Goal: Information Seeking & Learning: Find specific fact

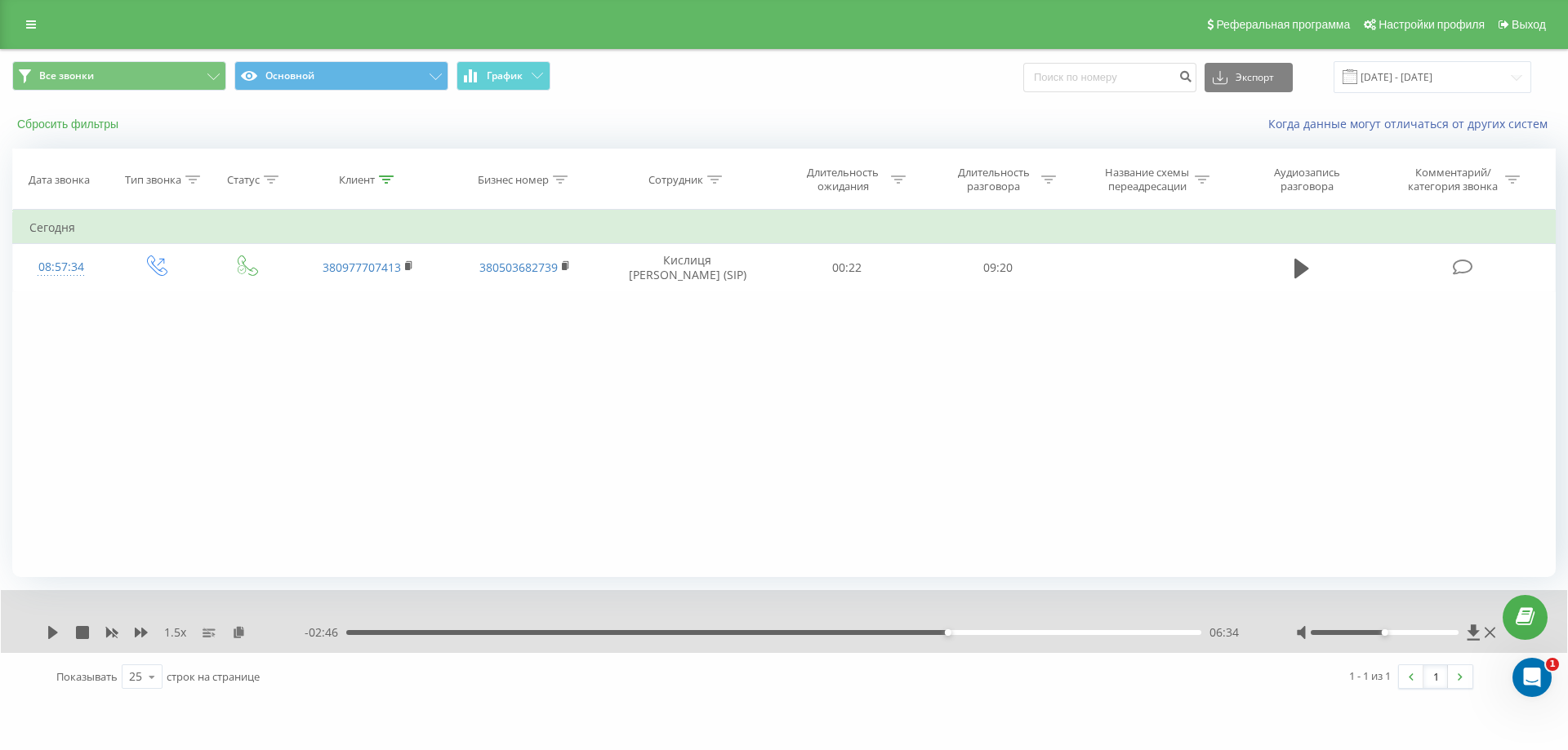
click at [71, 122] on button "Сбросить фильтры" at bounding box center [69, 124] width 114 height 15
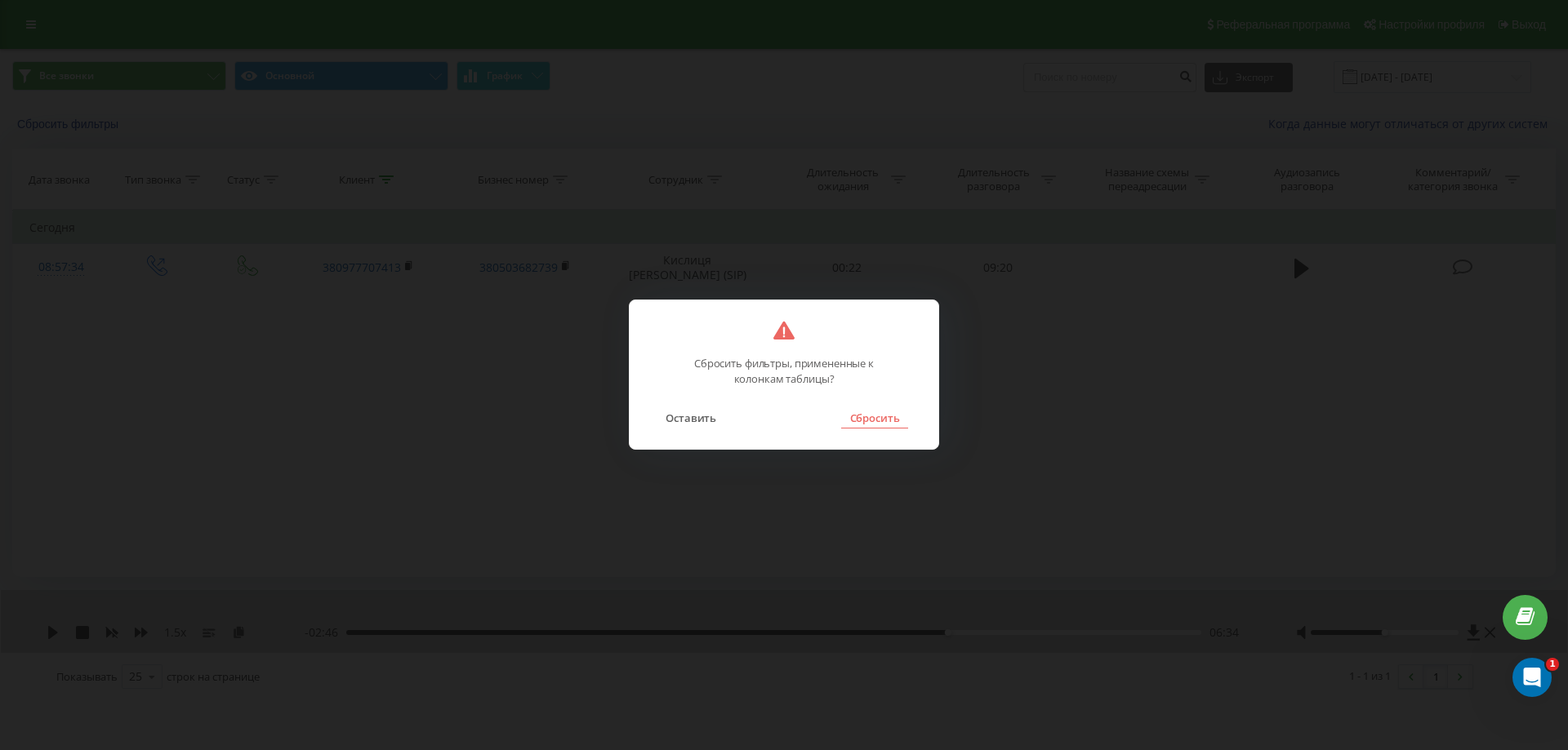
click at [851, 419] on button "Сбросить" at bounding box center [874, 417] width 67 height 22
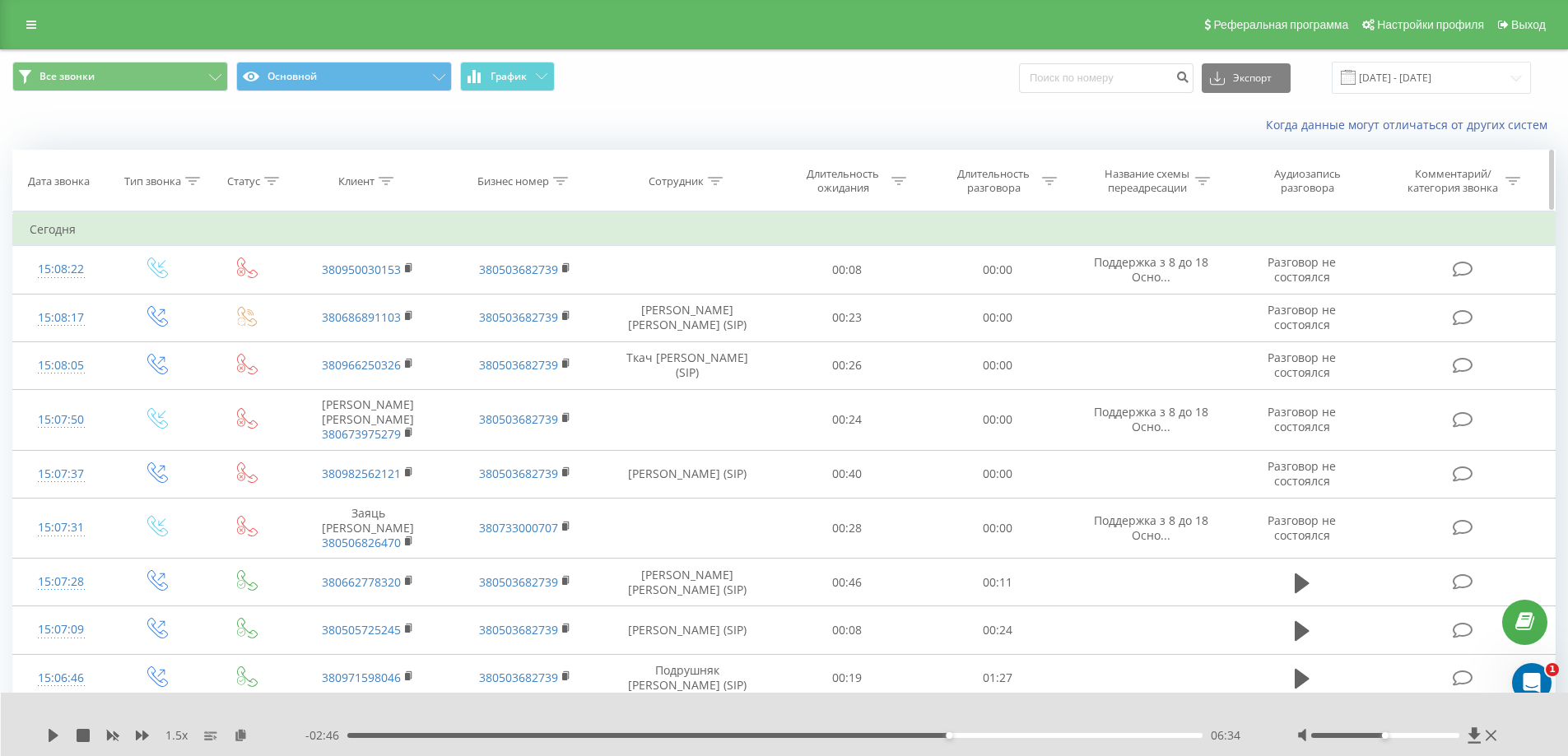
click at [362, 179] on div "Клиент" at bounding box center [356, 181] width 37 height 14
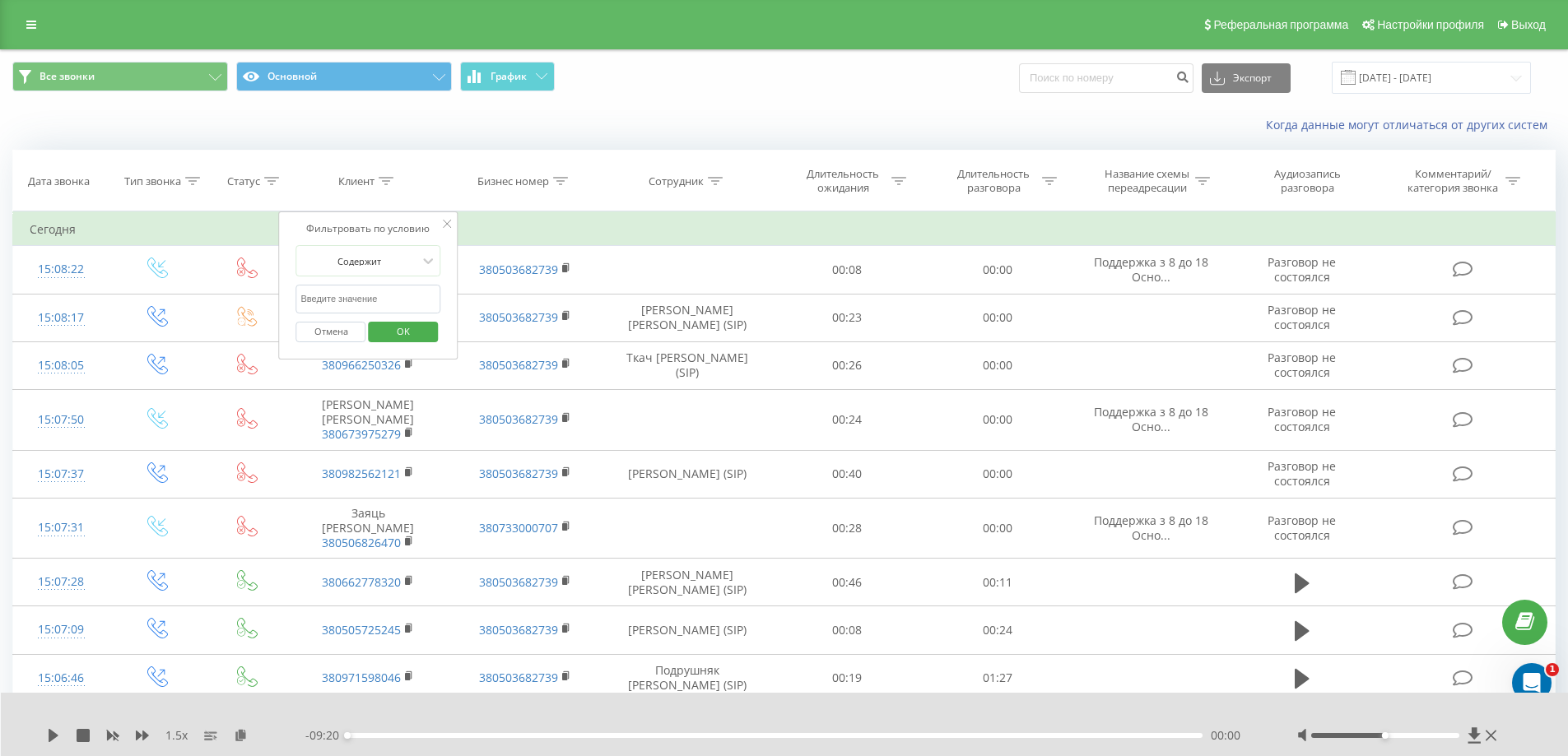
click at [380, 296] on input "text" at bounding box center [368, 299] width 145 height 29
paste input "380684283834"
type input "380684283834"
click at [399, 335] on span "OK" at bounding box center [402, 331] width 46 height 25
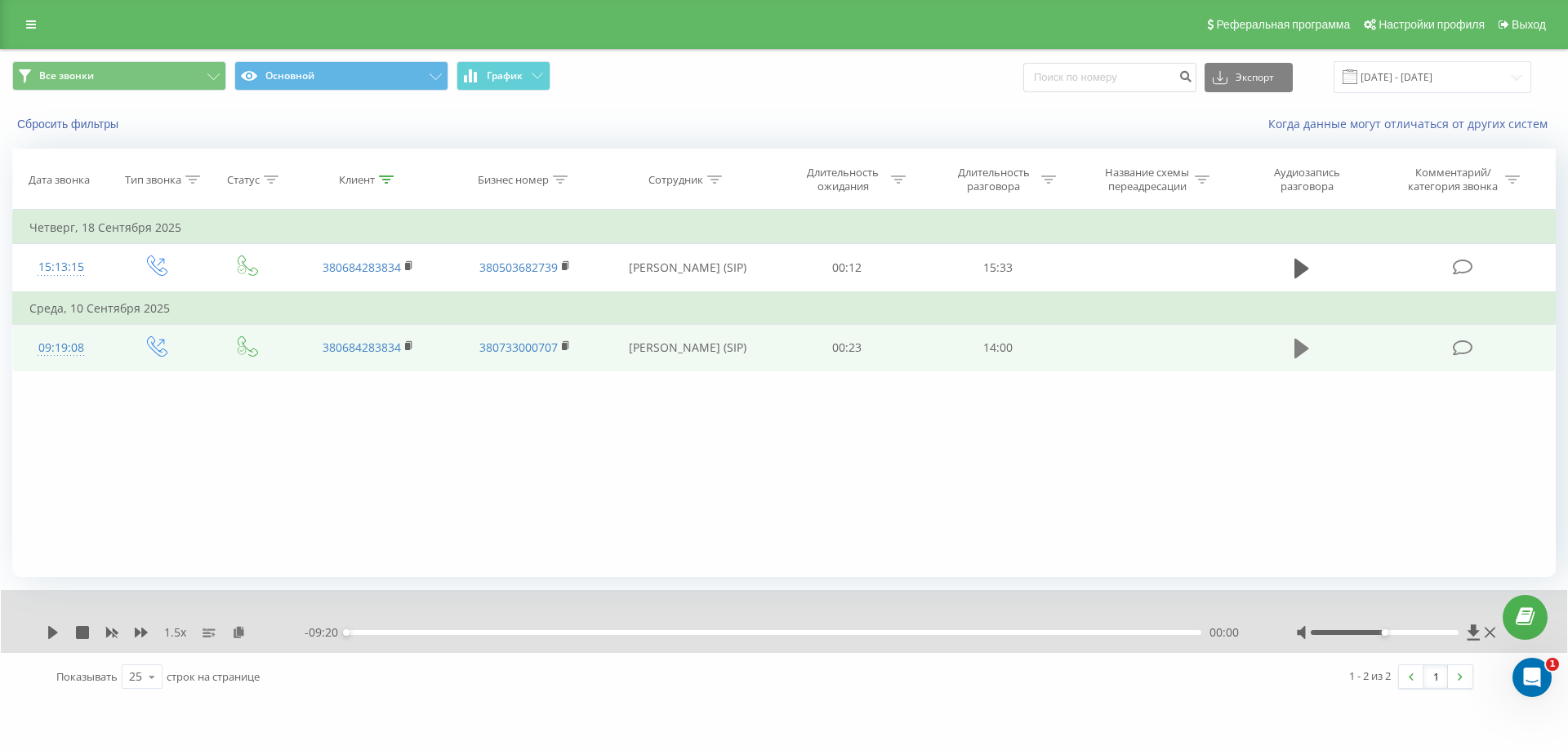
click at [1297, 349] on icon at bounding box center [1301, 348] width 15 height 20
click at [52, 633] on icon at bounding box center [53, 632] width 13 height 13
click at [239, 634] on icon at bounding box center [239, 632] width 14 height 11
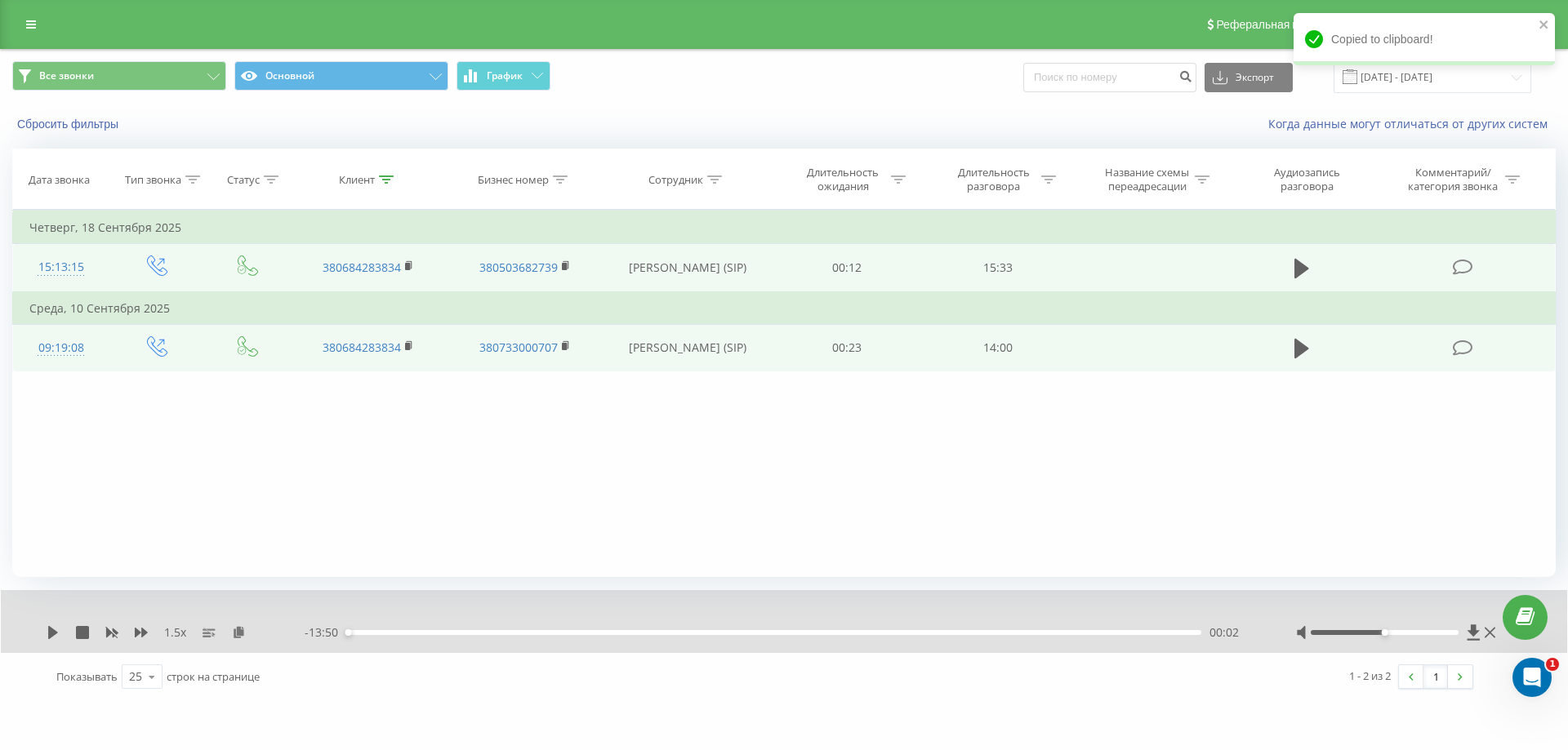
click at [660, 253] on td "[PERSON_NAME] (SIP)" at bounding box center [687, 268] width 169 height 48
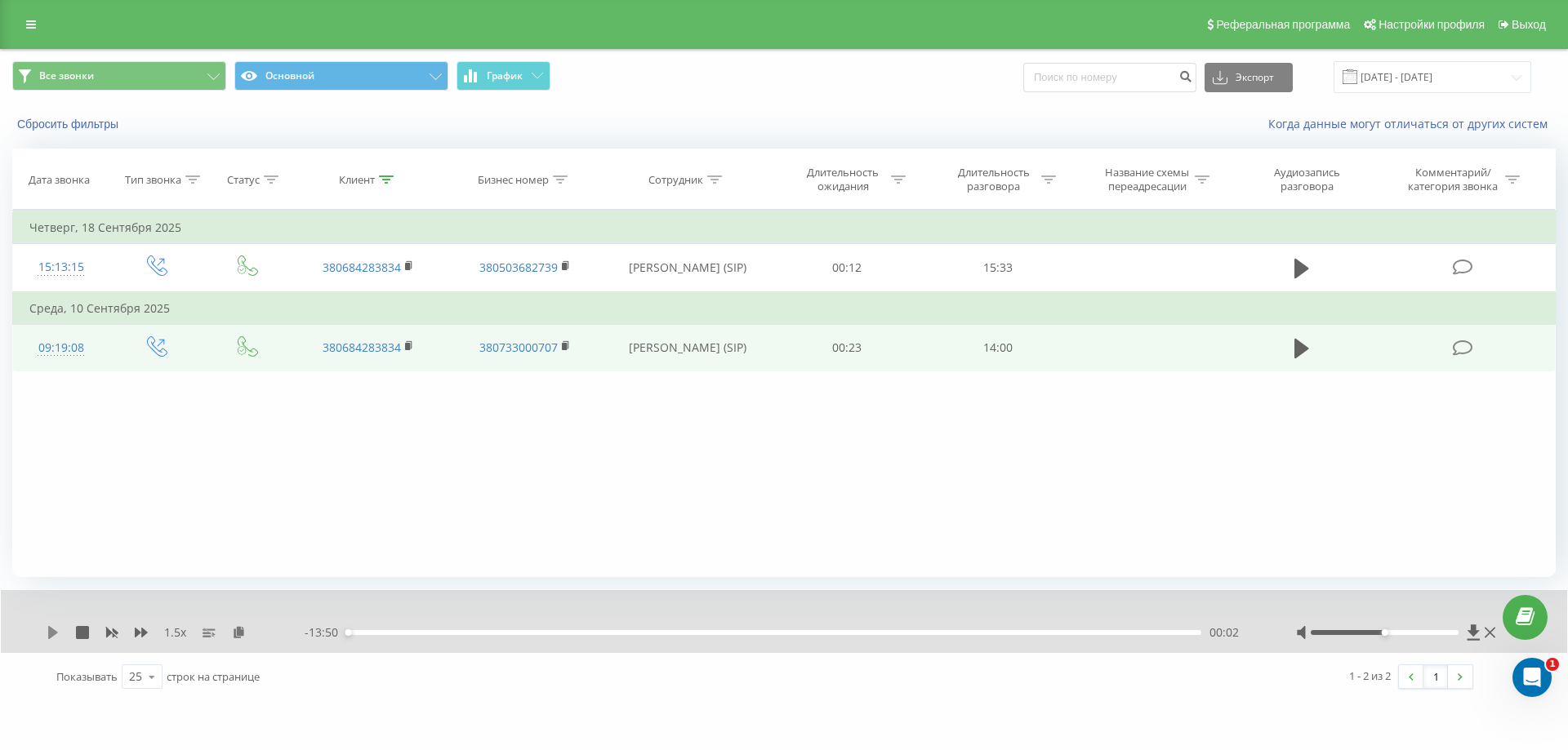
click at [53, 630] on icon at bounding box center [53, 632] width 10 height 13
click at [52, 632] on icon at bounding box center [50, 632] width 3 height 13
click at [112, 636] on icon at bounding box center [112, 632] width 12 height 10
drag, startPoint x: 356, startPoint y: 631, endPoint x: 198, endPoint y: 618, distance: 158.5
click at [308, 635] on div "- 13:52 00:00 00:00" at bounding box center [780, 632] width 951 height 16
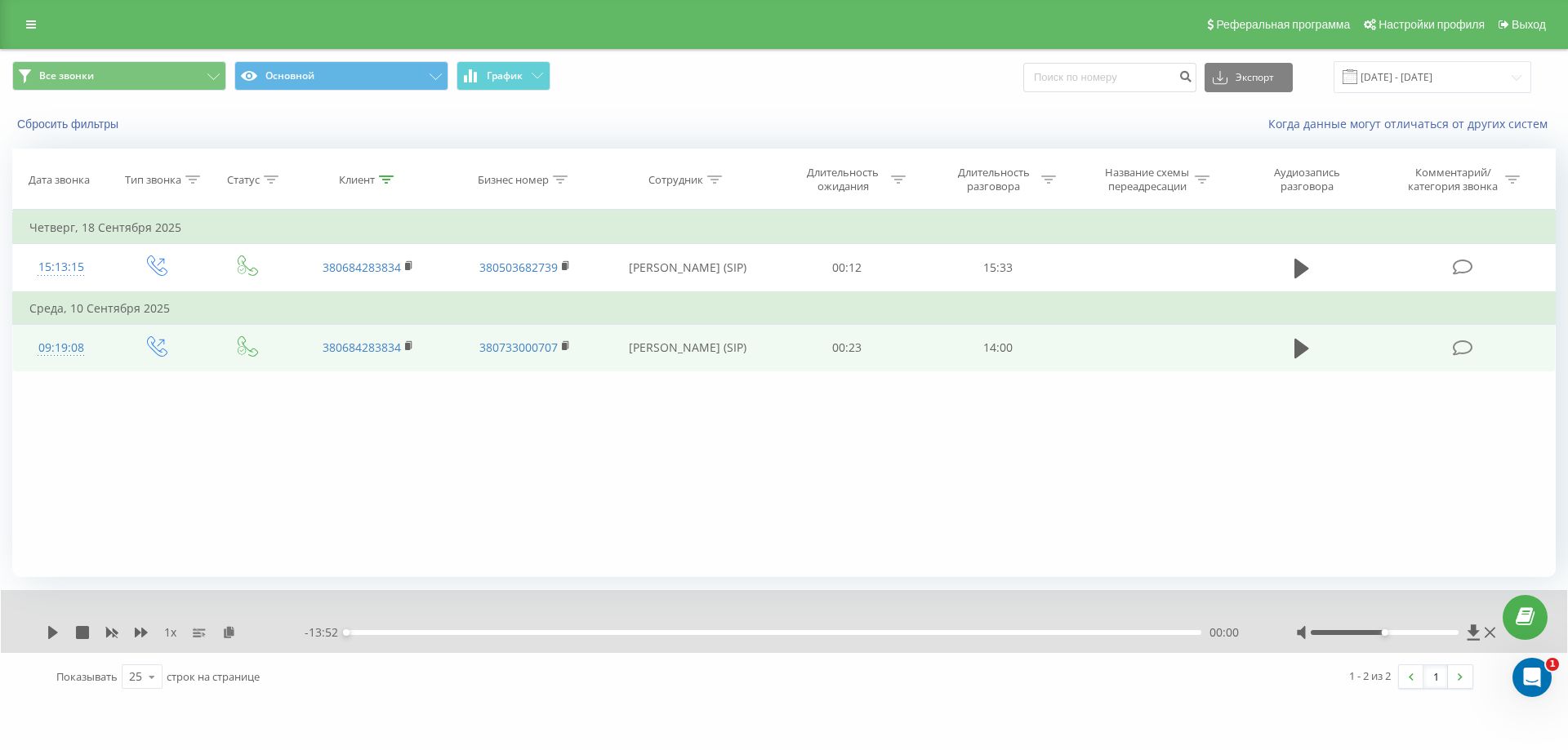
click at [46, 632] on div "1 x - 13:52 00:00 00:00" at bounding box center [784, 621] width 1566 height 63
click at [1295, 349] on icon at bounding box center [1301, 348] width 15 height 20
click at [59, 635] on icon at bounding box center [53, 632] width 13 height 13
click at [57, 635] on icon at bounding box center [53, 632] width 13 height 13
click at [139, 636] on icon at bounding box center [141, 632] width 13 height 13
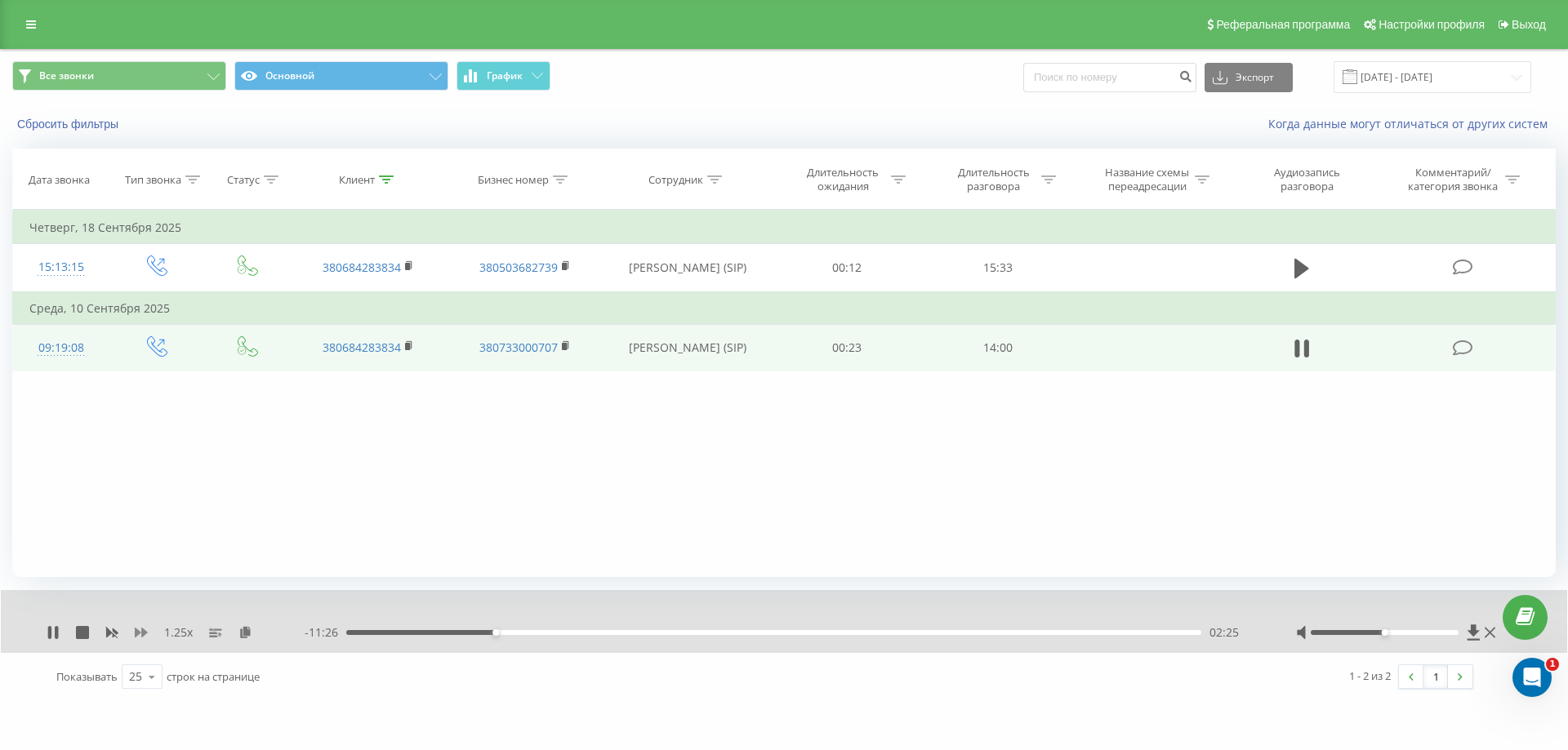
click at [135, 629] on icon at bounding box center [141, 632] width 13 height 10
click at [52, 634] on icon at bounding box center [50, 632] width 3 height 13
click at [54, 629] on icon at bounding box center [53, 632] width 13 height 13
click at [110, 632] on icon at bounding box center [112, 632] width 12 height 10
click at [52, 638] on icon at bounding box center [53, 632] width 13 height 13
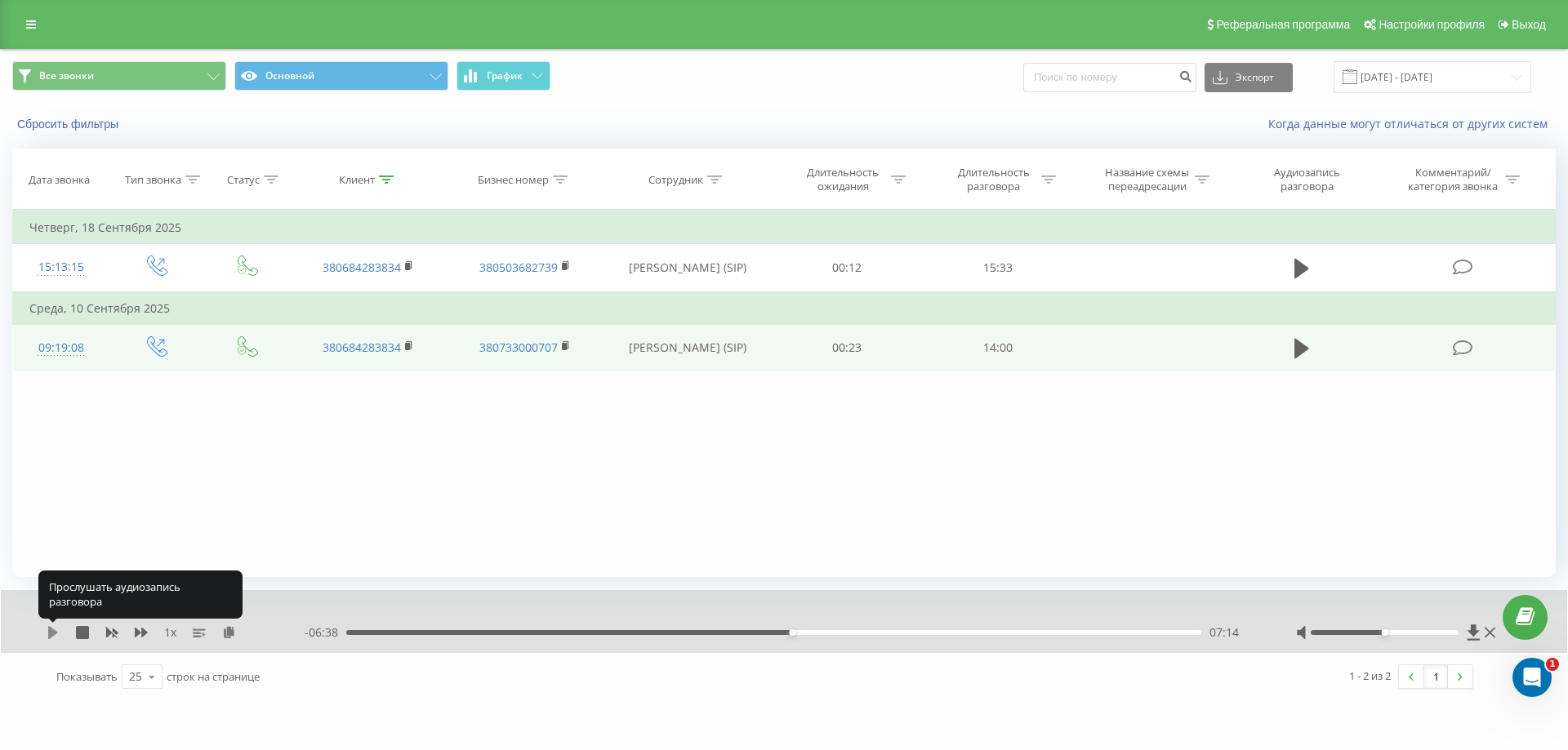
click at [47, 629] on icon at bounding box center [53, 632] width 13 height 13
click at [57, 632] on icon at bounding box center [56, 632] width 3 height 13
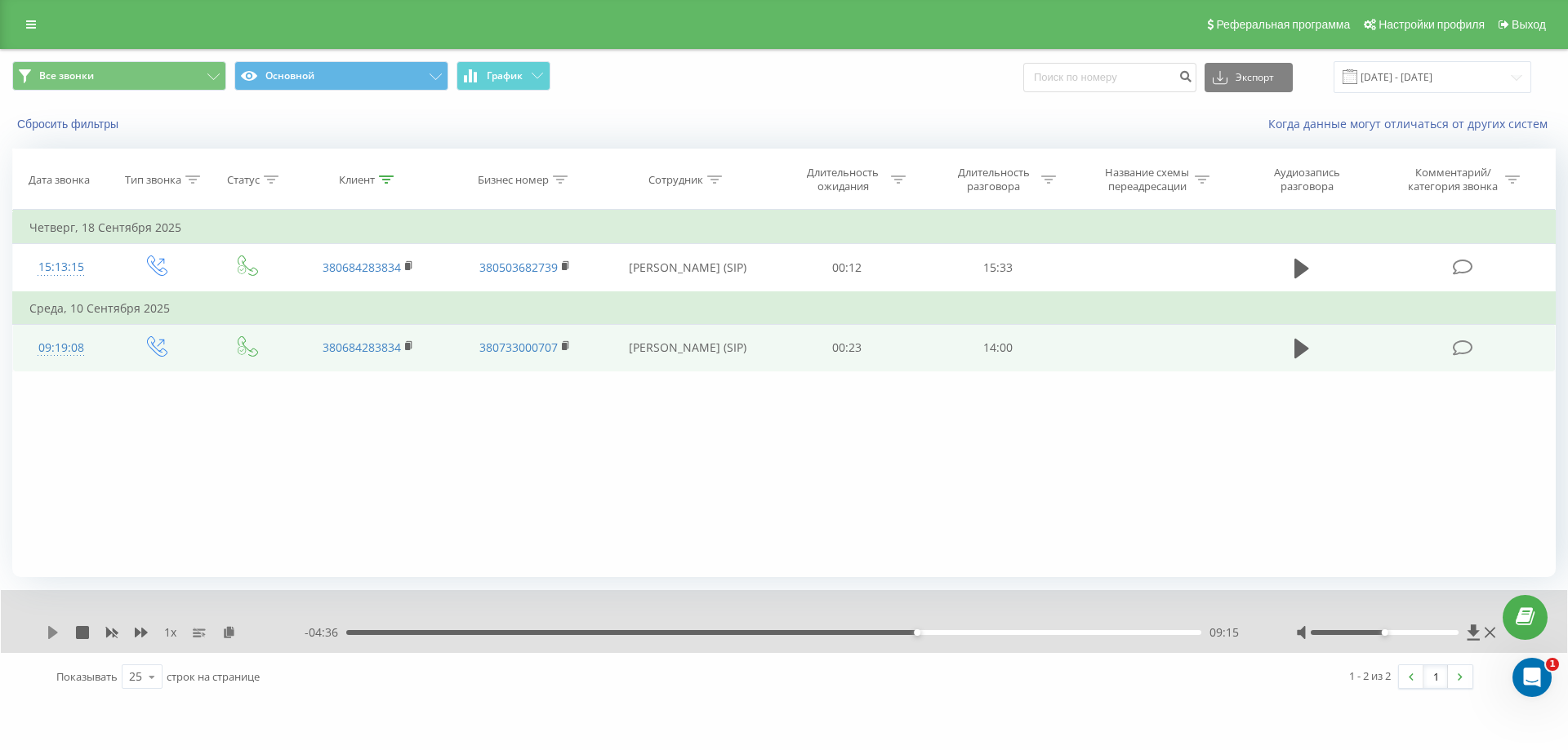
click at [51, 631] on icon at bounding box center [53, 632] width 10 height 13
click at [137, 636] on icon at bounding box center [141, 632] width 13 height 10
click at [50, 633] on icon at bounding box center [50, 632] width 3 height 13
click at [58, 631] on icon at bounding box center [53, 632] width 13 height 13
click at [49, 628] on icon at bounding box center [53, 632] width 10 height 13
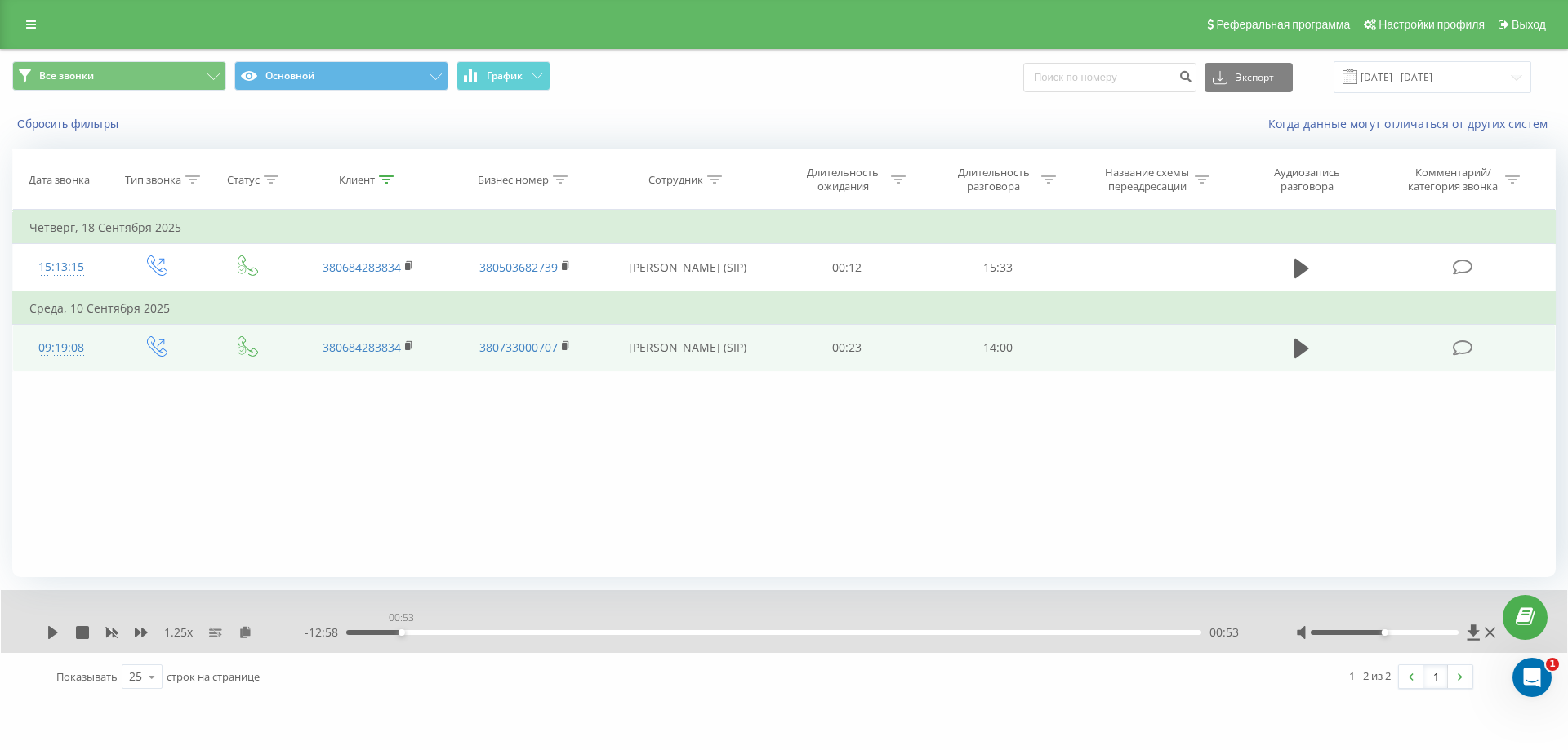
drag, startPoint x: 459, startPoint y: 634, endPoint x: 401, endPoint y: 639, distance: 58.2
click at [401, 639] on div "- 12:58 00:53 00:53" at bounding box center [780, 632] width 951 height 16
click at [428, 632] on div "01:19" at bounding box center [774, 632] width 855 height 5
click at [55, 632] on icon at bounding box center [53, 632] width 10 height 13
drag, startPoint x: 430, startPoint y: 629, endPoint x: 469, endPoint y: 626, distance: 39.1
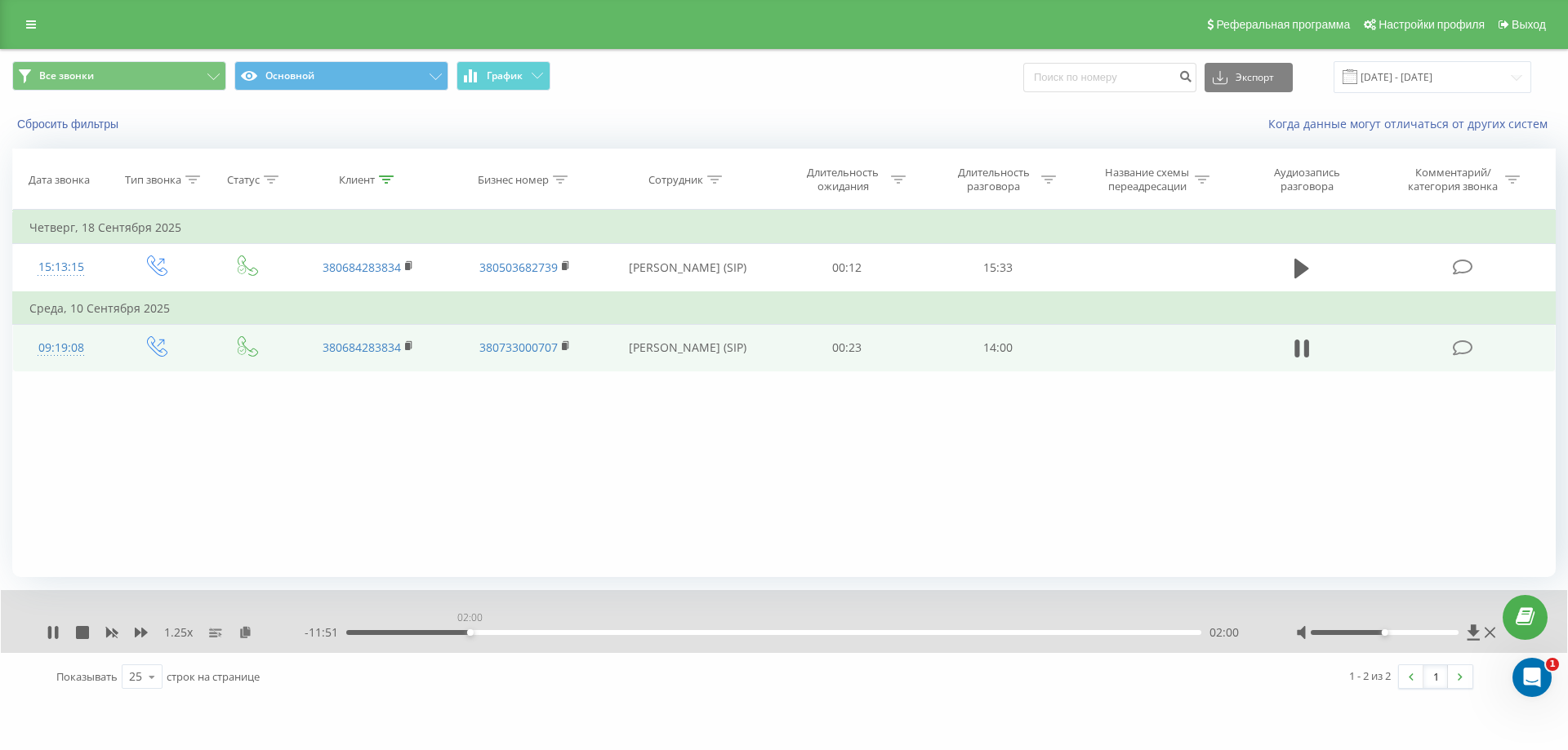
click at [469, 629] on div "02:00" at bounding box center [470, 632] width 7 height 7
drag, startPoint x: 472, startPoint y: 632, endPoint x: 517, endPoint y: 629, distance: 45.1
click at [517, 629] on div "02:46" at bounding box center [518, 632] width 7 height 7
drag, startPoint x: 517, startPoint y: 629, endPoint x: 536, endPoint y: 628, distance: 19.0
click at [536, 629] on div "03:01" at bounding box center [533, 632] width 7 height 7
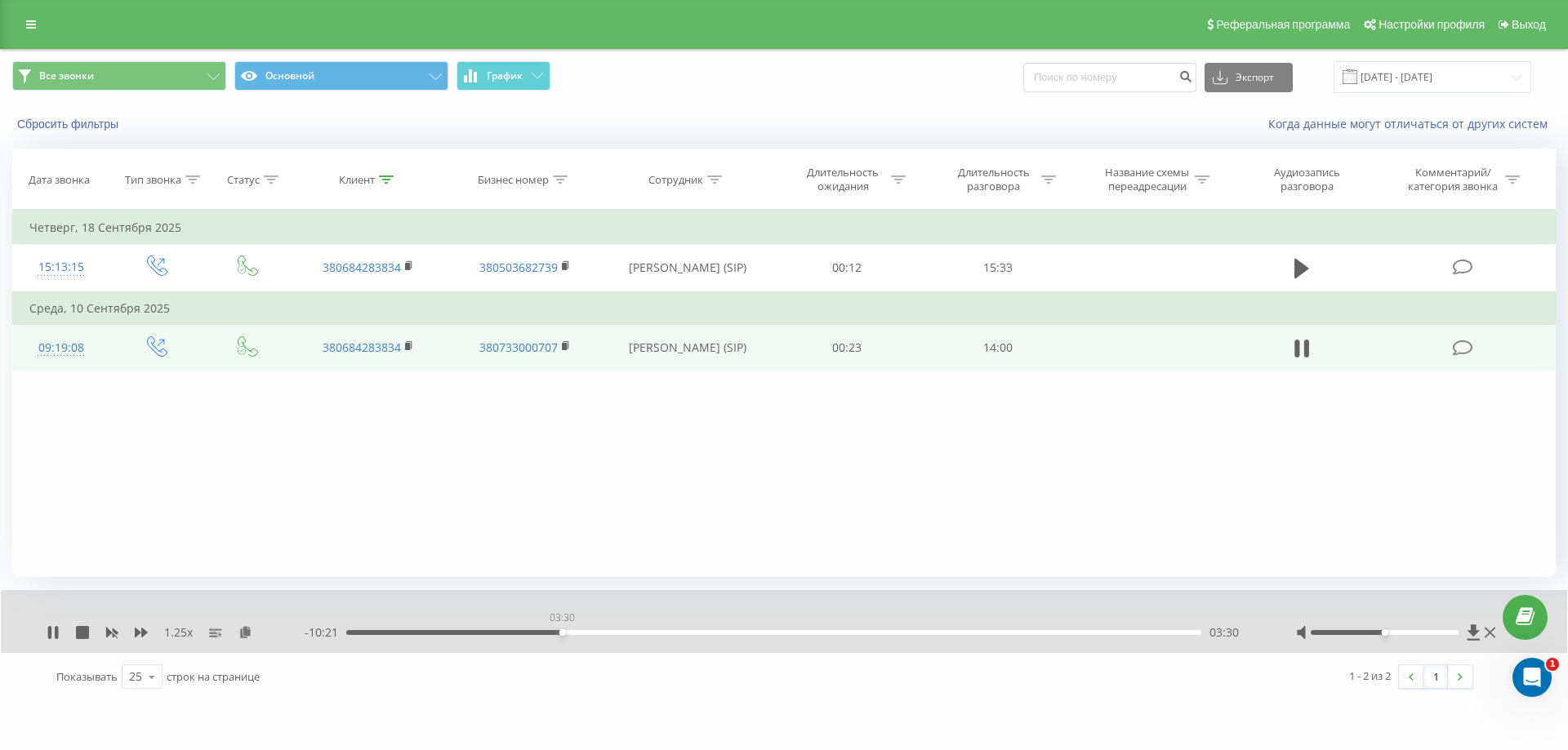
click at [562, 632] on div "03:30" at bounding box center [774, 632] width 855 height 5
click at [598, 632] on div "03:32" at bounding box center [774, 632] width 855 height 5
click at [631, 634] on div "04:14" at bounding box center [774, 632] width 855 height 5
click at [137, 628] on icon at bounding box center [141, 632] width 13 height 13
click at [697, 630] on div "05:41" at bounding box center [774, 632] width 855 height 5
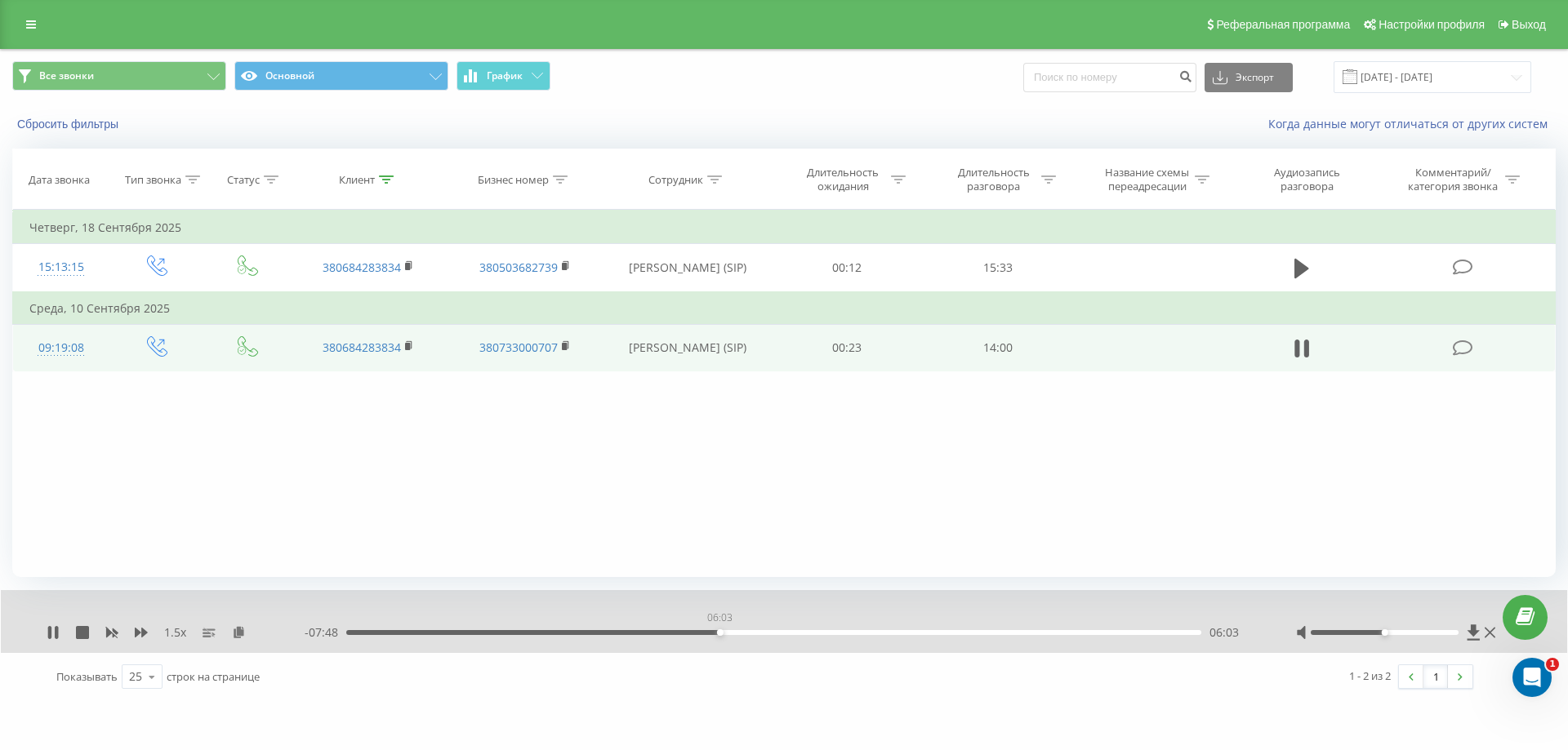
click at [719, 632] on div "06:03" at bounding box center [774, 632] width 855 height 5
click at [52, 629] on icon at bounding box center [53, 632] width 13 height 13
click at [48, 630] on icon at bounding box center [53, 632] width 13 height 13
drag, startPoint x: 722, startPoint y: 631, endPoint x: 713, endPoint y: 632, distance: 9.1
click at [713, 632] on div "05:58" at bounding box center [715, 632] width 7 height 7
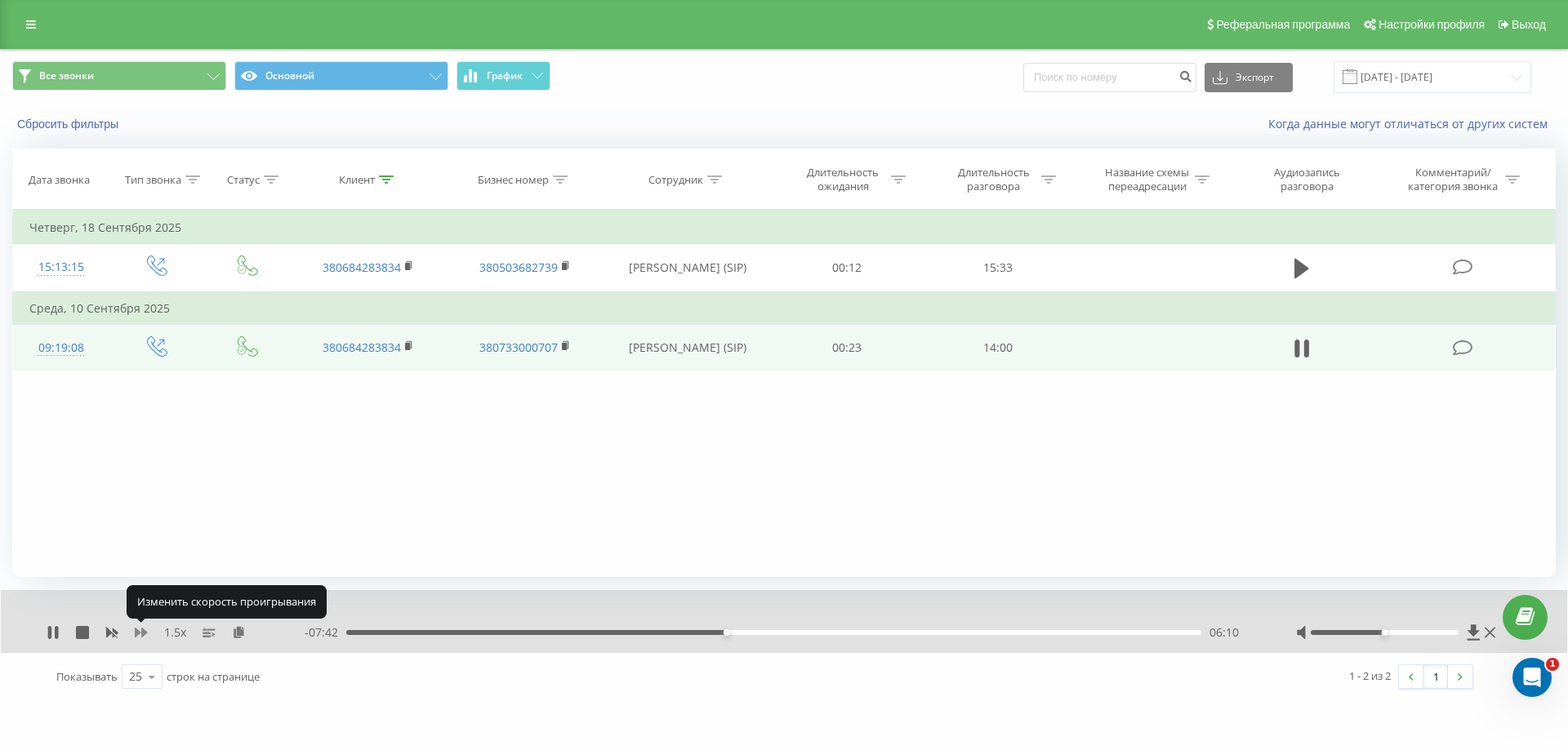
click at [144, 631] on icon at bounding box center [141, 632] width 13 height 10
click at [781, 632] on div "06:41" at bounding box center [774, 632] width 855 height 5
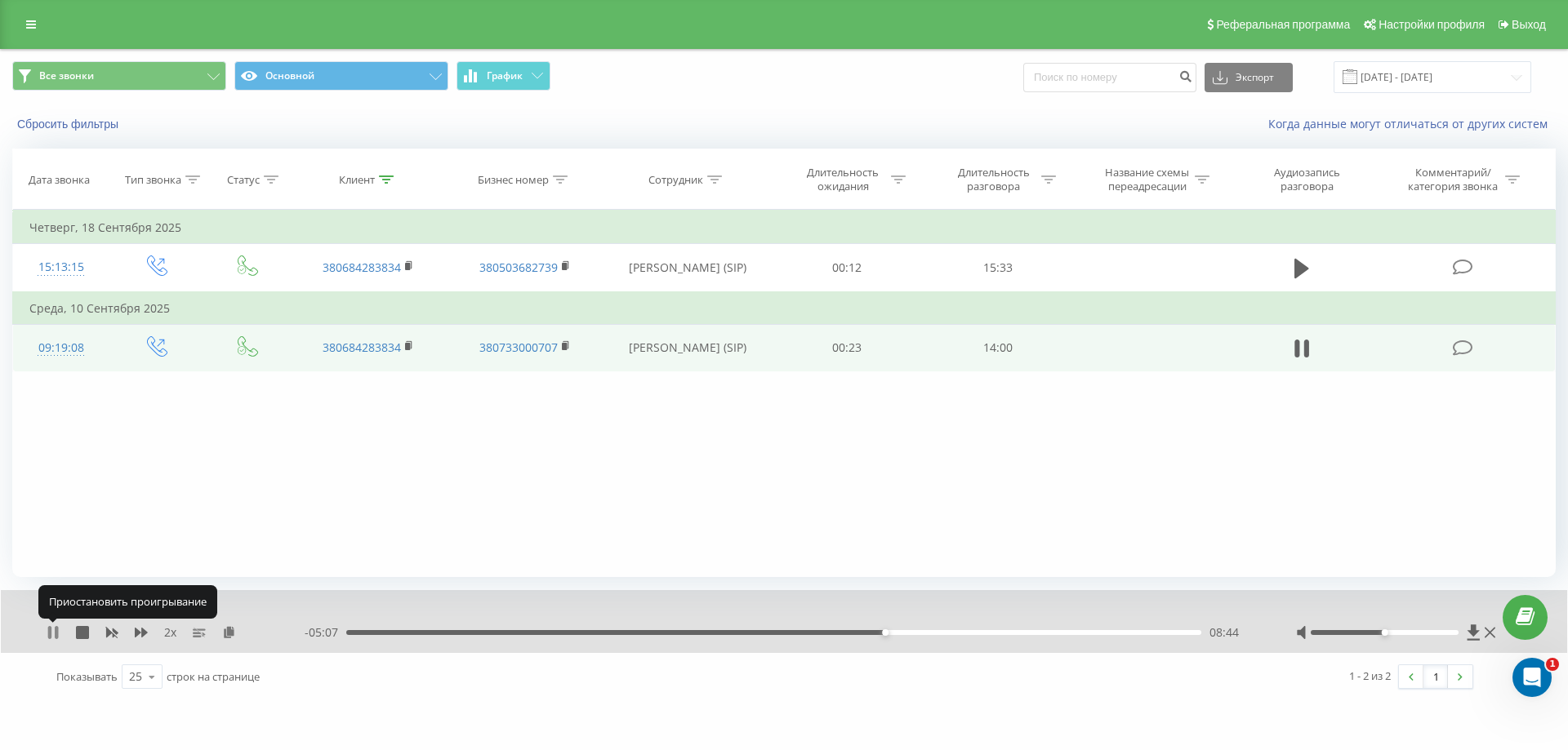
click at [55, 634] on icon at bounding box center [56, 632] width 3 height 13
click at [487, 632] on div "08:45" at bounding box center [774, 632] width 855 height 5
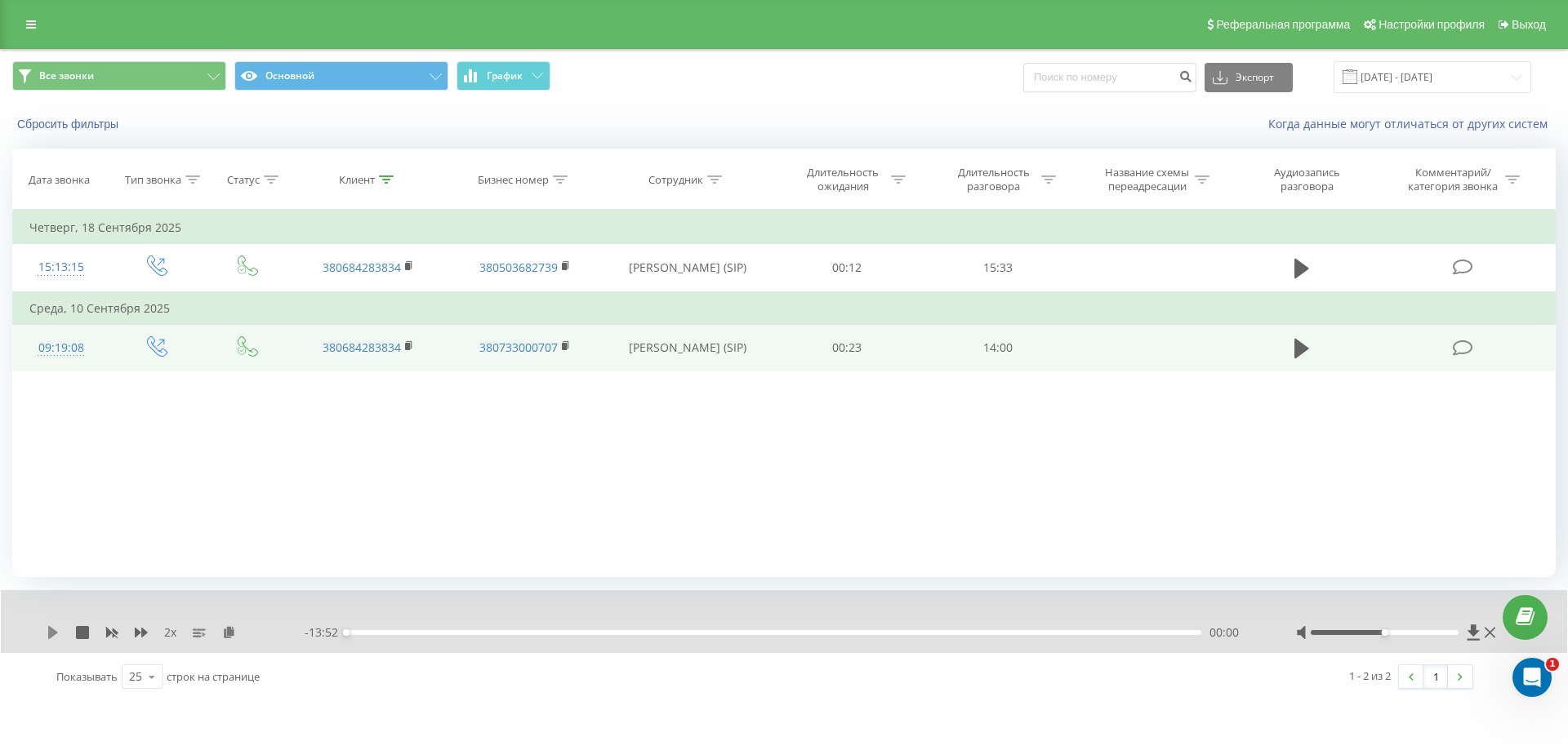
click at [57, 632] on icon at bounding box center [53, 632] width 13 height 13
click at [547, 634] on div "03:16" at bounding box center [774, 632] width 855 height 5
click at [592, 632] on div "03:26" at bounding box center [774, 632] width 855 height 5
click at [659, 632] on div "05:05" at bounding box center [774, 632] width 855 height 5
click at [681, 632] on div "05:26" at bounding box center [774, 632] width 855 height 5
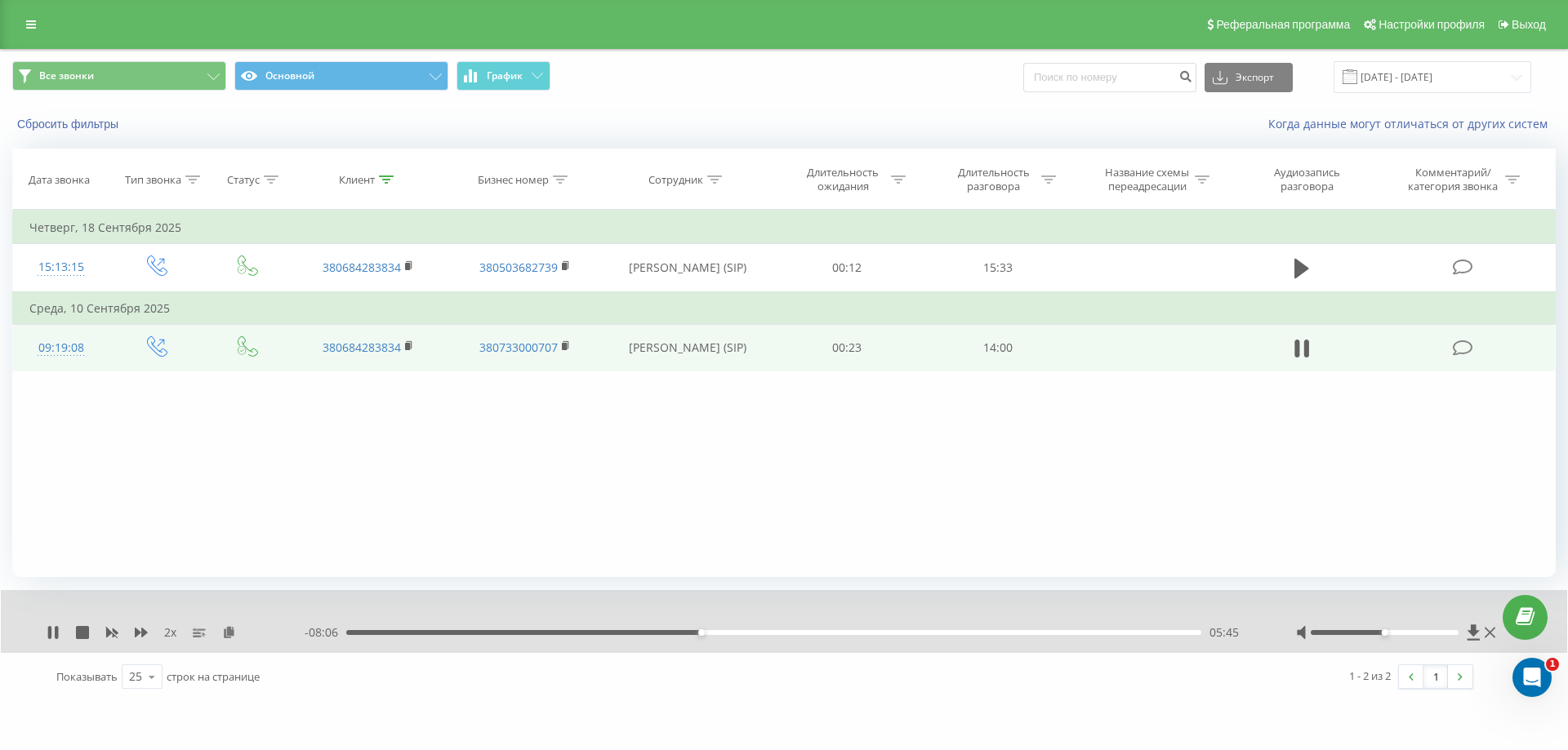
click at [709, 632] on div "05:45" at bounding box center [774, 632] width 855 height 5
click at [720, 631] on div "05:56" at bounding box center [774, 632] width 855 height 5
click at [737, 632] on div "06:21" at bounding box center [774, 632] width 855 height 5
click at [753, 632] on div "06:36" at bounding box center [774, 632] width 855 height 5
click at [775, 633] on div "06:39" at bounding box center [774, 632] width 855 height 5
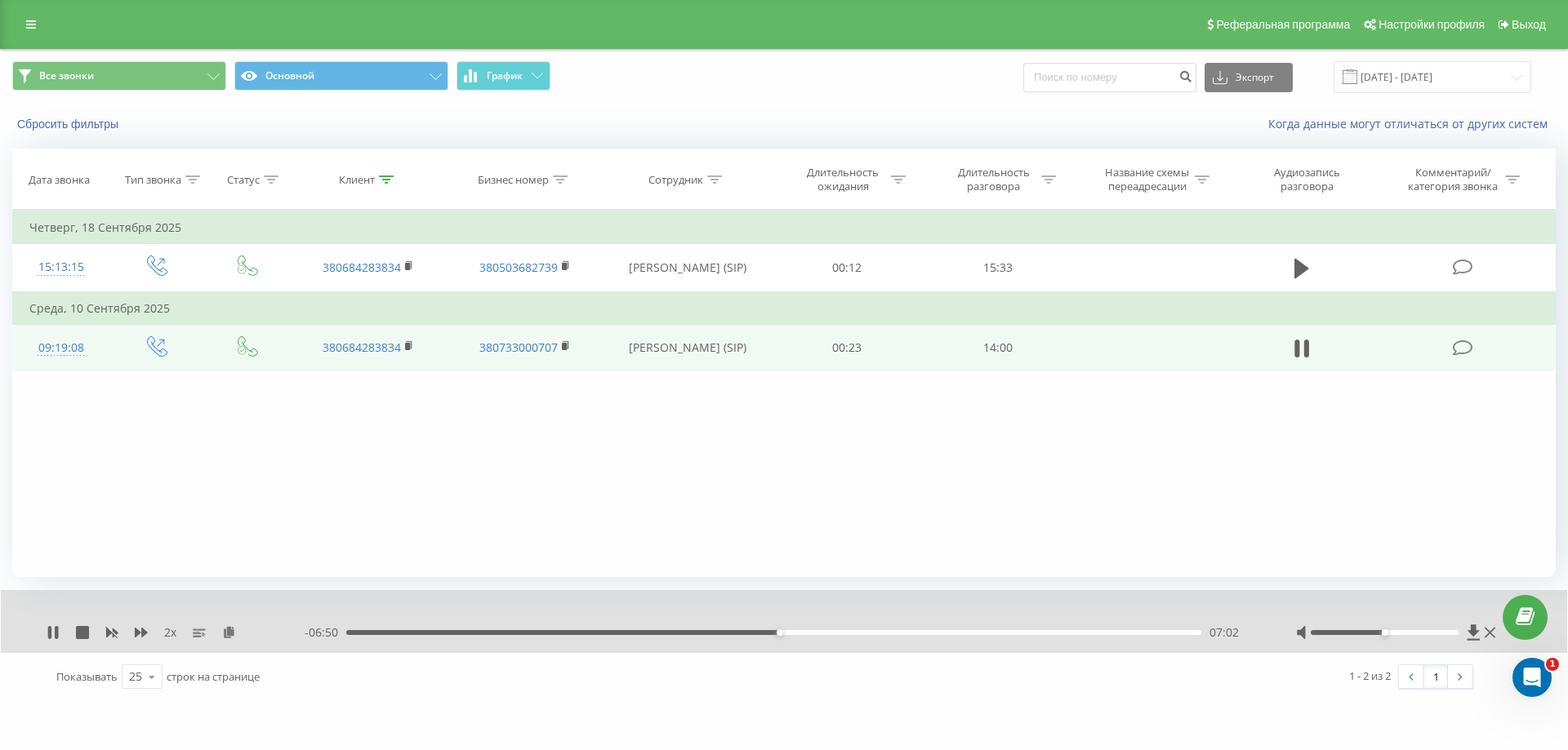
click at [801, 633] on div "07:02" at bounding box center [774, 632] width 855 height 5
click at [825, 631] on div "07:29" at bounding box center [774, 632] width 855 height 5
click at [825, 630] on div "07:59" at bounding box center [774, 632] width 855 height 5
click at [816, 632] on div "07:47" at bounding box center [774, 632] width 855 height 5
click at [52, 641] on div "2 x" at bounding box center [175, 632] width 258 height 16
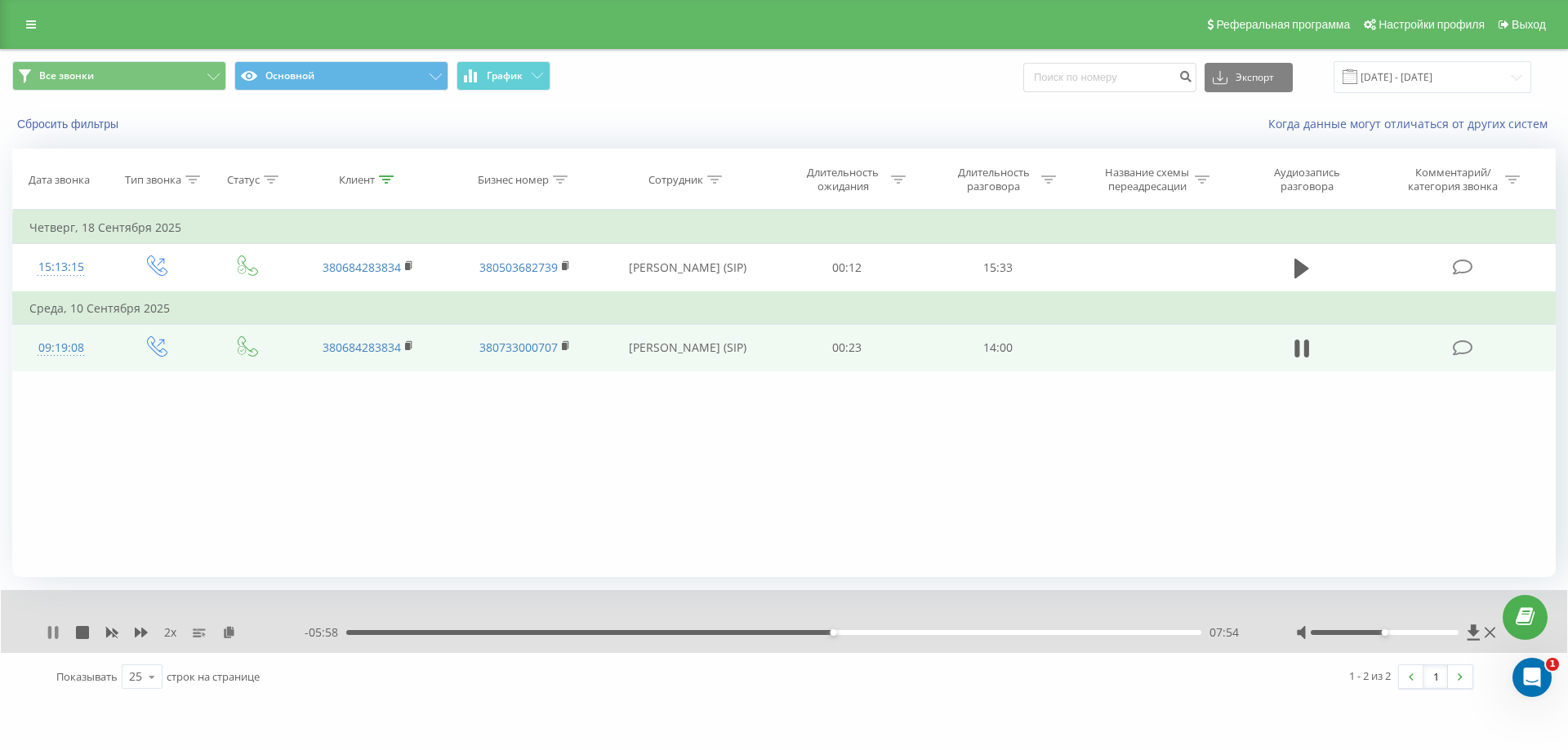
click at [49, 637] on icon at bounding box center [50, 632] width 3 height 13
click at [400, 632] on div "07:55" at bounding box center [774, 632] width 855 height 5
click at [50, 629] on icon at bounding box center [53, 632] width 10 height 13
click at [442, 632] on div "00:00" at bounding box center [774, 632] width 855 height 5
click at [461, 630] on div "01:38" at bounding box center [774, 632] width 855 height 5
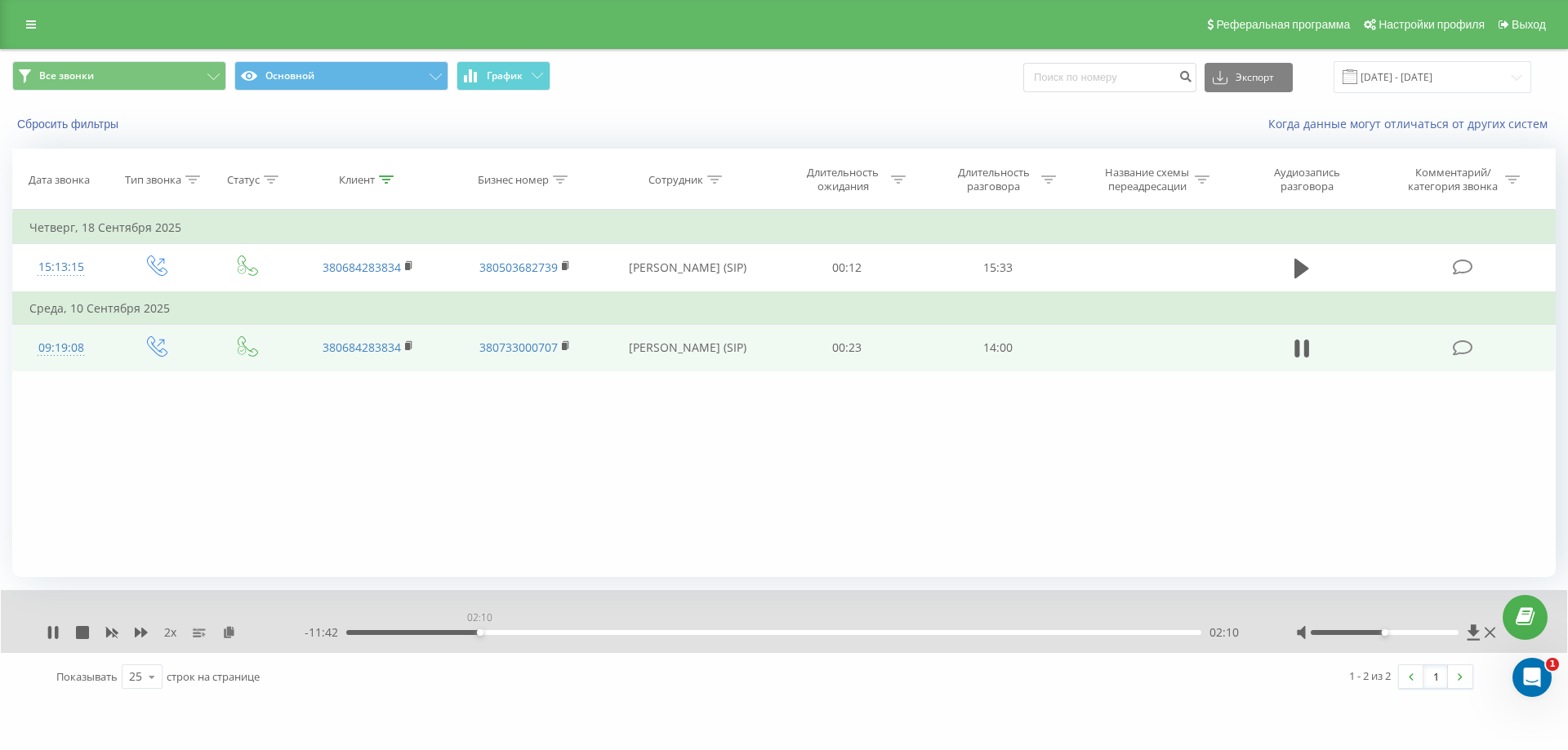
click at [480, 631] on div "02:10" at bounding box center [774, 632] width 855 height 5
click at [112, 629] on icon at bounding box center [112, 632] width 13 height 13
click at [136, 632] on icon at bounding box center [141, 632] width 13 height 10
click at [137, 632] on icon at bounding box center [141, 632] width 13 height 10
click at [143, 629] on icon at bounding box center [141, 632] width 13 height 10
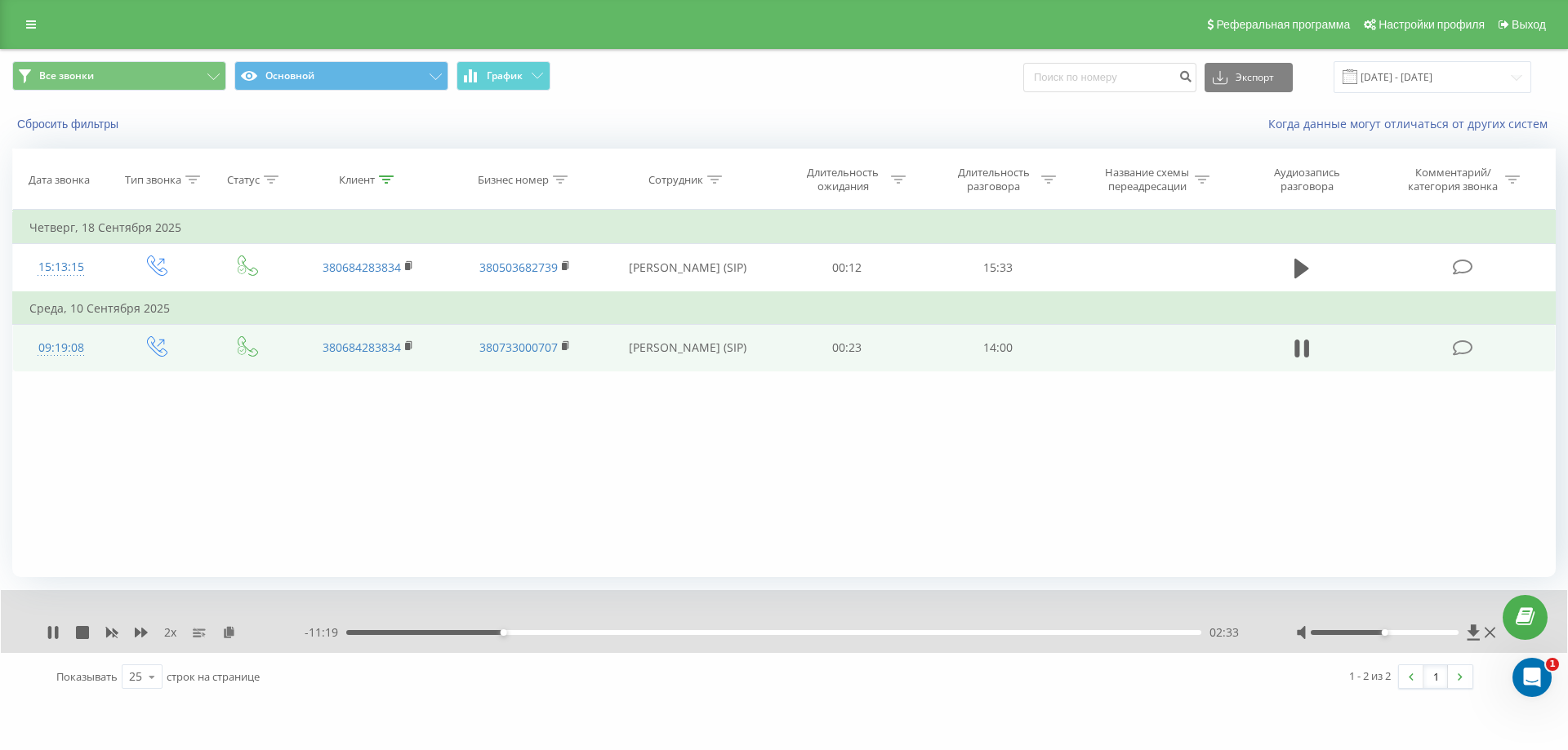
click at [525, 631] on div "02:33" at bounding box center [774, 632] width 855 height 5
click at [553, 632] on div "03:21" at bounding box center [774, 632] width 855 height 5
click at [575, 630] on div "03:27" at bounding box center [774, 632] width 855 height 5
click at [600, 632] on div "03:53" at bounding box center [774, 632] width 855 height 5
click at [616, 630] on div "04:23" at bounding box center [774, 632] width 855 height 5
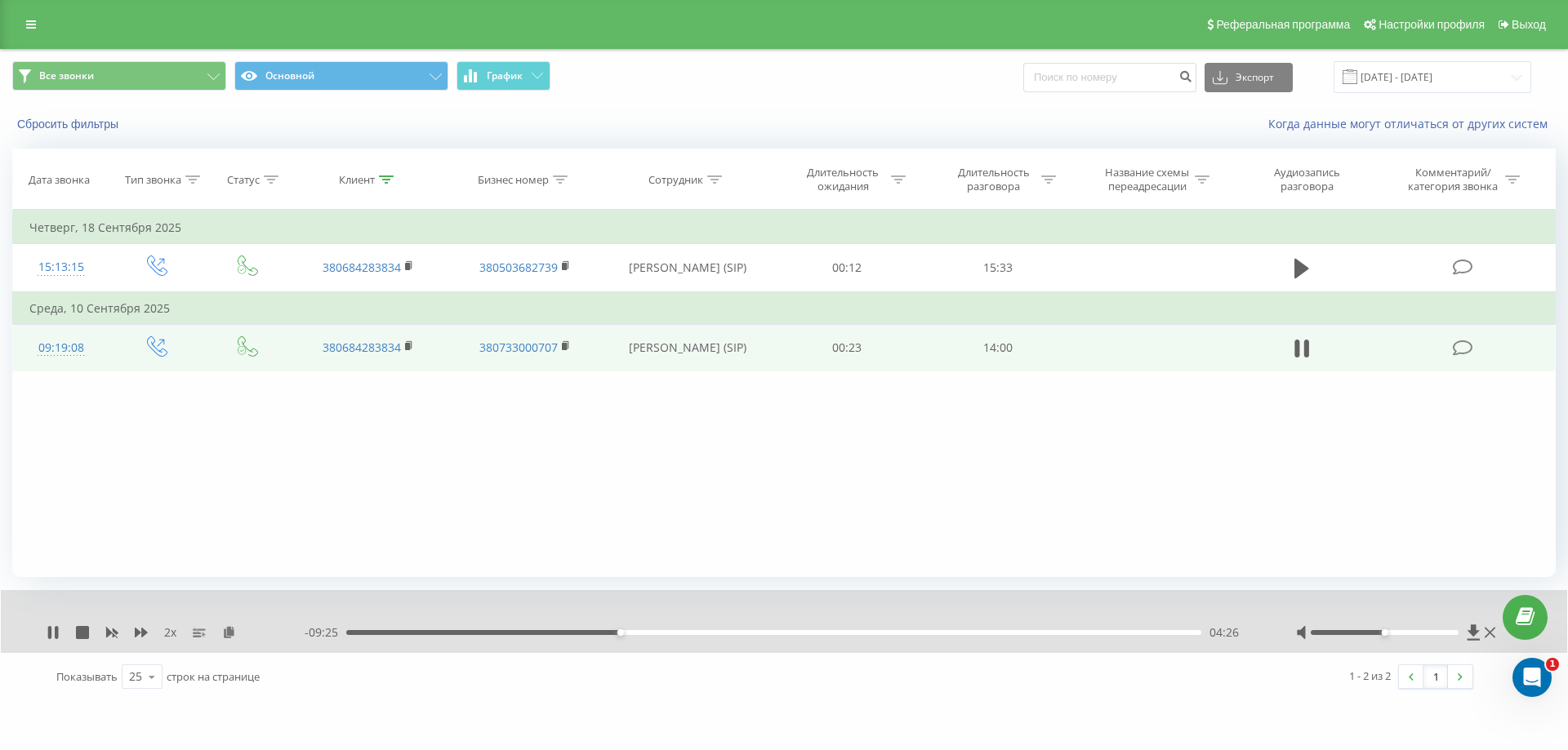
click at [634, 630] on div "04:26" at bounding box center [774, 632] width 855 height 5
click at [656, 632] on div "05:01" at bounding box center [774, 632] width 855 height 5
click at [54, 635] on icon at bounding box center [53, 632] width 13 height 13
click at [49, 635] on icon at bounding box center [53, 632] width 10 height 13
click at [654, 631] on div "05:10" at bounding box center [774, 632] width 855 height 5
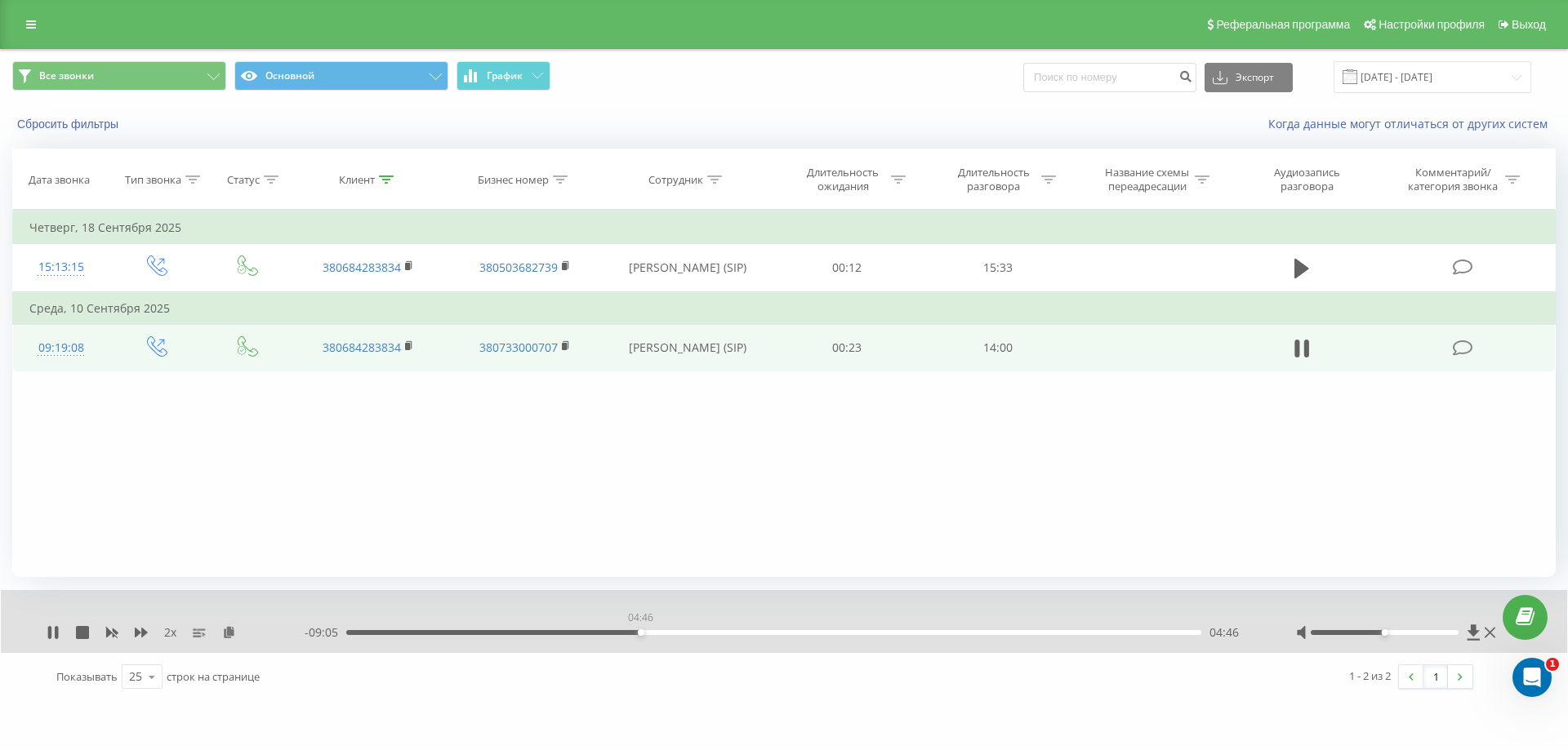
click at [641, 631] on div "04:46" at bounding box center [774, 632] width 855 height 5
click at [628, 631] on div "04:55" at bounding box center [774, 632] width 855 height 5
click at [52, 632] on icon at bounding box center [50, 632] width 3 height 13
click at [54, 633] on icon at bounding box center [53, 632] width 10 height 13
click at [1184, 634] on div "04:58" at bounding box center [774, 632] width 855 height 5
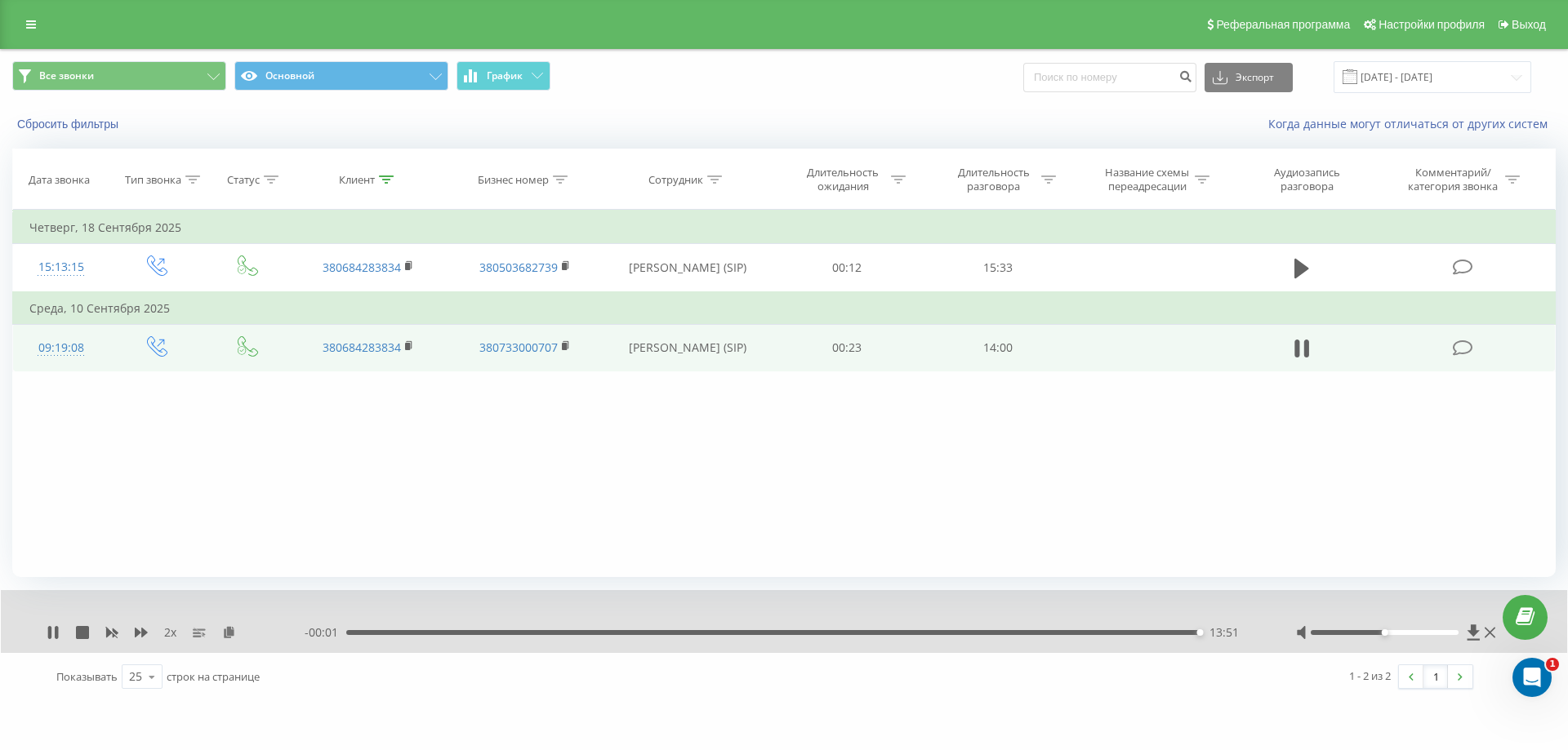
click at [1169, 632] on div "13:51" at bounding box center [774, 632] width 855 height 5
click at [1157, 632] on div "13:09" at bounding box center [774, 632] width 855 height 5
click at [1183, 631] on div "13:52" at bounding box center [769, 632] width 855 height 5
click at [1161, 632] on div "13:39" at bounding box center [774, 632] width 855 height 5
click at [48, 632] on icon at bounding box center [53, 632] width 13 height 13
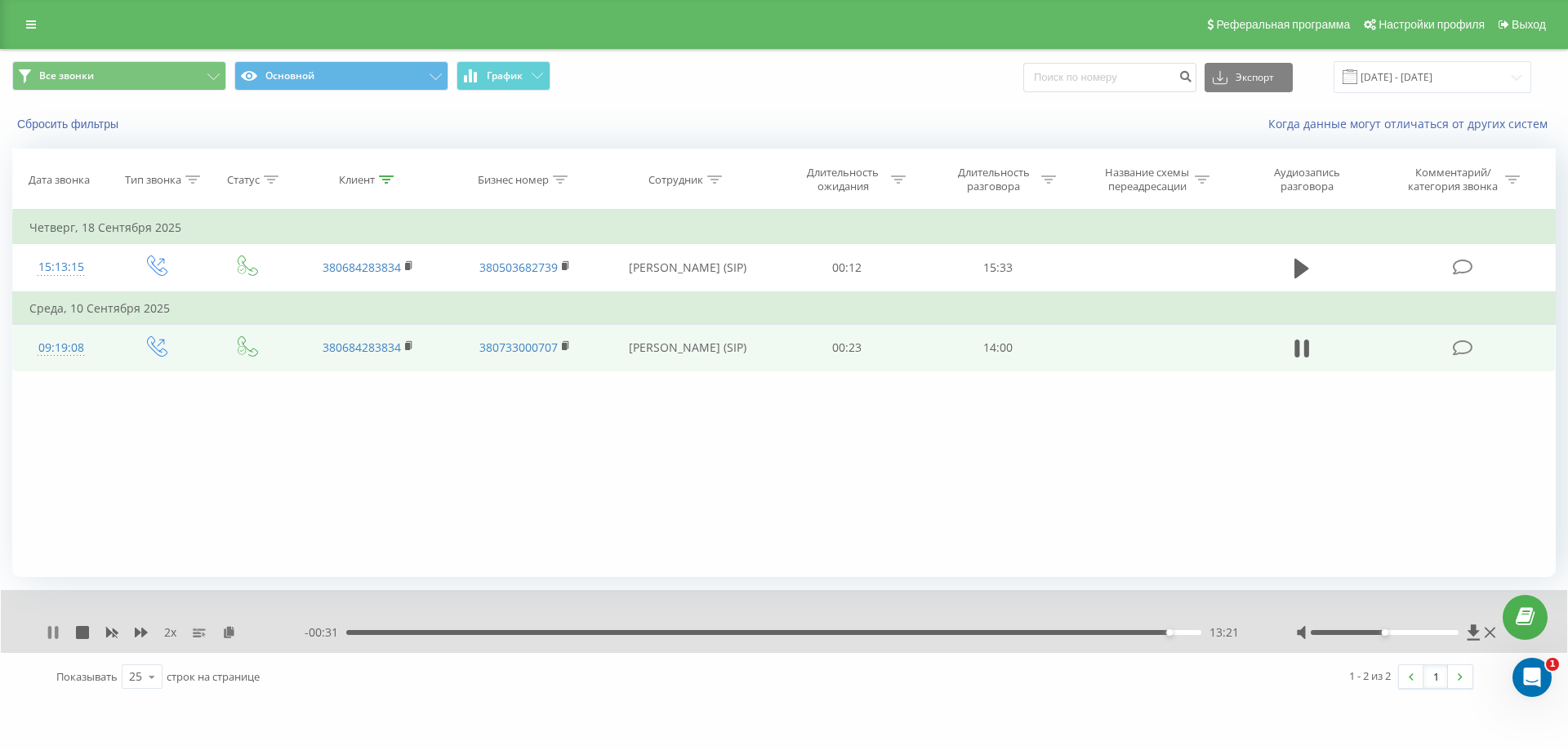
click at [51, 638] on icon at bounding box center [50, 632] width 3 height 13
click at [53, 628] on icon at bounding box center [53, 632] width 13 height 13
click at [711, 632] on div "05:55" at bounding box center [774, 632] width 855 height 5
click at [52, 639] on icon at bounding box center [53, 632] width 13 height 13
click at [52, 636] on icon at bounding box center [53, 632] width 10 height 13
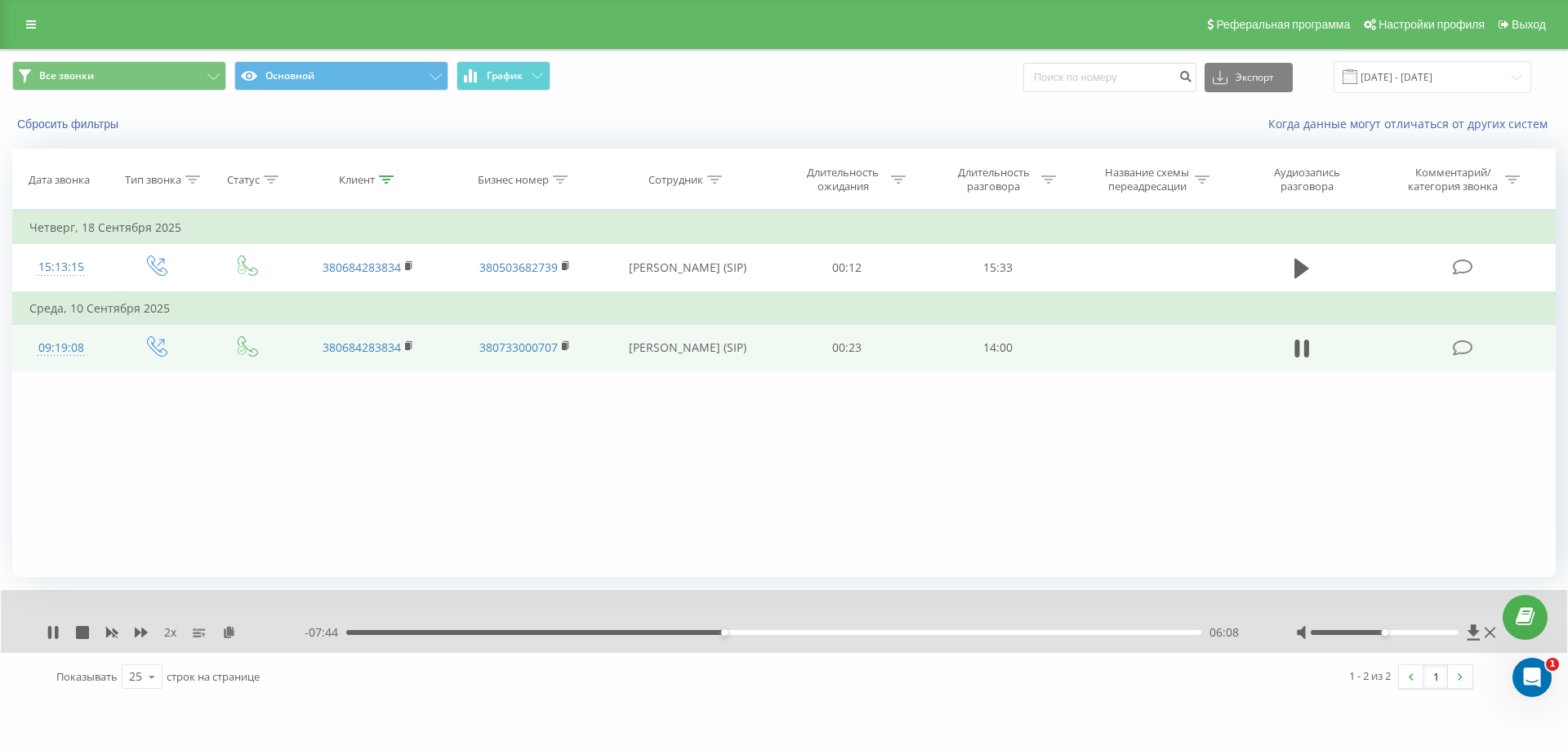
click at [732, 631] on div "06:08" at bounding box center [774, 632] width 855 height 5
click at [750, 632] on div "06:19" at bounding box center [774, 632] width 855 height 5
click at [770, 632] on div "06:37" at bounding box center [774, 632] width 855 height 5
click at [791, 632] on div "07:13" at bounding box center [774, 632] width 855 height 5
click at [810, 630] on div "07:15" at bounding box center [774, 632] width 855 height 5
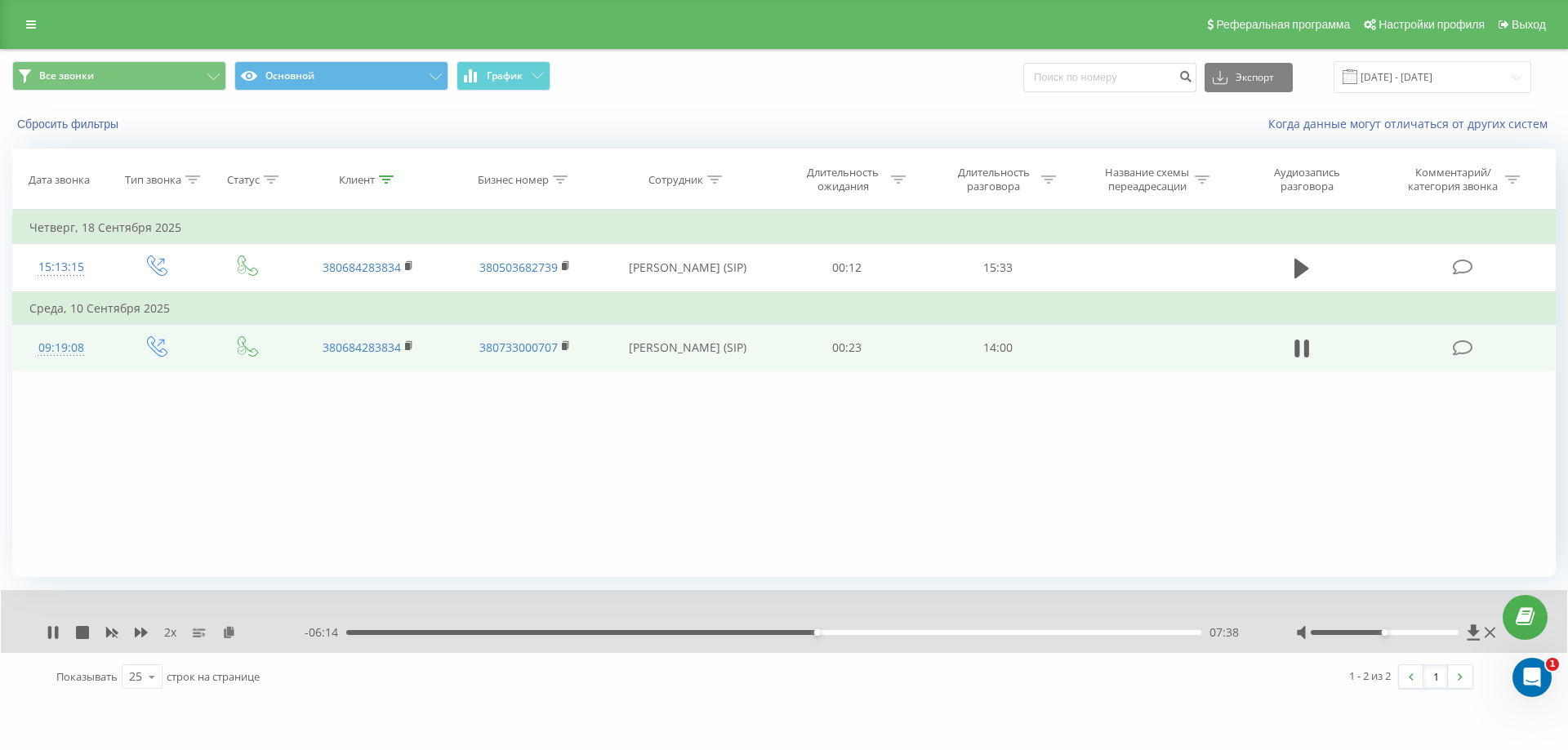
click at [847, 631] on div "07:38" at bounding box center [774, 632] width 855 height 5
click at [874, 630] on div "08:12" at bounding box center [774, 632] width 855 height 5
click at [909, 630] on div "00:00" at bounding box center [774, 632] width 855 height 5
click at [951, 632] on div "09:48" at bounding box center [774, 632] width 855 height 5
click at [974, 631] on div "09:57" at bounding box center [774, 632] width 855 height 5
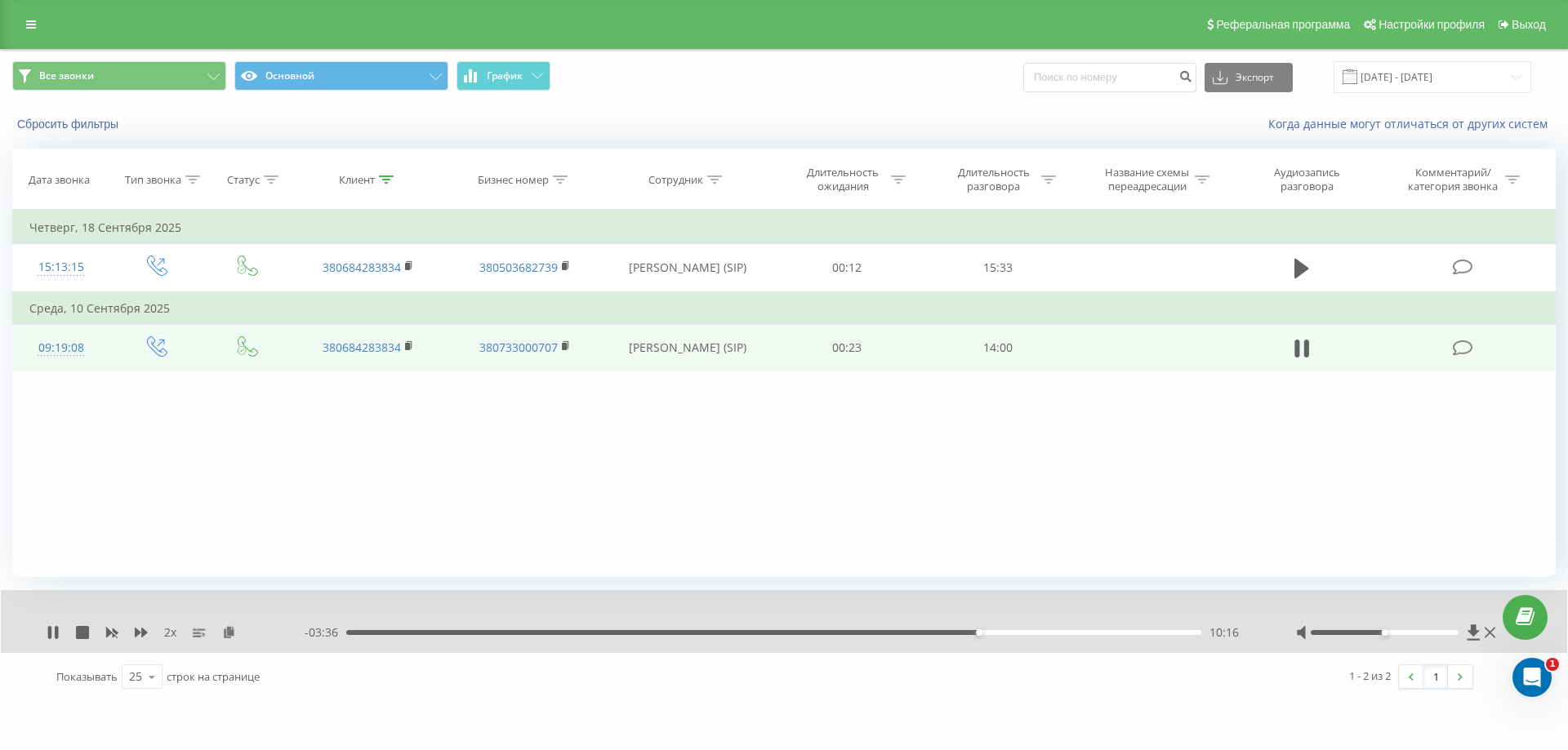
click at [997, 632] on div "10:16" at bounding box center [774, 632] width 855 height 5
click at [54, 639] on icon at bounding box center [53, 632] width 13 height 13
click at [379, 178] on icon at bounding box center [386, 179] width 15 height 8
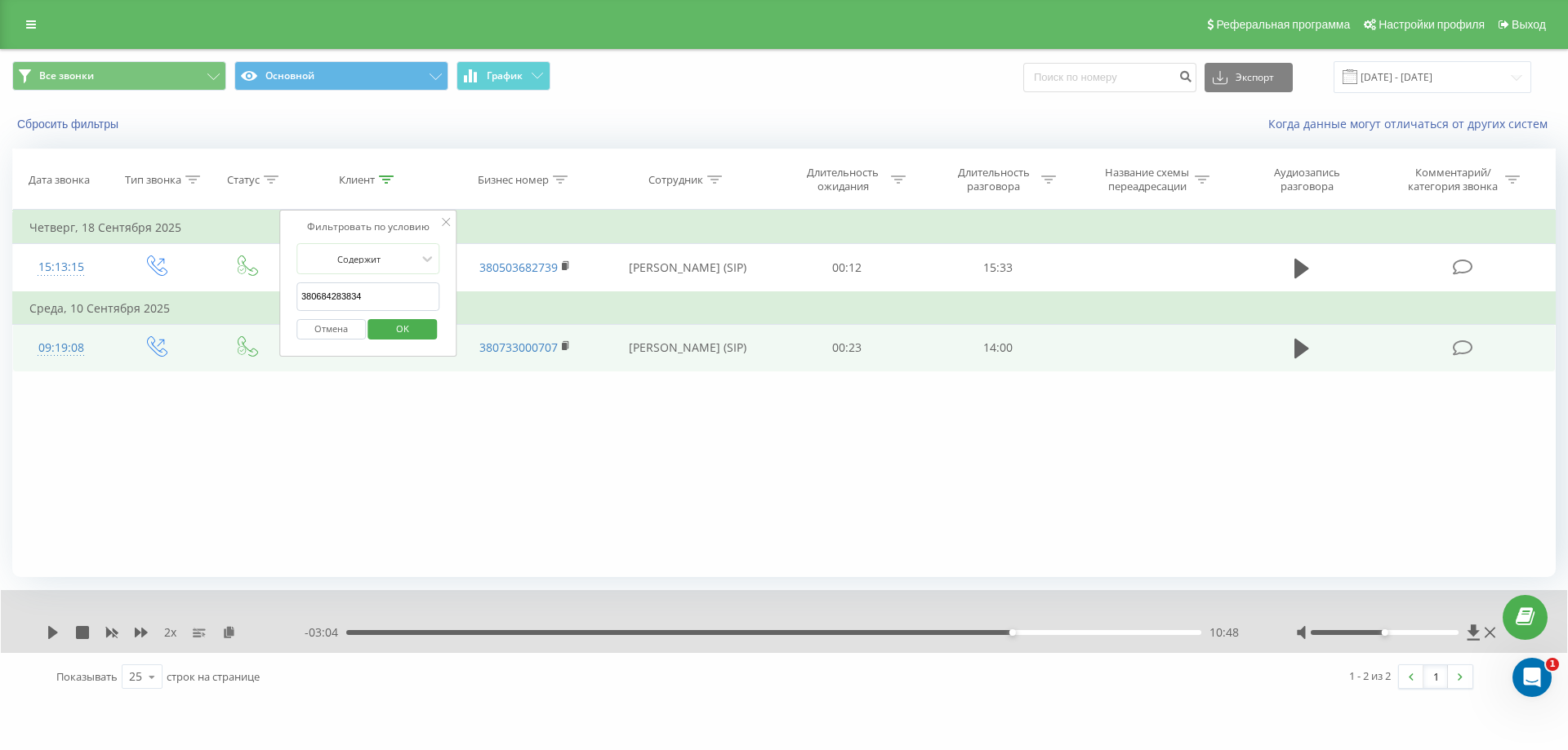
click at [374, 297] on input "380684283834" at bounding box center [368, 296] width 143 height 29
type input "3"
paste input "380678931893"
click at [385, 327] on span "OK" at bounding box center [402, 328] width 46 height 25
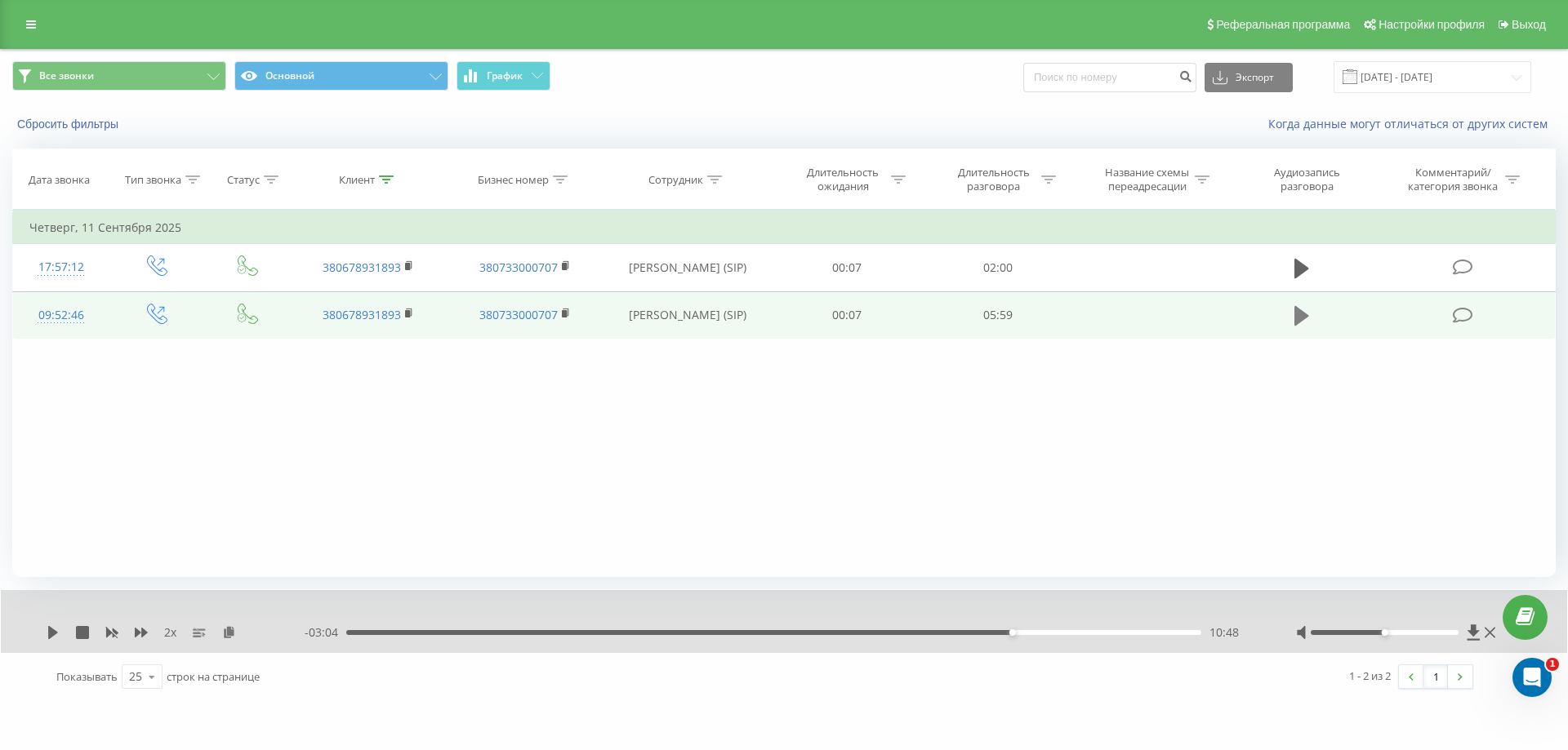
click at [1307, 312] on icon at bounding box center [1301, 315] width 15 height 22
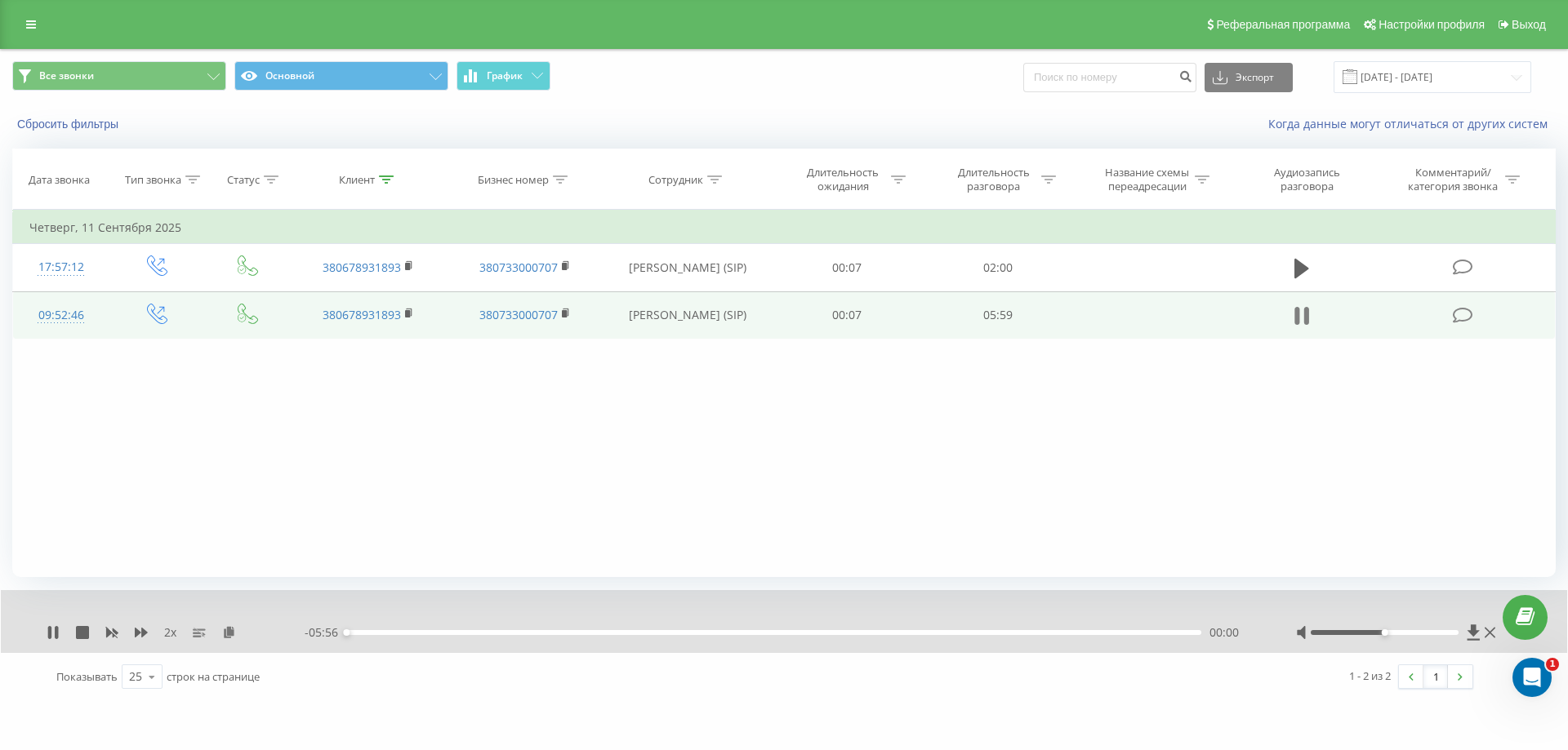
click at [1306, 321] on icon at bounding box center [1307, 315] width 5 height 18
click at [228, 638] on icon at bounding box center [229, 632] width 14 height 11
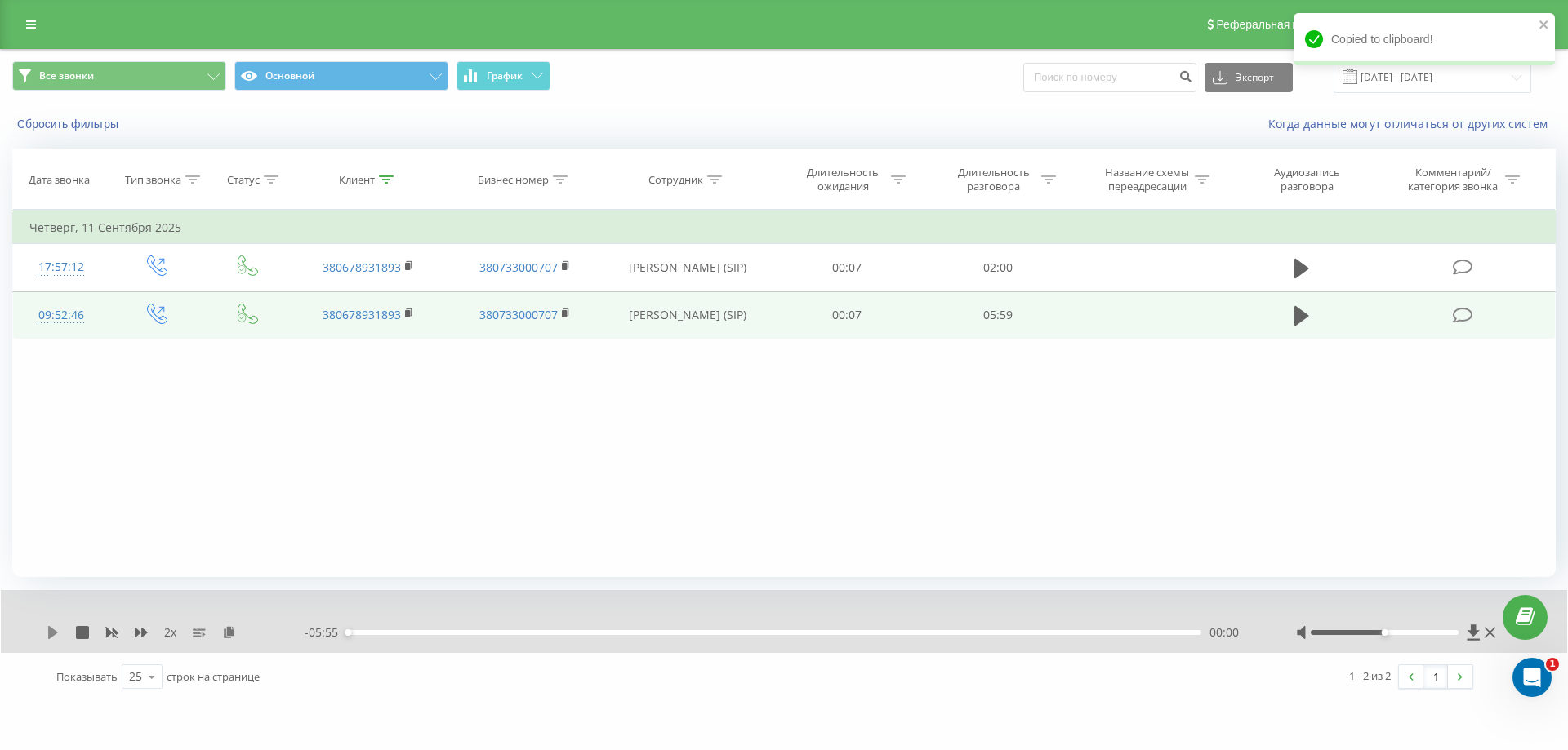
click at [53, 628] on icon at bounding box center [53, 632] width 13 height 13
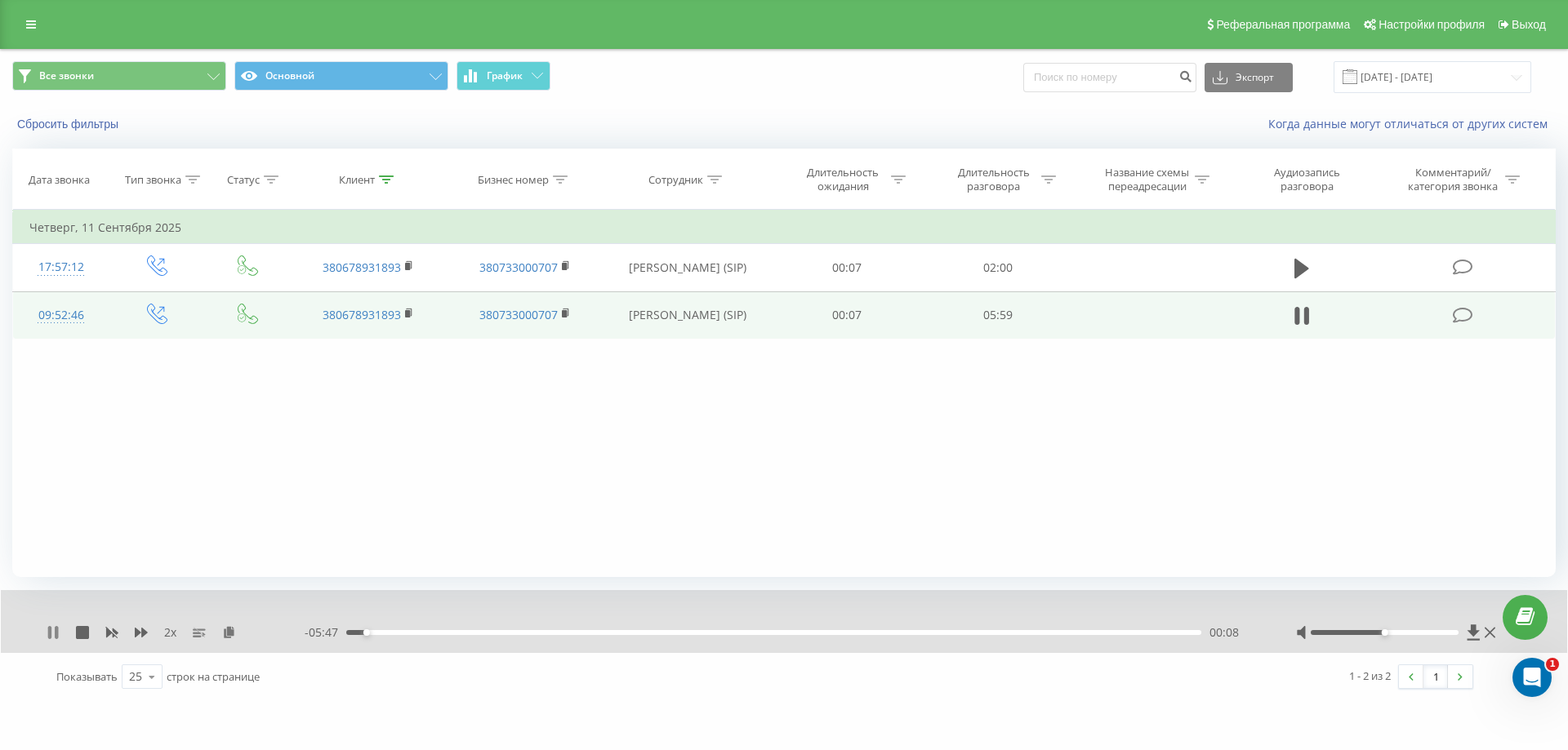
click at [48, 635] on icon at bounding box center [50, 632] width 3 height 13
click at [115, 632] on icon at bounding box center [112, 632] width 12 height 10
drag, startPoint x: 363, startPoint y: 630, endPoint x: 317, endPoint y: 634, distance: 46.2
click at [317, 634] on div "- 05:56 00:00 00:00" at bounding box center [780, 632] width 951 height 16
click at [52, 636] on icon at bounding box center [53, 632] width 10 height 13
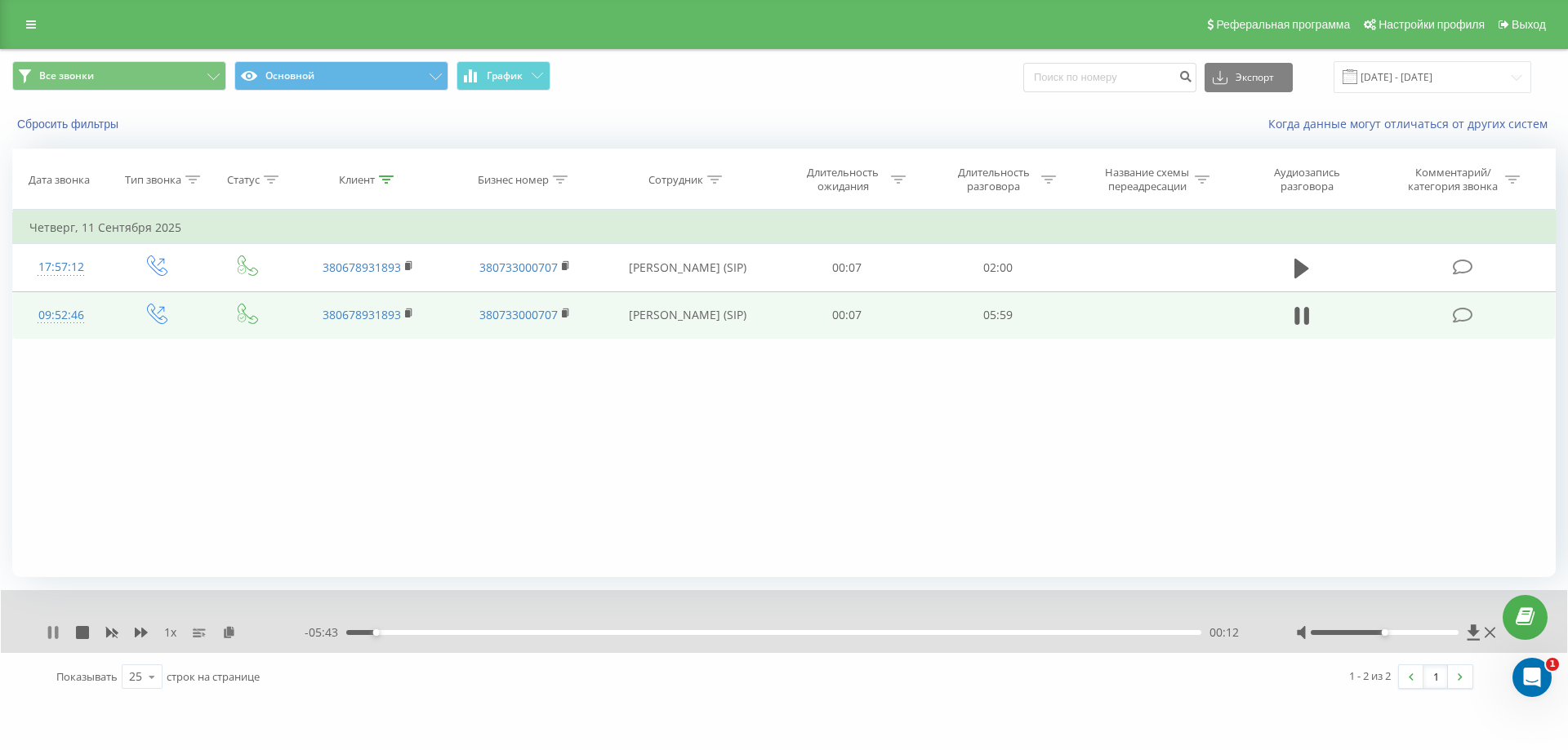
click at [55, 636] on icon at bounding box center [56, 632] width 3 height 13
click at [49, 632] on icon at bounding box center [53, 632] width 10 height 13
click at [137, 635] on icon at bounding box center [141, 632] width 13 height 10
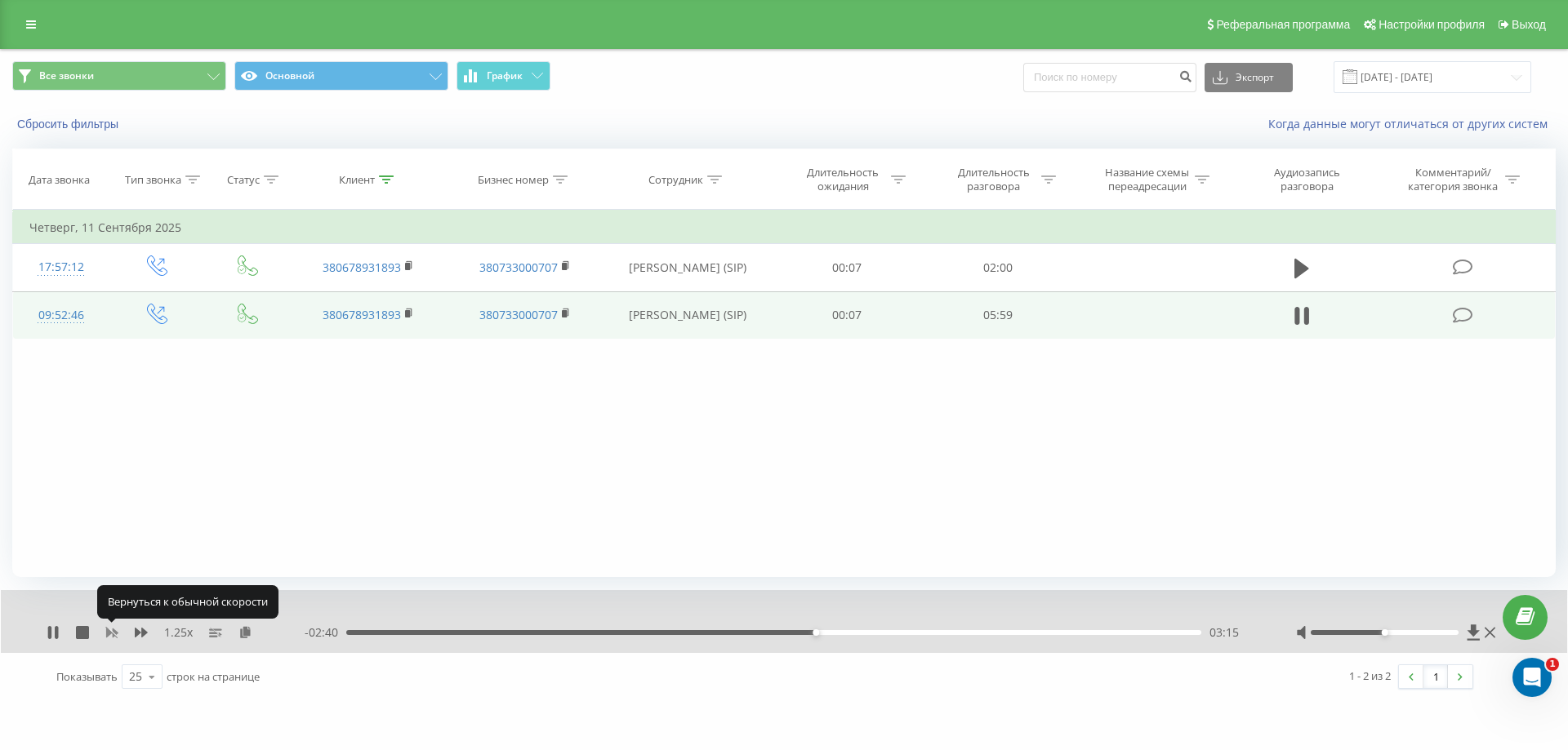
click at [116, 633] on icon at bounding box center [112, 632] width 12 height 10
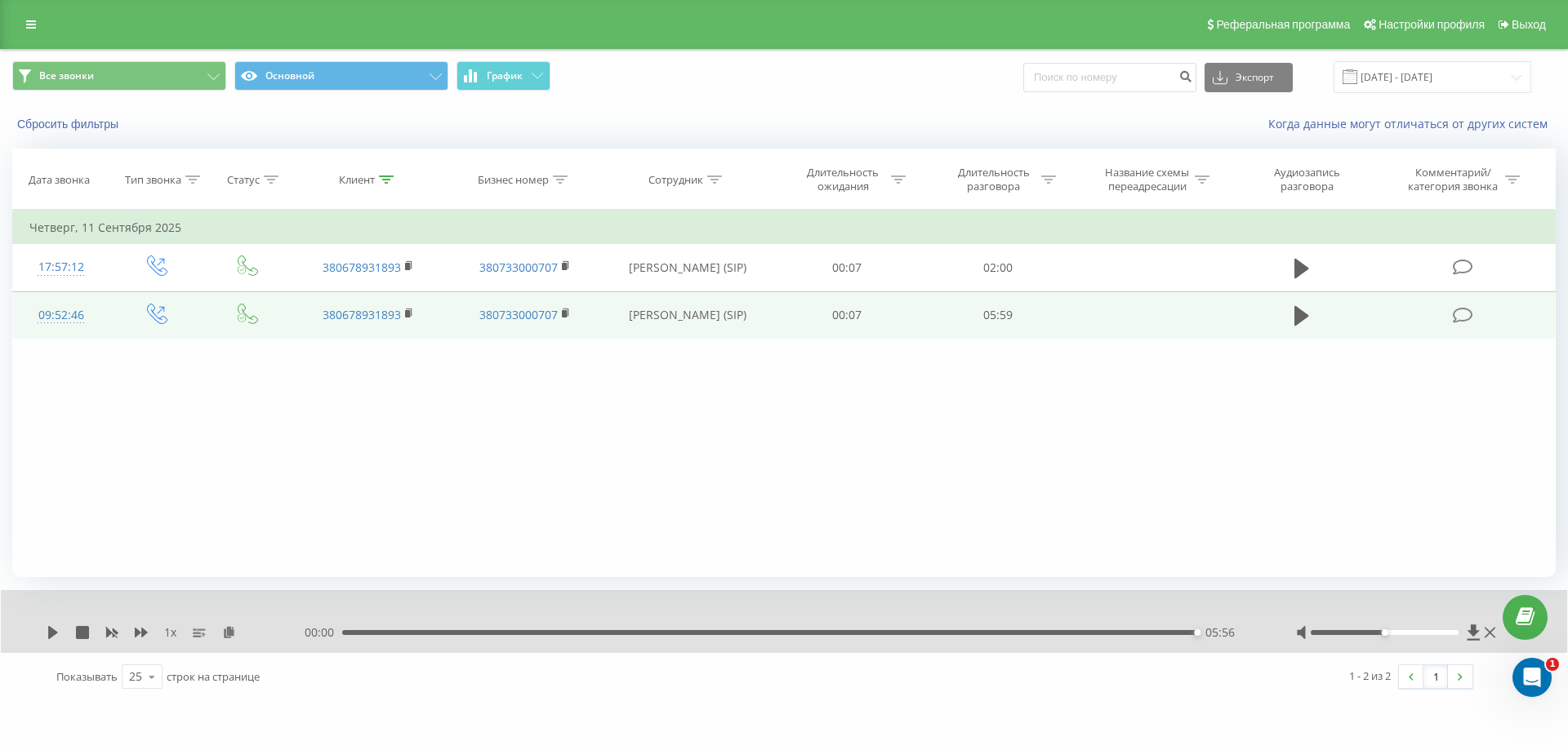
click at [1173, 632] on div "05:56" at bounding box center [769, 632] width 855 height 5
click at [49, 626] on div "1 x" at bounding box center [175, 632] width 258 height 16
click at [52, 639] on icon at bounding box center [53, 632] width 13 height 13
click at [143, 632] on icon at bounding box center [141, 632] width 13 height 10
click at [110, 636] on icon at bounding box center [112, 632] width 13 height 13
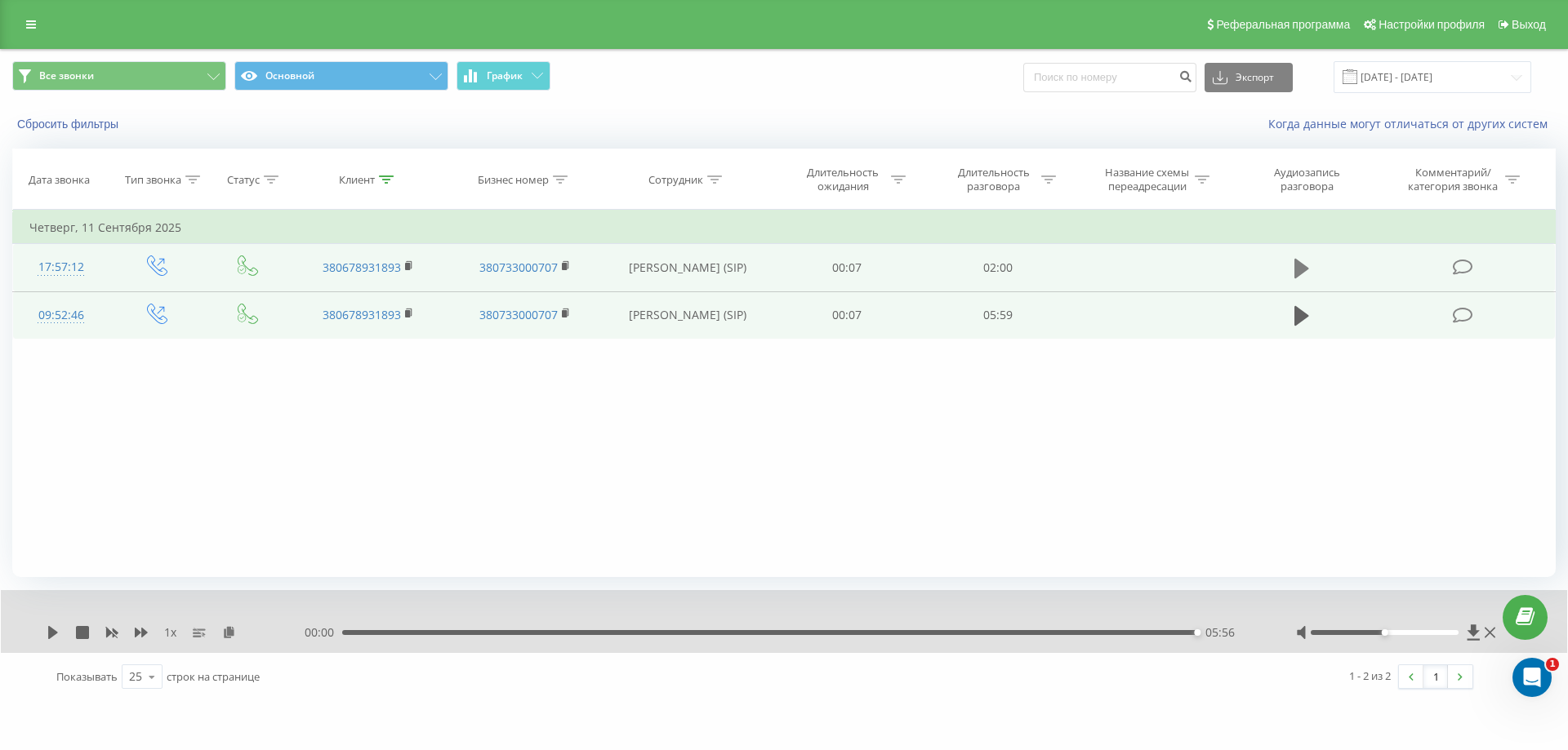
click at [1308, 261] on icon at bounding box center [1301, 269] width 15 height 22
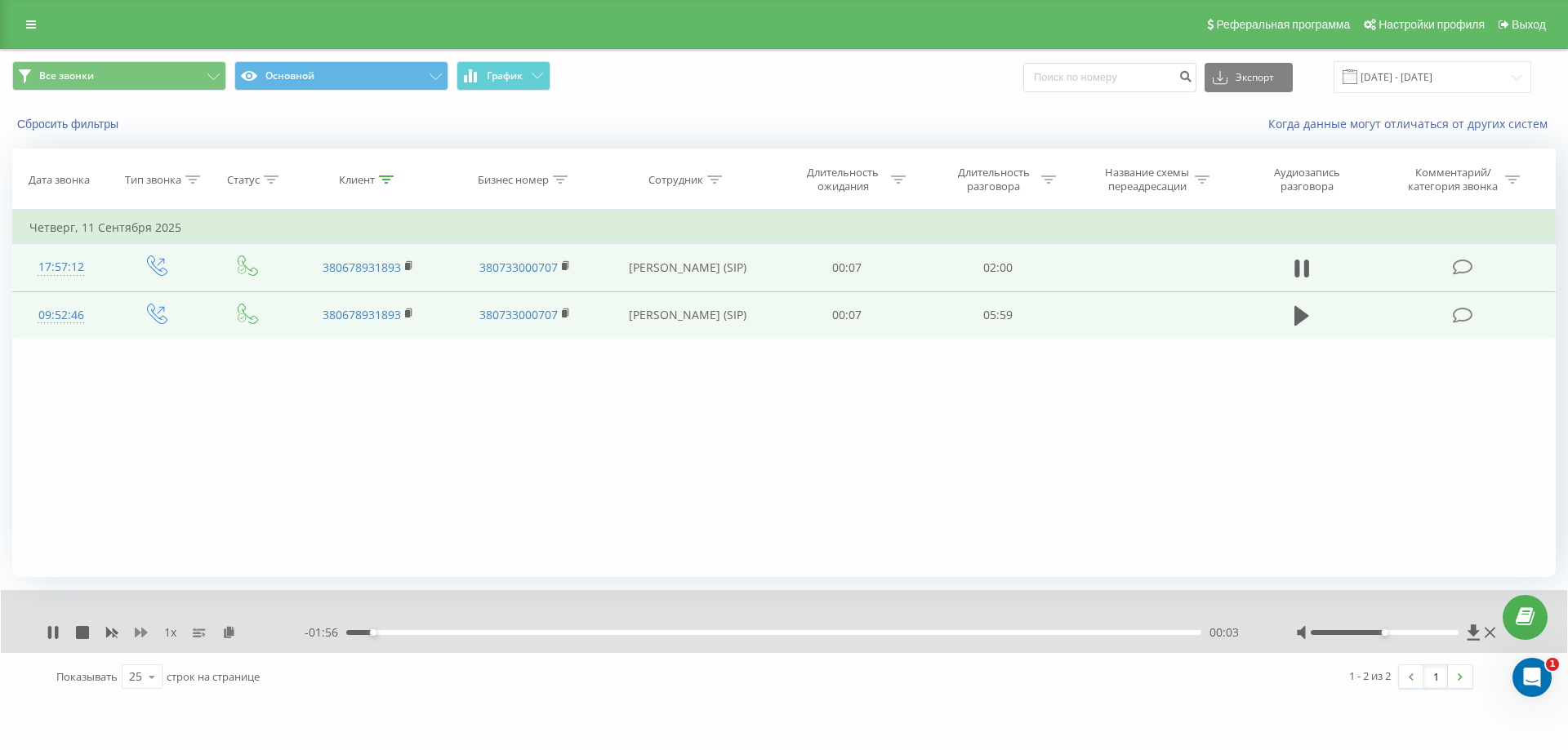
click at [143, 631] on icon at bounding box center [141, 632] width 13 height 10
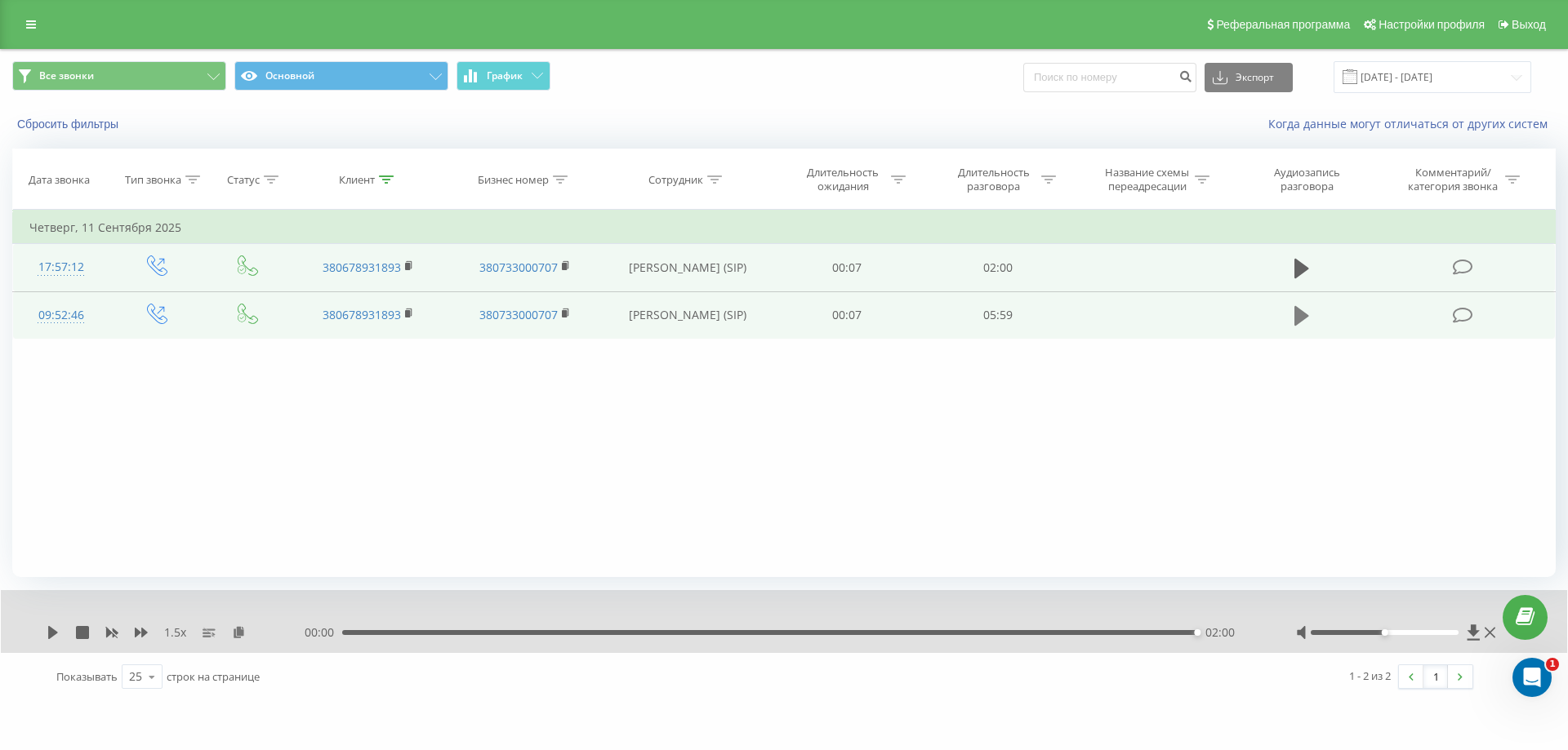
click at [1306, 315] on icon at bounding box center [1301, 315] width 15 height 20
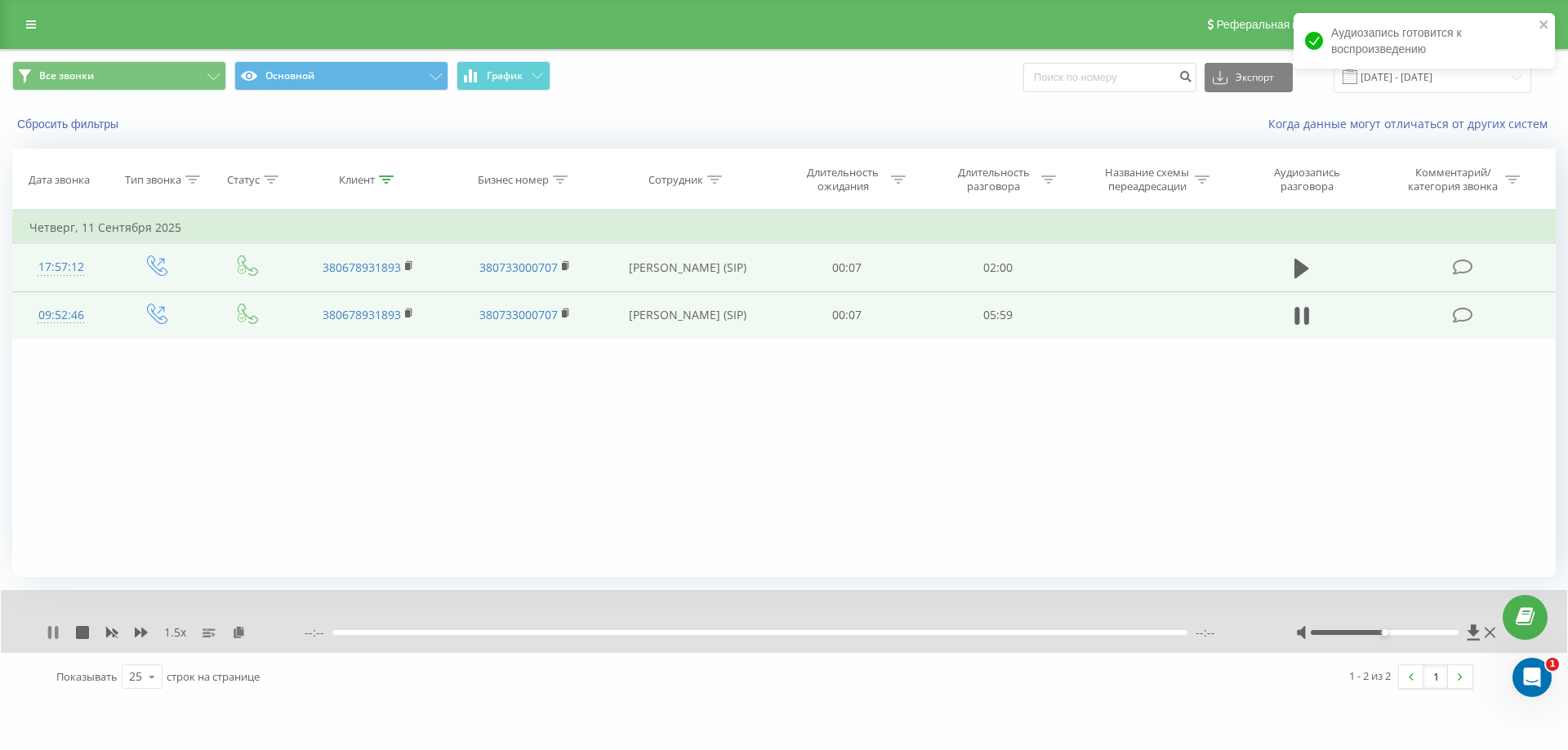
click at [53, 633] on icon at bounding box center [53, 632] width 13 height 13
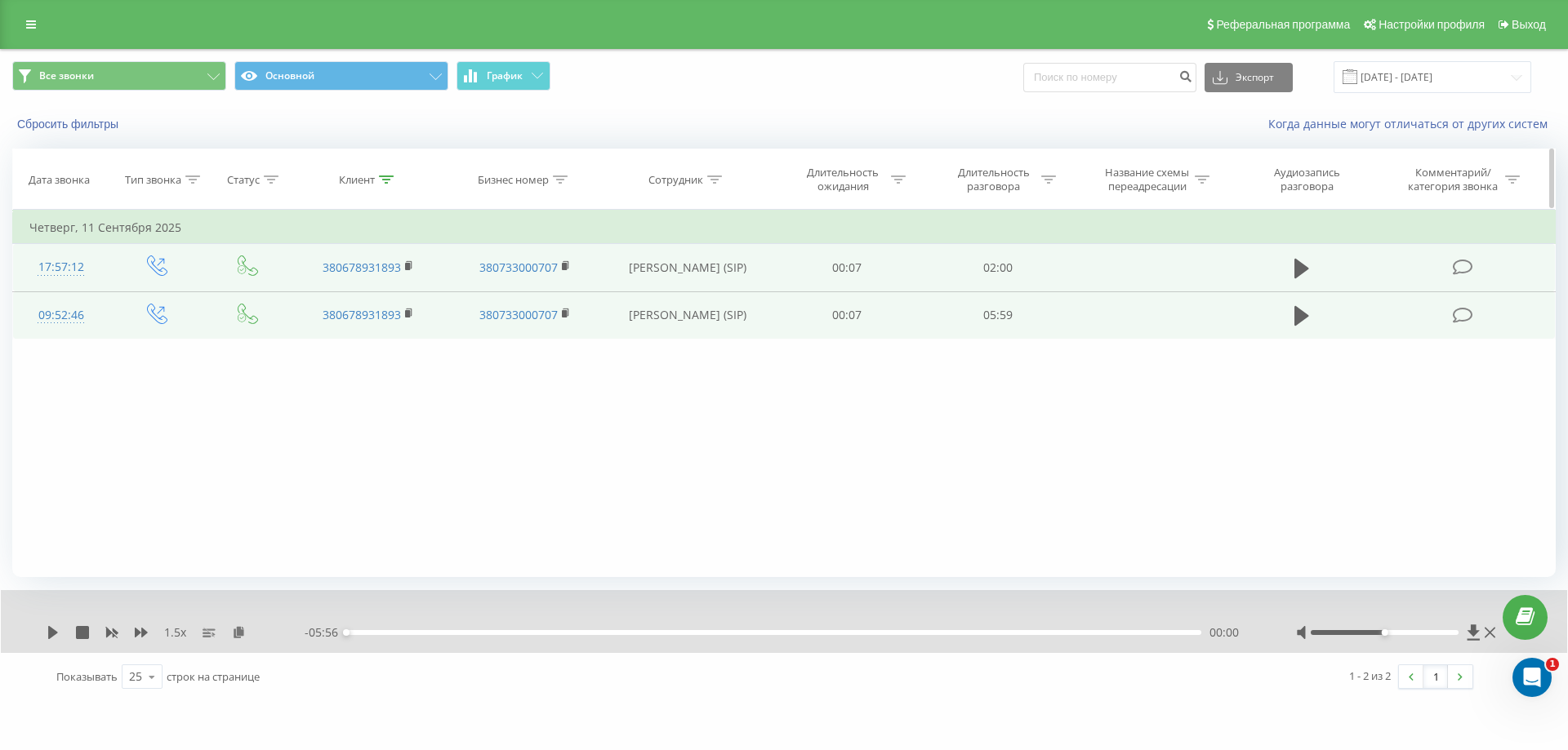
click at [347, 177] on div "Клиент" at bounding box center [357, 180] width 36 height 14
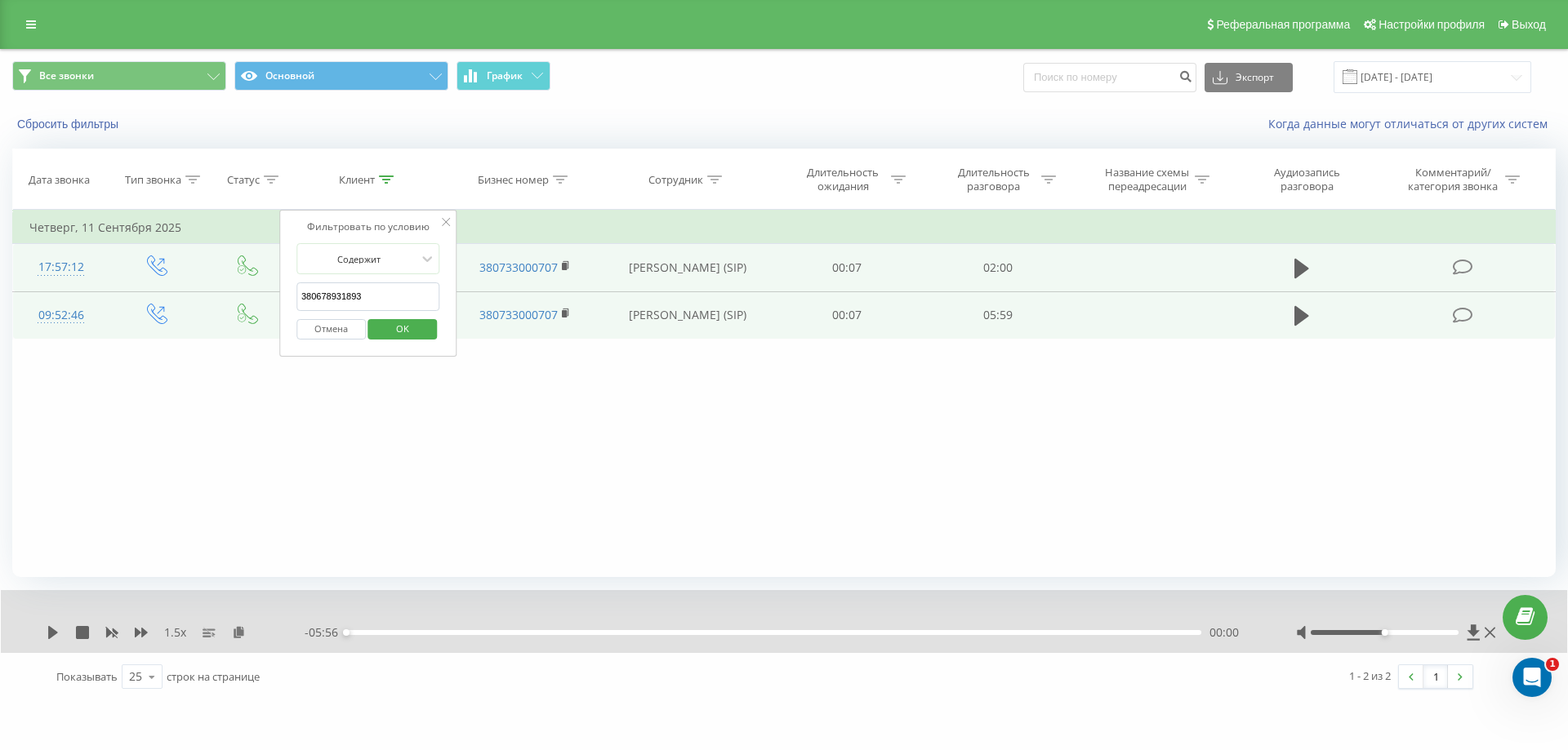
click at [392, 296] on input "380678931893" at bounding box center [368, 296] width 143 height 29
type input "3"
paste input "380967514645"
click at [390, 327] on span "OK" at bounding box center [402, 328] width 46 height 25
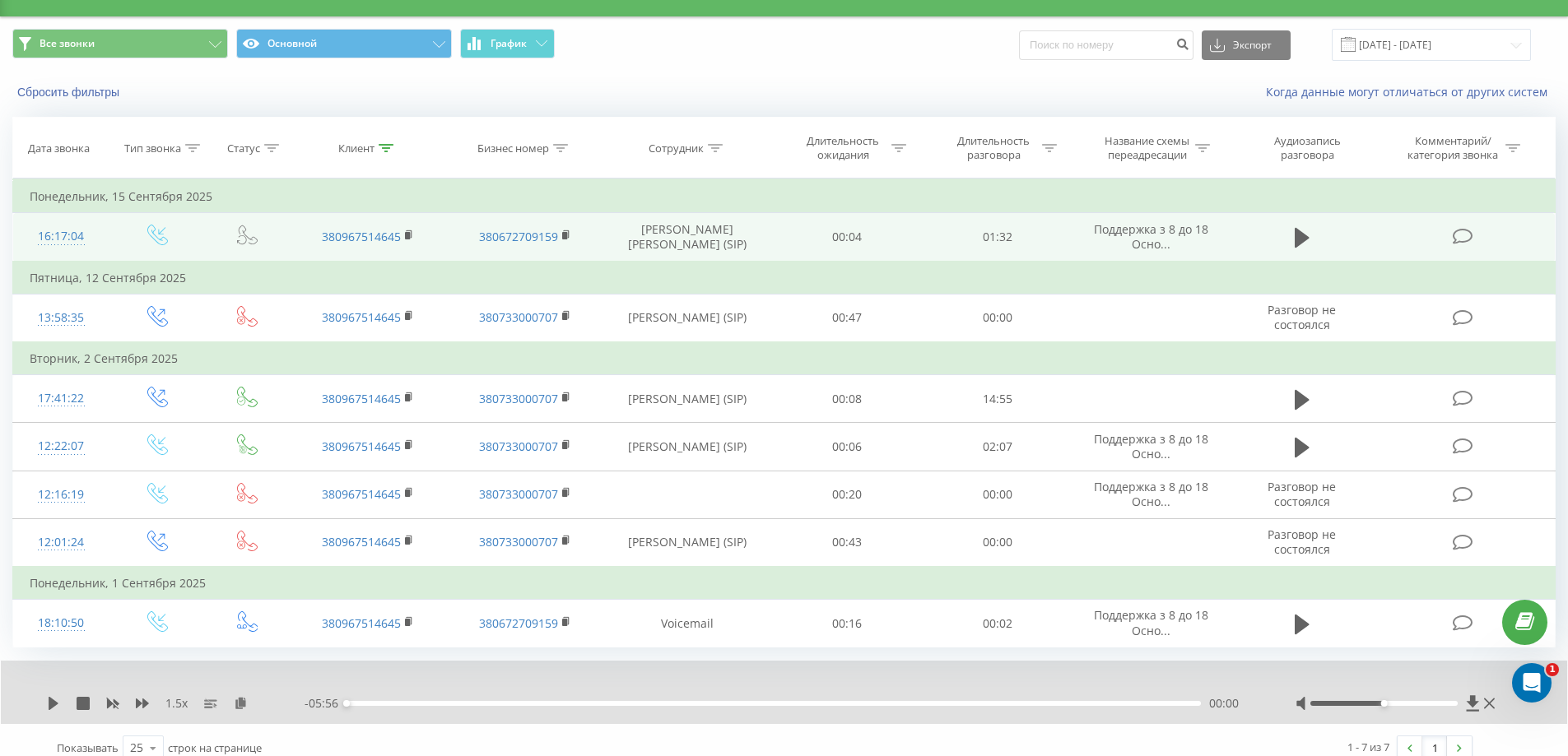
scroll to position [50, 0]
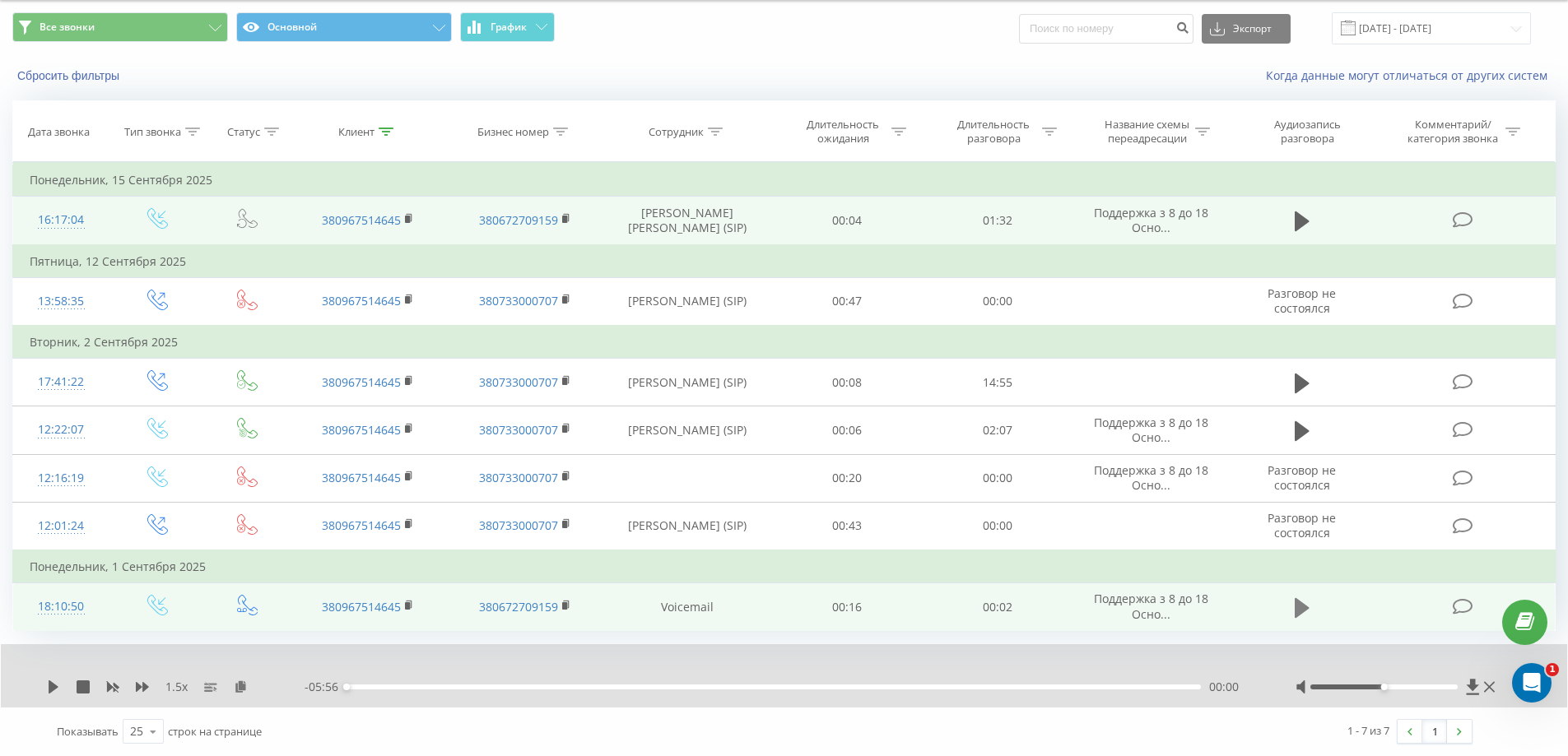
click at [1300, 604] on icon at bounding box center [1301, 607] width 15 height 20
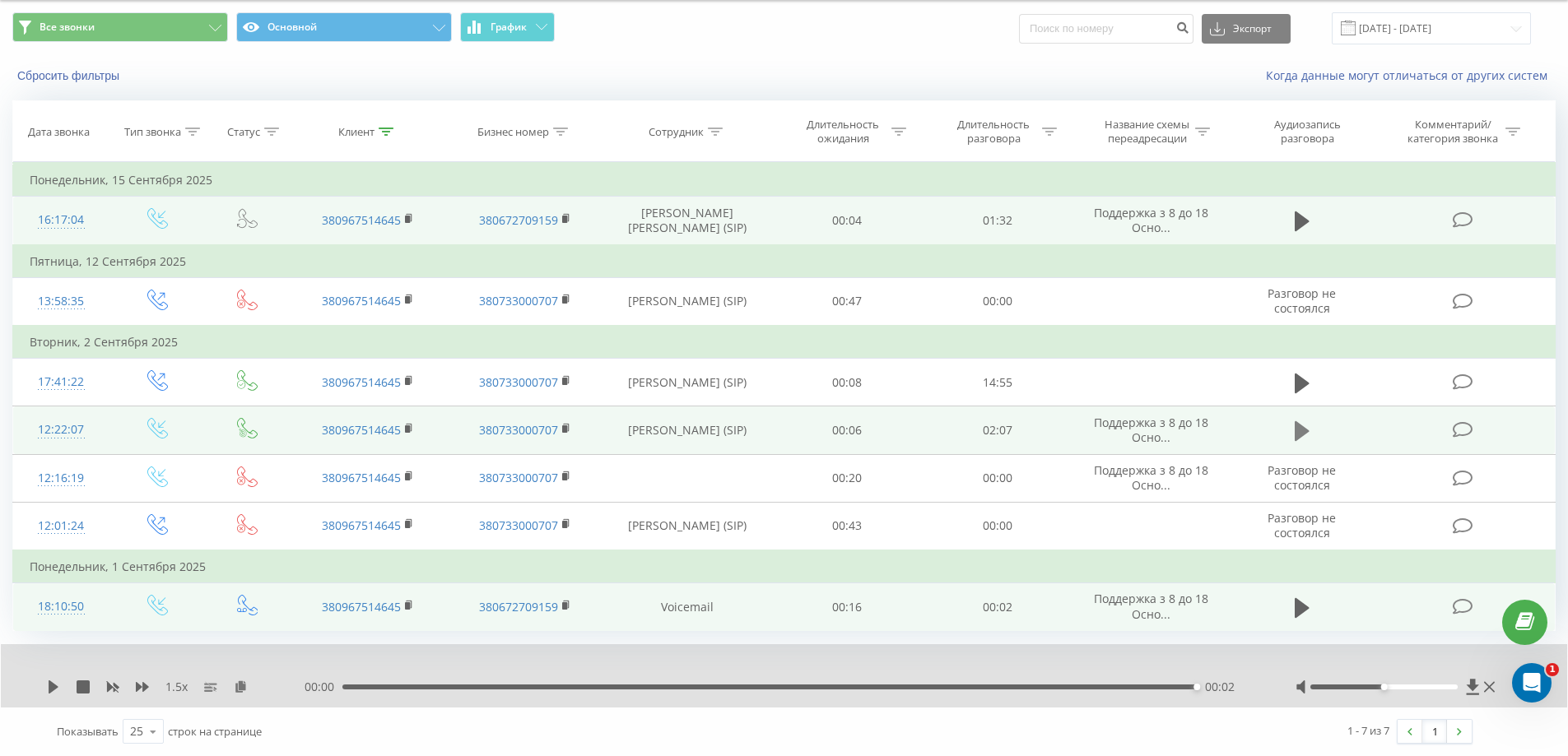
click at [1303, 429] on icon at bounding box center [1301, 431] width 15 height 20
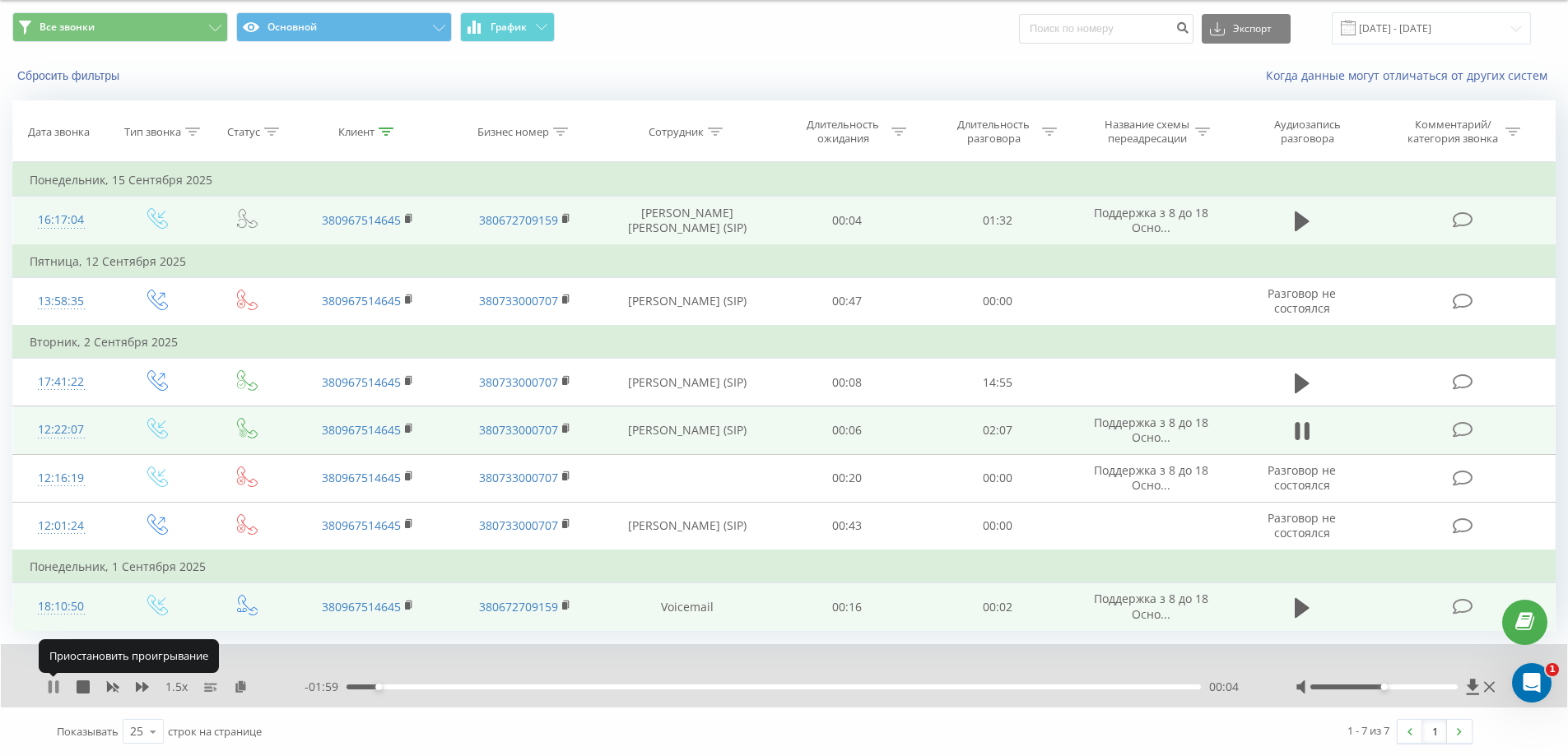
click at [54, 689] on icon at bounding box center [53, 686] width 13 height 13
click at [1306, 435] on icon at bounding box center [1301, 431] width 15 height 23
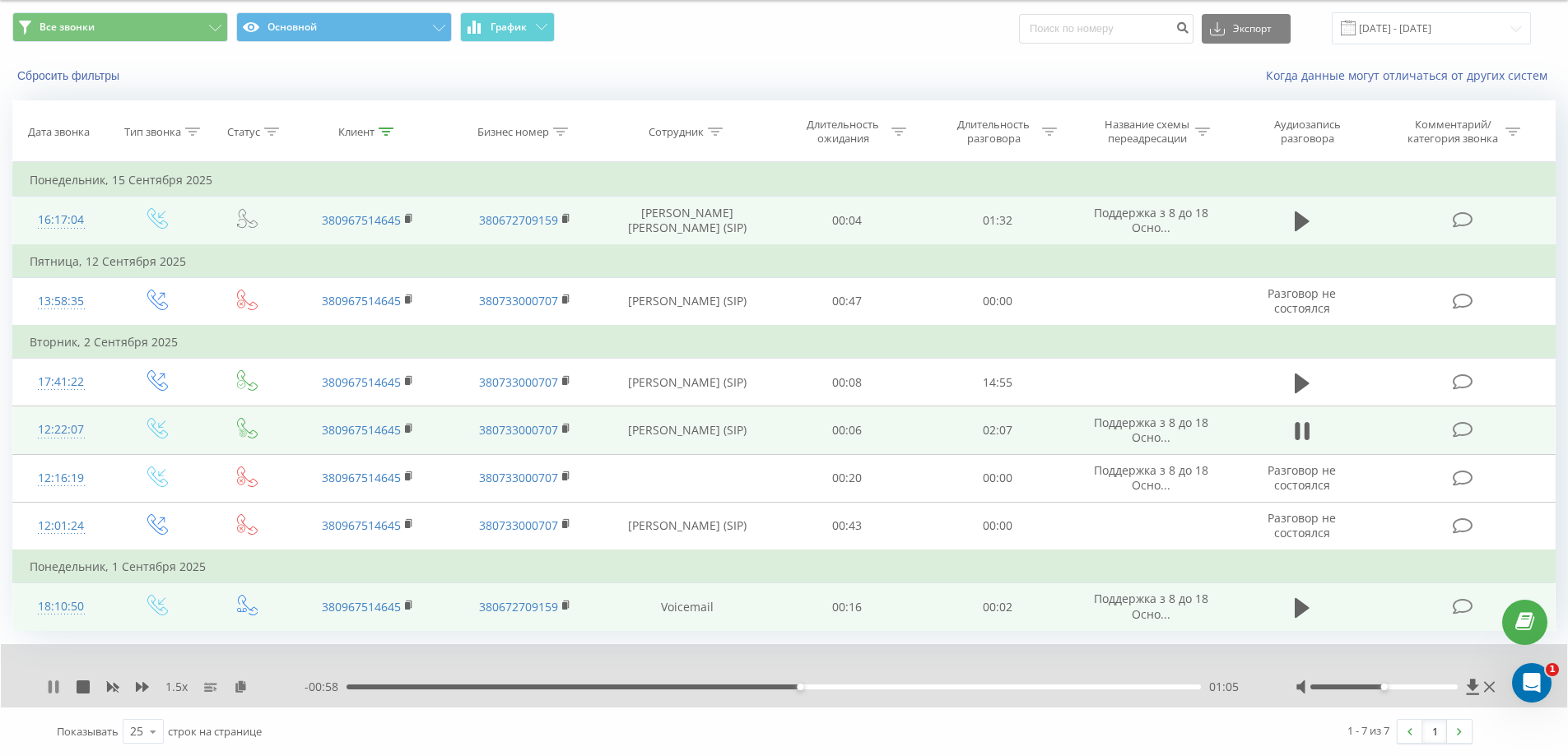
click at [48, 690] on icon at bounding box center [53, 686] width 13 height 13
click at [53, 686] on icon at bounding box center [53, 686] width 10 height 13
click at [1024, 685] on div "01:38" at bounding box center [774, 687] width 855 height 5
click at [1051, 685] on div "00:00" at bounding box center [774, 687] width 855 height 5
click at [53, 691] on icon at bounding box center [53, 686] width 13 height 13
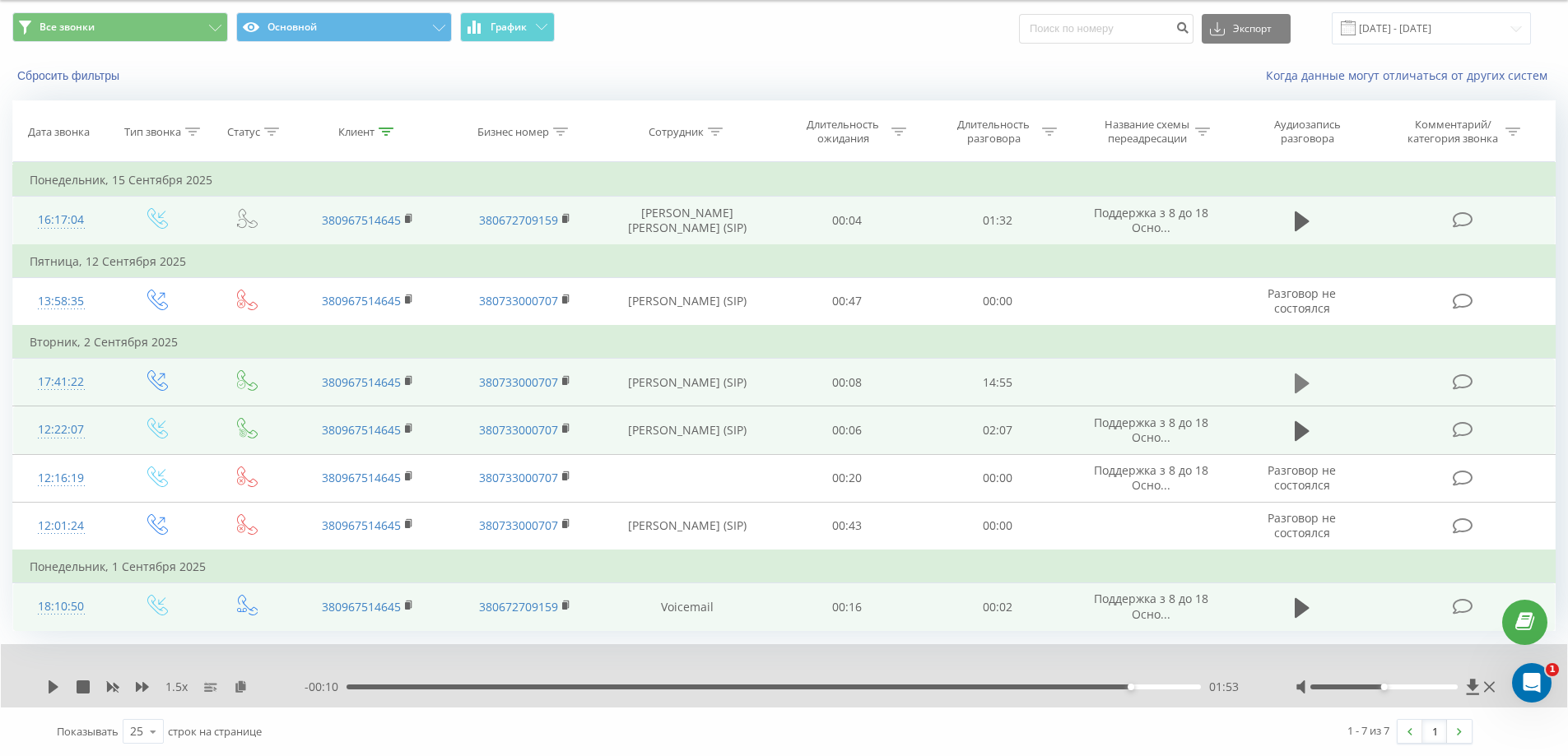
click at [1299, 380] on icon at bounding box center [1301, 382] width 15 height 20
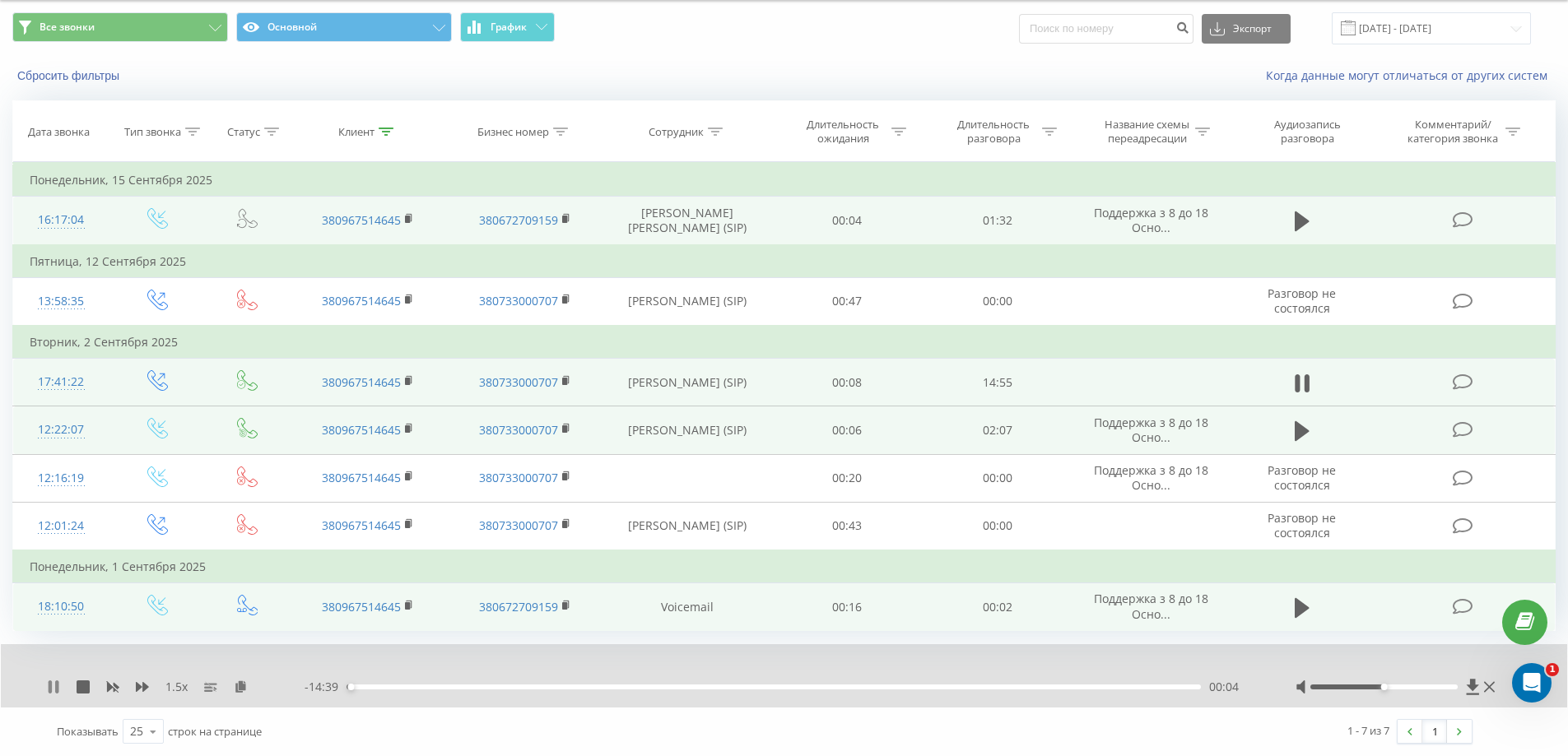
click at [53, 691] on icon at bounding box center [53, 686] width 13 height 13
click at [238, 692] on button at bounding box center [240, 686] width 13 height 13
click at [52, 686] on icon at bounding box center [53, 686] width 10 height 13
drag, startPoint x: 365, startPoint y: 689, endPoint x: 308, endPoint y: 692, distance: 57.1
click at [308, 692] on div "- 14:44 00:00 00:00" at bounding box center [780, 686] width 950 height 17
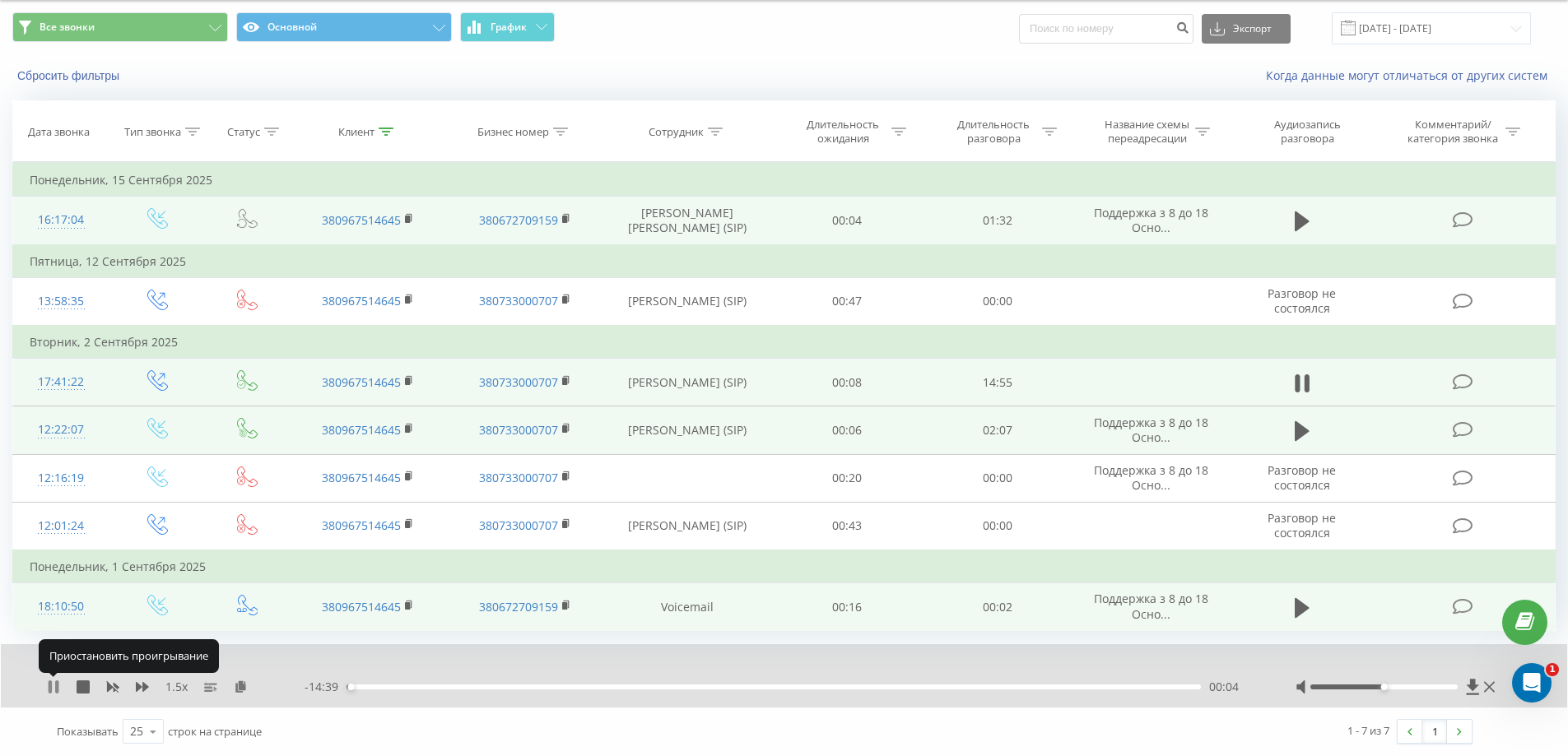
click at [57, 691] on icon at bounding box center [57, 686] width 3 height 13
click at [52, 683] on icon at bounding box center [53, 686] width 13 height 13
drag, startPoint x: 364, startPoint y: 688, endPoint x: 295, endPoint y: 701, distance: 70.2
click at [296, 700] on div "1.5 x - 14:44 00:00 00:00" at bounding box center [784, 676] width 1566 height 64
click at [108, 692] on icon at bounding box center [112, 686] width 13 height 13
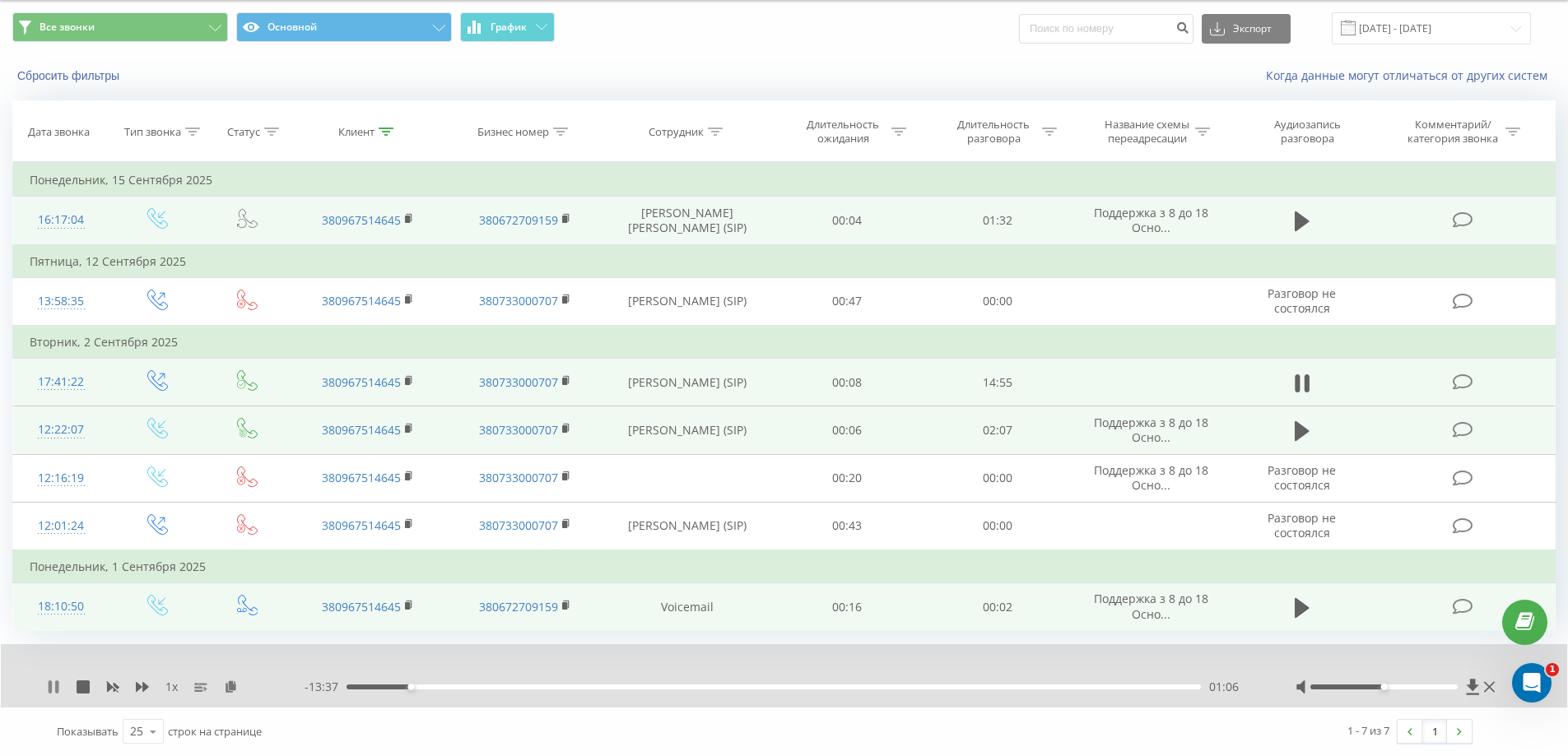
click at [55, 688] on icon at bounding box center [53, 686] width 13 height 13
click at [52, 687] on icon at bounding box center [53, 686] width 10 height 13
click at [47, 682] on icon at bounding box center [53, 686] width 13 height 13
click at [45, 685] on div "1 x - 09:52 04:52 04:52" at bounding box center [784, 676] width 1566 height 64
click at [51, 685] on icon at bounding box center [53, 686] width 10 height 13
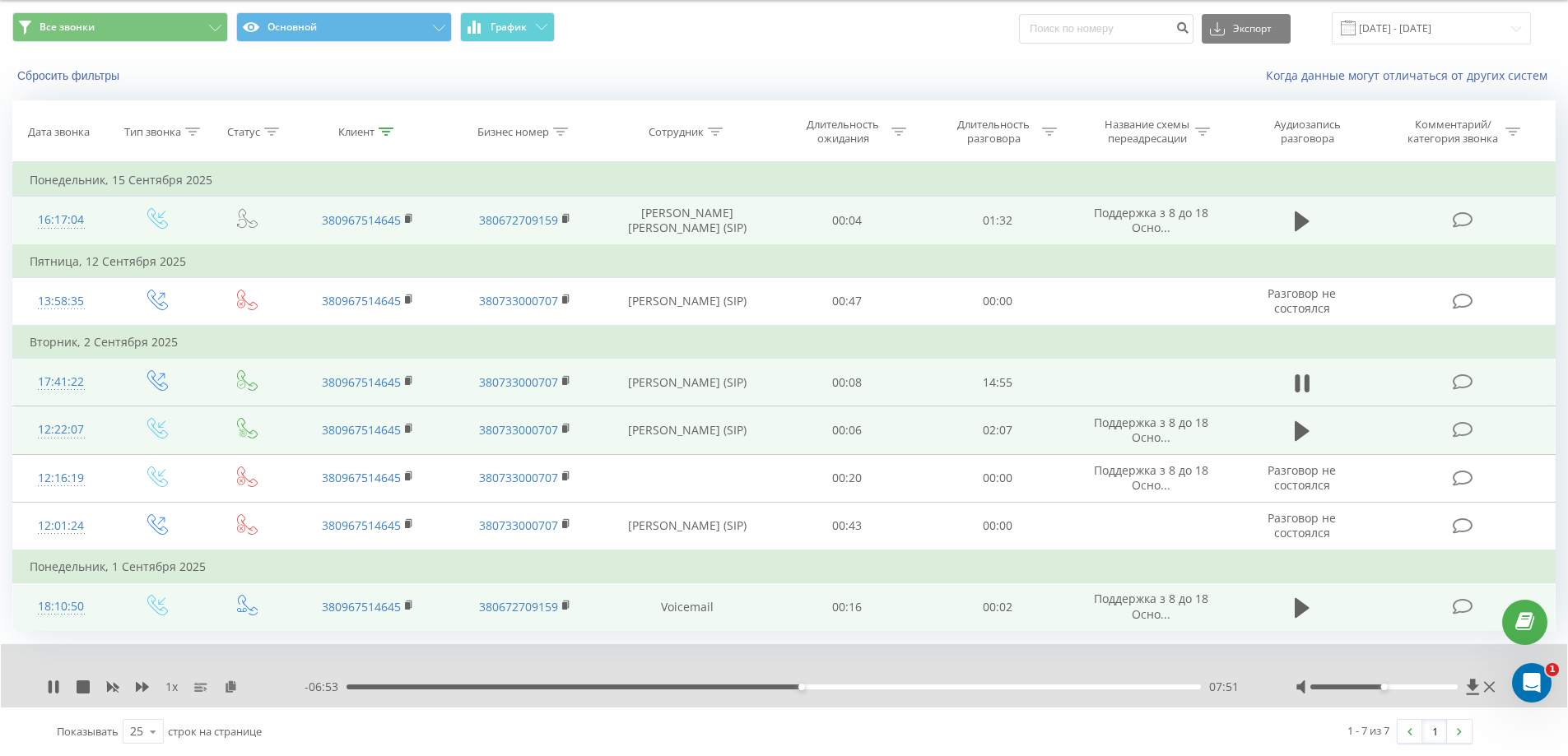
click at [792, 682] on div "- 06:53 07:51 07:51" at bounding box center [780, 686] width 950 height 17
click at [794, 686] on div "07:43" at bounding box center [774, 687] width 855 height 5
click at [781, 686] on div "07:29" at bounding box center [774, 687] width 855 height 5
click at [59, 680] on icon at bounding box center [53, 686] width 13 height 13
click at [976, 685] on div "10:51" at bounding box center [774, 687] width 855 height 5
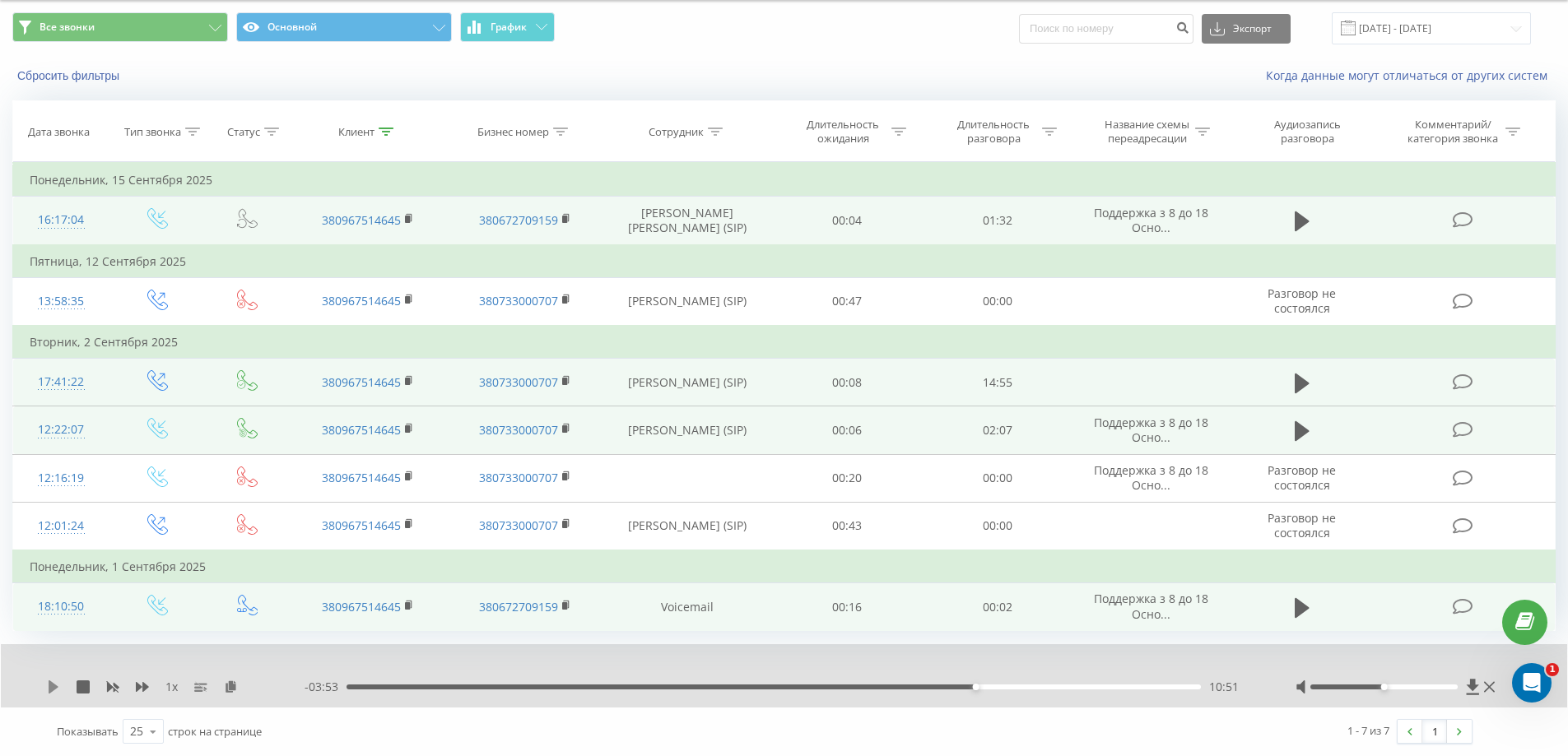
click at [51, 685] on icon at bounding box center [53, 686] width 10 height 13
click at [57, 681] on icon at bounding box center [57, 686] width 3 height 13
click at [52, 687] on icon at bounding box center [53, 686] width 10 height 13
click at [55, 684] on icon at bounding box center [53, 686] width 13 height 13
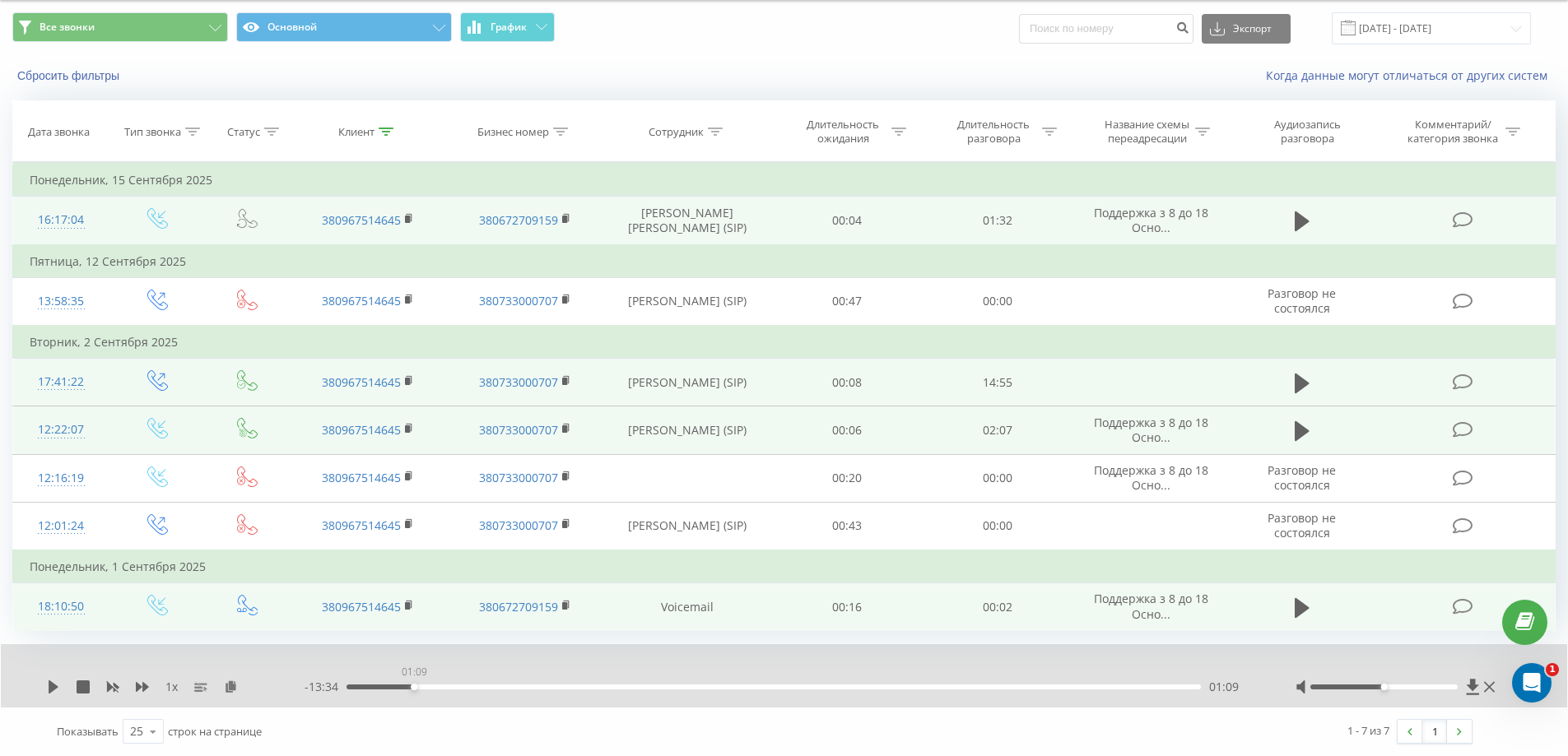
click at [409, 689] on div "01:09" at bounding box center [774, 687] width 855 height 5
click at [52, 686] on icon at bounding box center [53, 686] width 10 height 13
drag, startPoint x: 413, startPoint y: 685, endPoint x: 531, endPoint y: 700, distance: 118.9
click at [531, 700] on div "1 x - 11:32 03:12 03:12" at bounding box center [784, 676] width 1566 height 64
drag, startPoint x: 532, startPoint y: 688, endPoint x: 610, endPoint y: 695, distance: 78.3
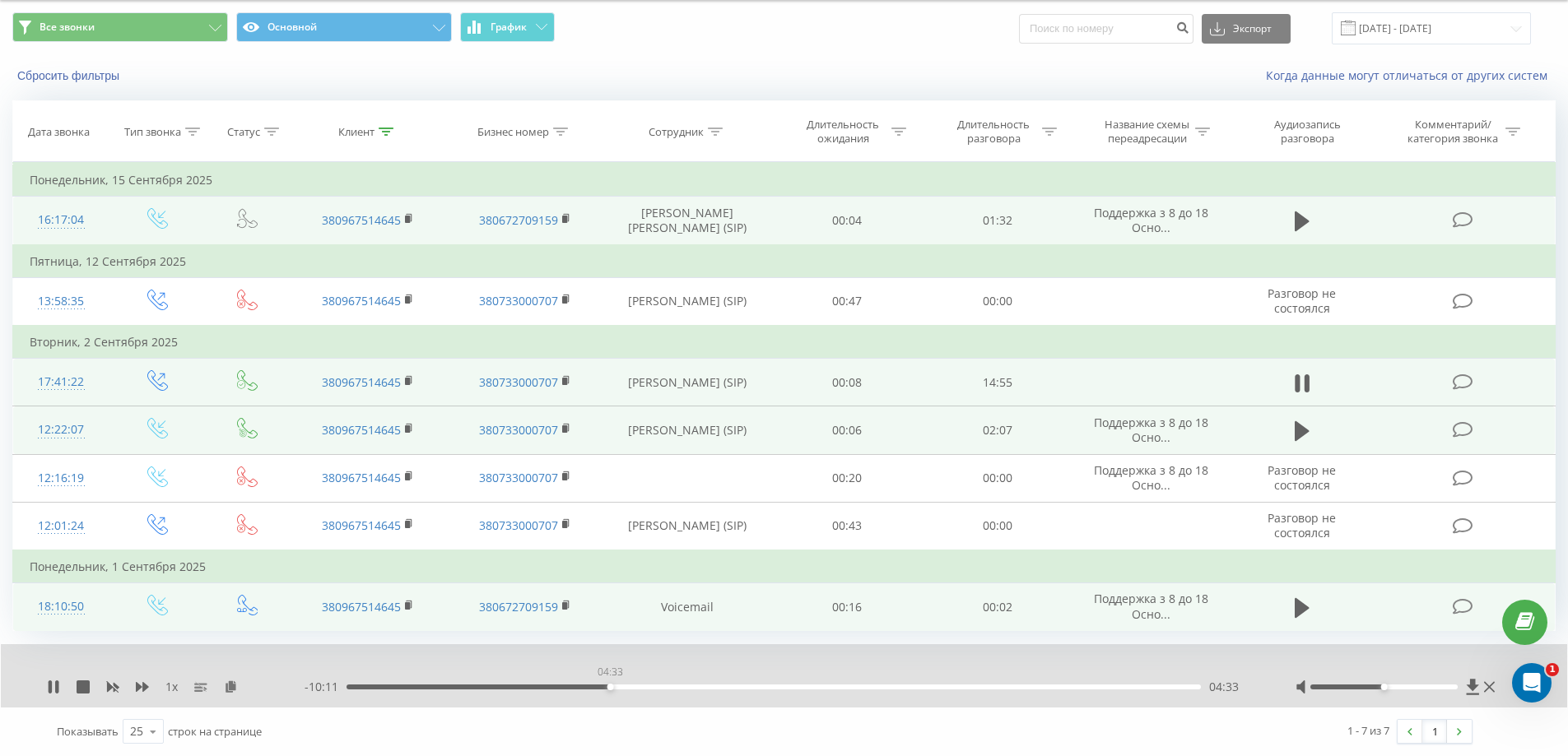
click at [610, 695] on div "- 10:11 04:33 04:33" at bounding box center [780, 686] width 950 height 17
drag, startPoint x: 612, startPoint y: 685, endPoint x: 669, endPoint y: 702, distance: 59.5
click at [669, 702] on div "1 x - 09:23 05:20 05:20" at bounding box center [784, 676] width 1566 height 64
drag, startPoint x: 672, startPoint y: 686, endPoint x: 725, endPoint y: 692, distance: 53.3
click at [725, 692] on div "- 08:13 06:30 06:30" at bounding box center [780, 686] width 950 height 17
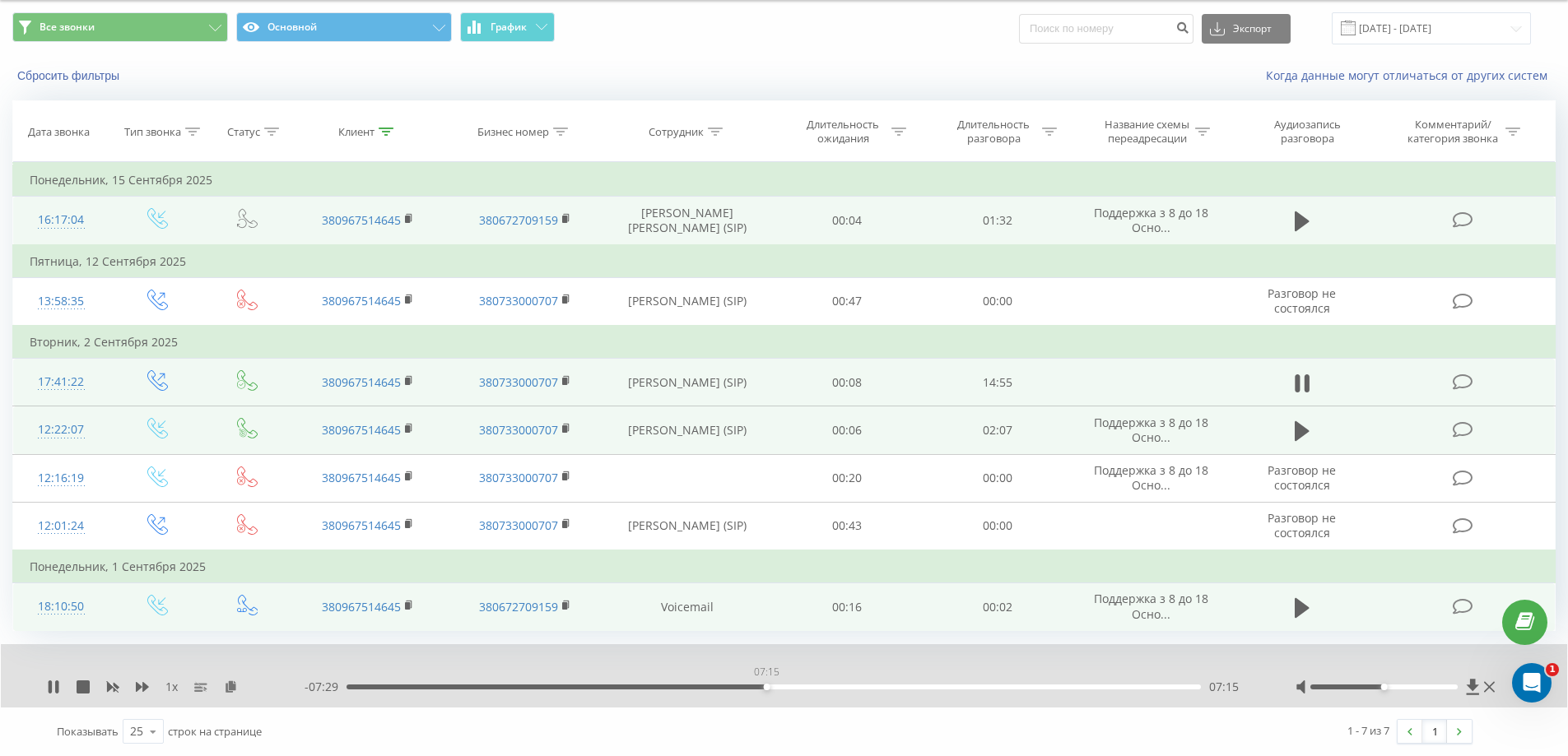
drag, startPoint x: 726, startPoint y: 689, endPoint x: 799, endPoint y: 700, distance: 73.8
click at [799, 700] on div "1 x - 07:29 07:15 07:15" at bounding box center [784, 676] width 1566 height 64
drag, startPoint x: 796, startPoint y: 687, endPoint x: 838, endPoint y: 701, distance: 44.3
click at [838, 701] on div "1 x - 06:17 08:27 08:27" at bounding box center [784, 676] width 1566 height 64
drag, startPoint x: 841, startPoint y: 685, endPoint x: 862, endPoint y: 692, distance: 22.1
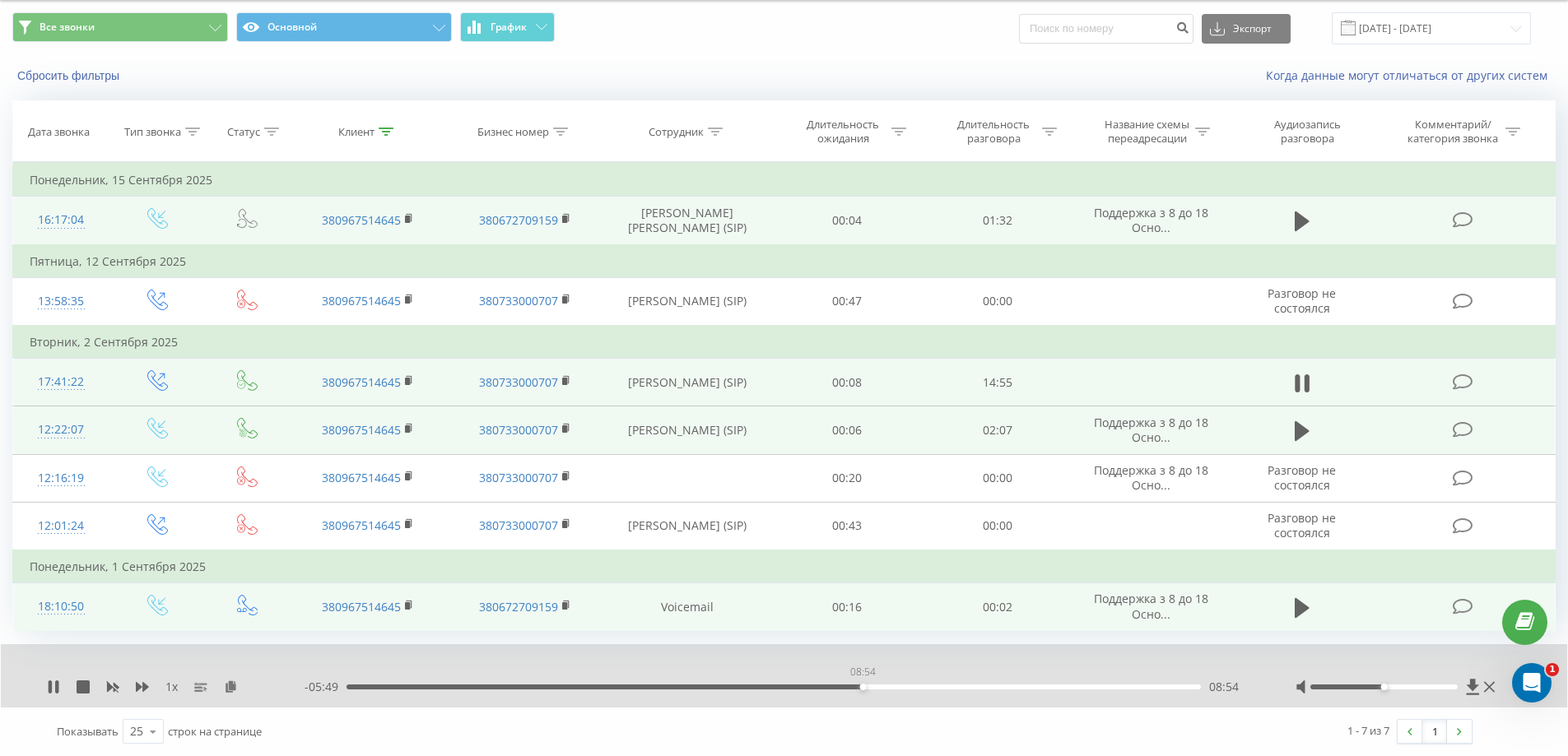
click at [862, 692] on div "- 05:49 08:54 08:54" at bounding box center [780, 686] width 950 height 17
drag, startPoint x: 862, startPoint y: 685, endPoint x: 887, endPoint y: 696, distance: 27.3
click at [887, 696] on div "1 x - 05:28 09:15 09:15" at bounding box center [784, 676] width 1566 height 64
click at [906, 690] on div "00:00" at bounding box center [774, 687] width 855 height 5
click at [922, 689] on div "09:56" at bounding box center [774, 687] width 855 height 5
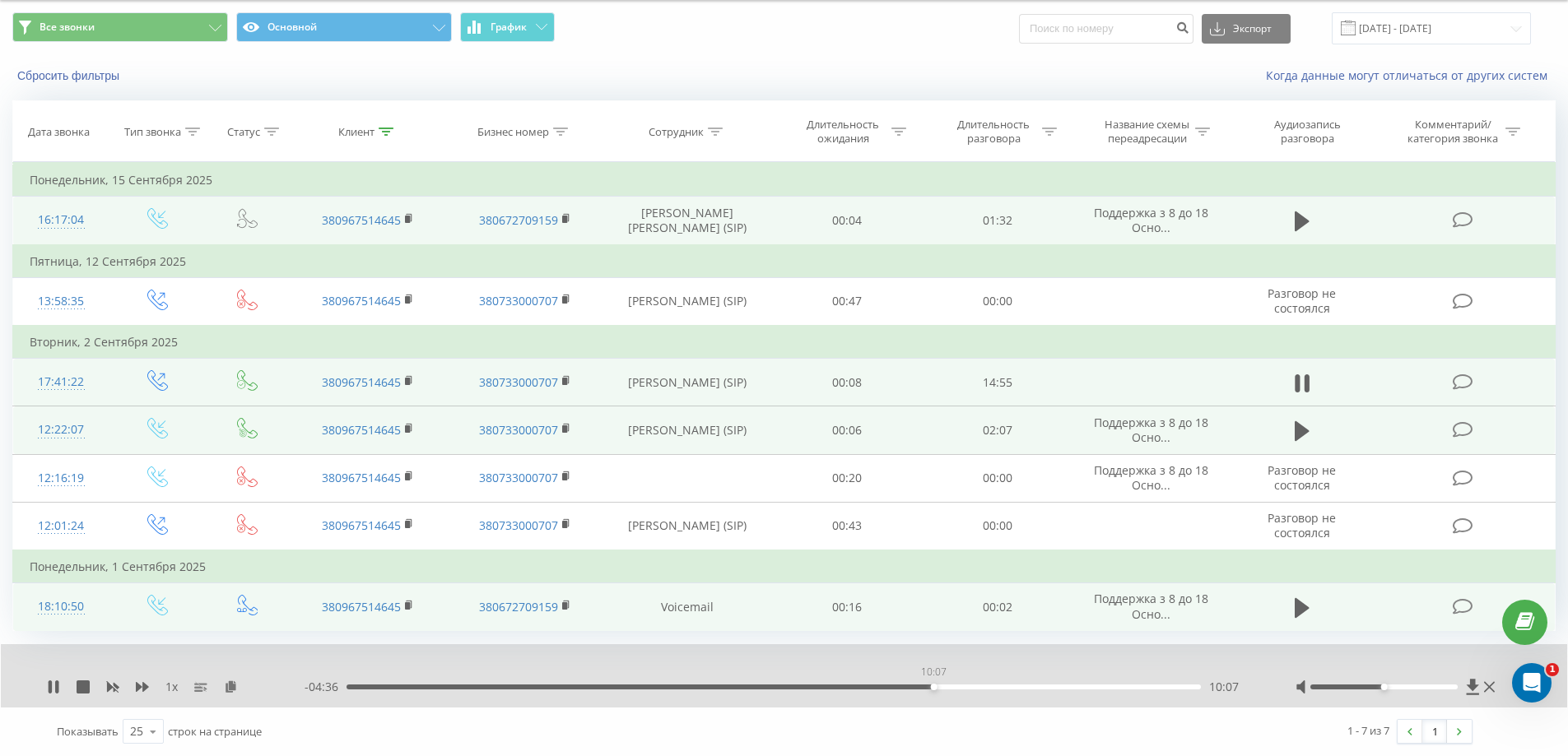
click at [933, 687] on div "10:07" at bounding box center [774, 687] width 855 height 5
click at [945, 688] on div "10:19" at bounding box center [774, 687] width 855 height 5
click at [957, 687] on div "10:32" at bounding box center [774, 687] width 855 height 5
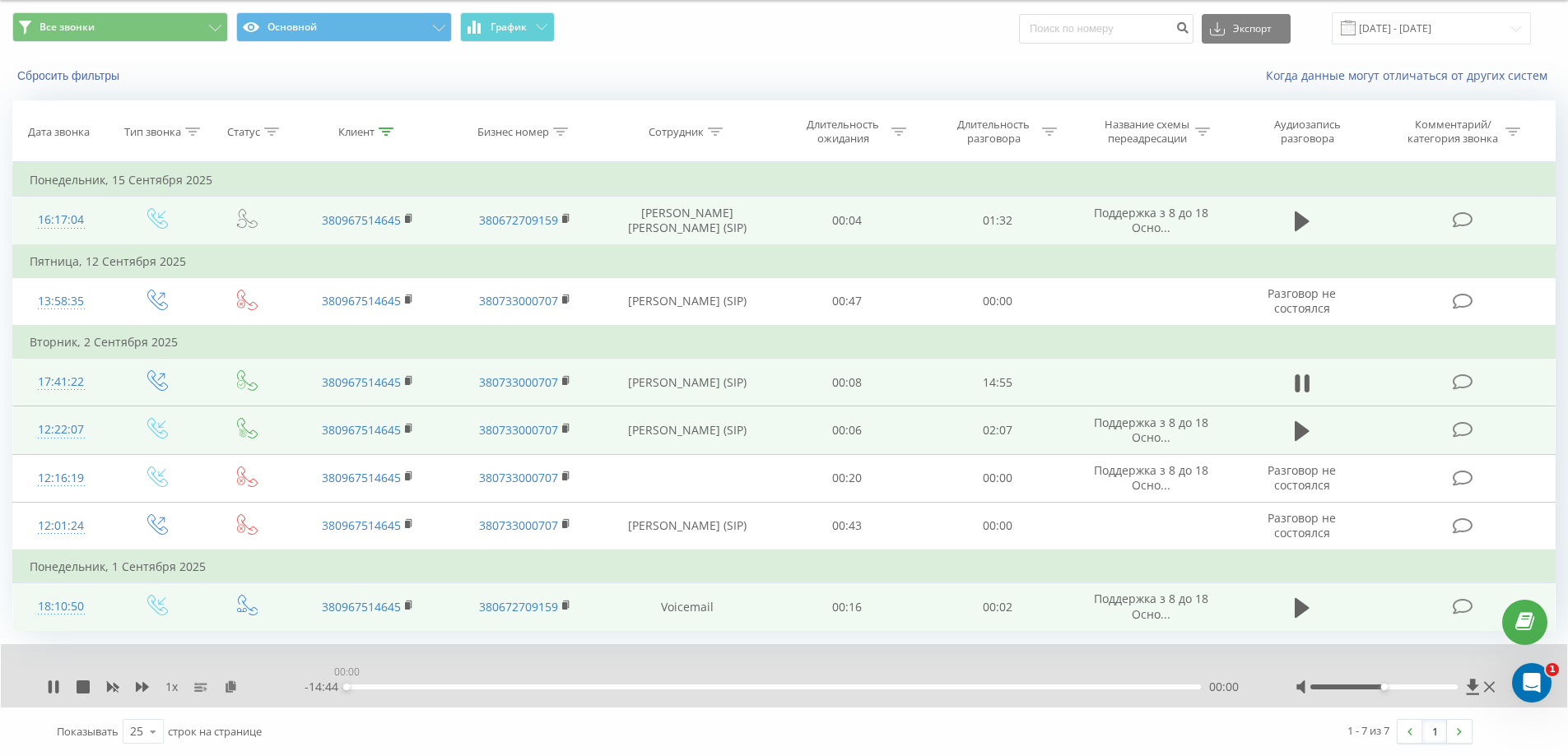
click at [967, 687] on div "00:00" at bounding box center [774, 687] width 855 height 5
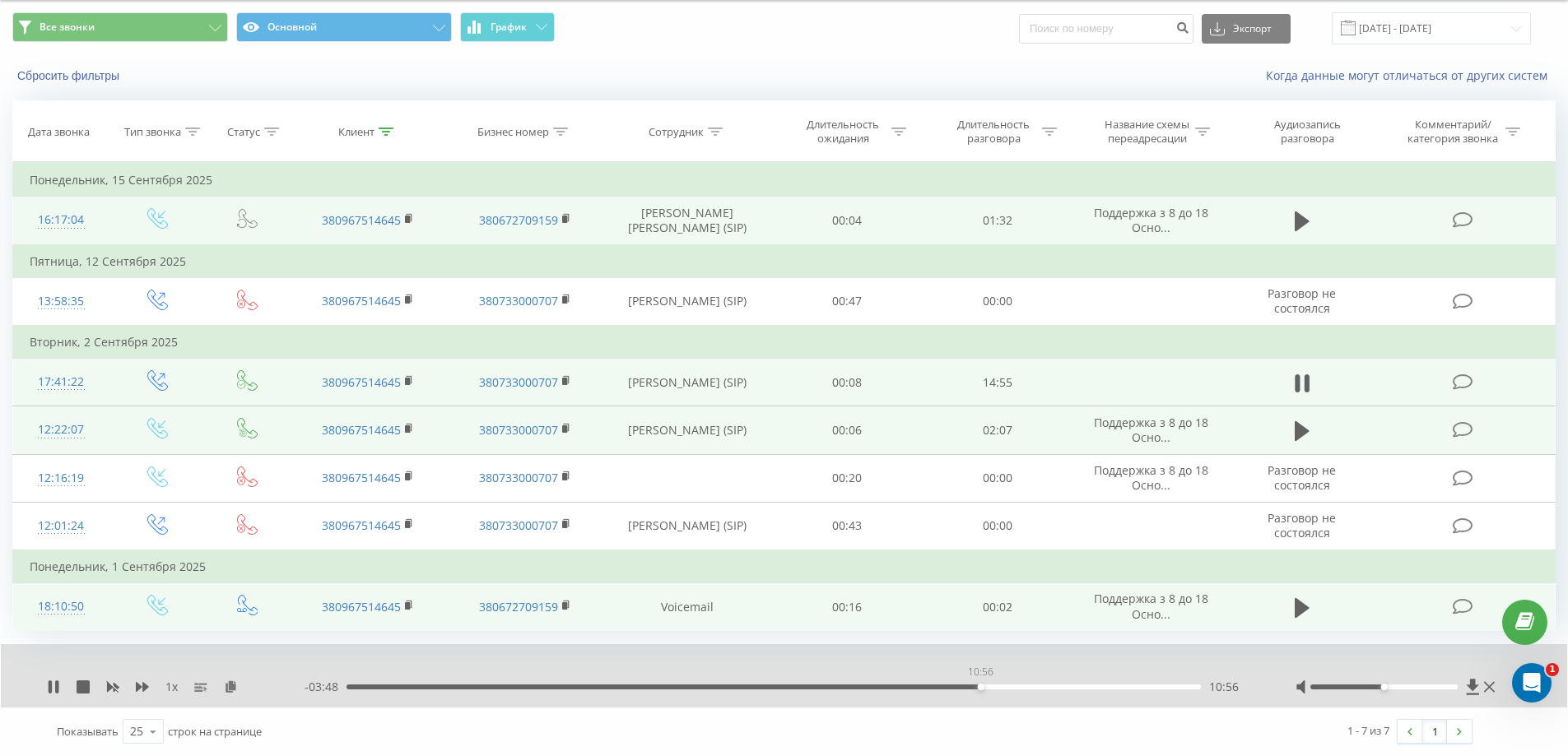
click at [980, 688] on div "10:56" at bounding box center [774, 687] width 855 height 5
click at [992, 688] on div "11:09" at bounding box center [774, 687] width 855 height 5
click at [978, 689] on div "10:54" at bounding box center [774, 687] width 855 height 5
click at [963, 686] on div "10:39" at bounding box center [774, 687] width 855 height 5
click at [51, 691] on icon at bounding box center [51, 686] width 3 height 13
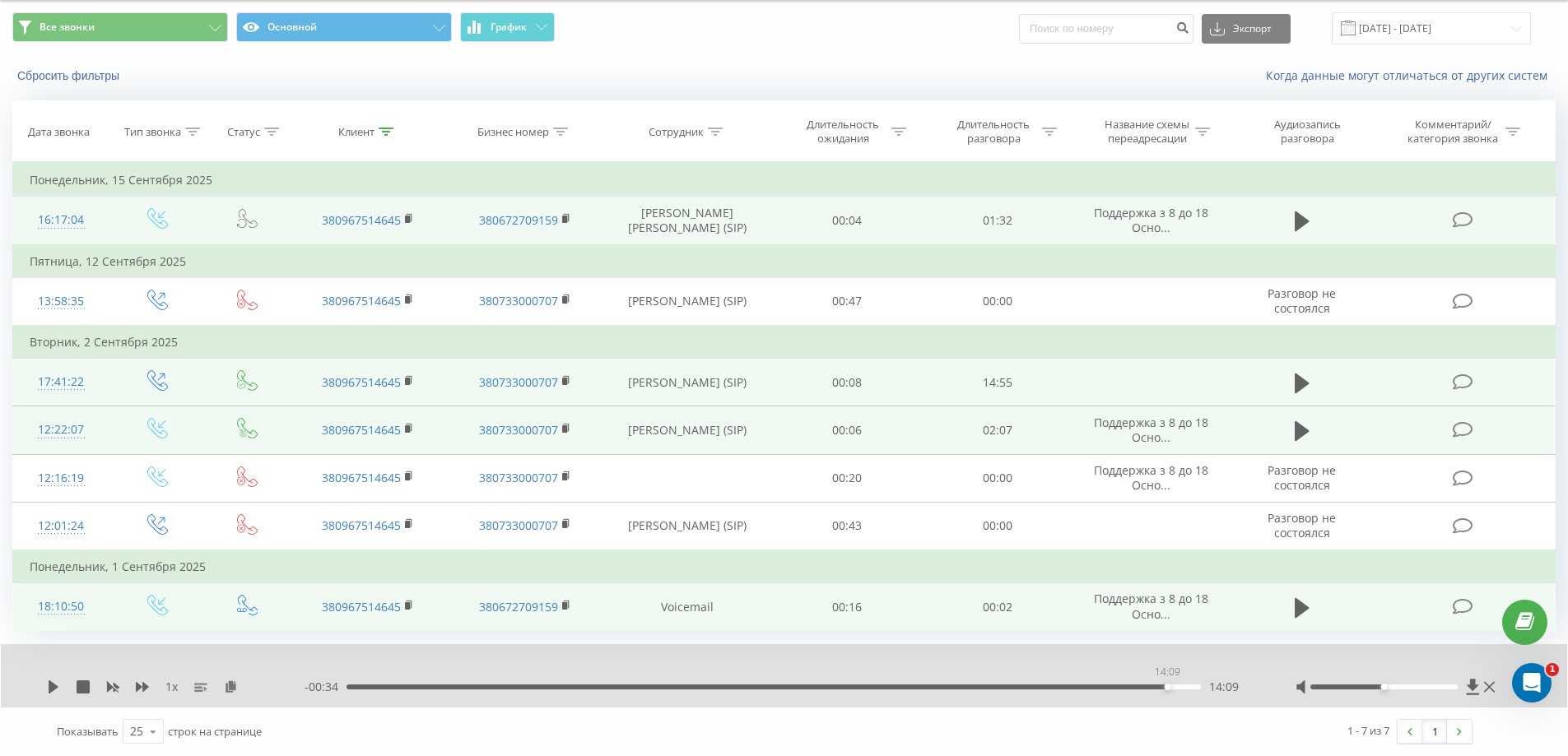
click at [1167, 689] on div "14:09" at bounding box center [774, 687] width 855 height 5
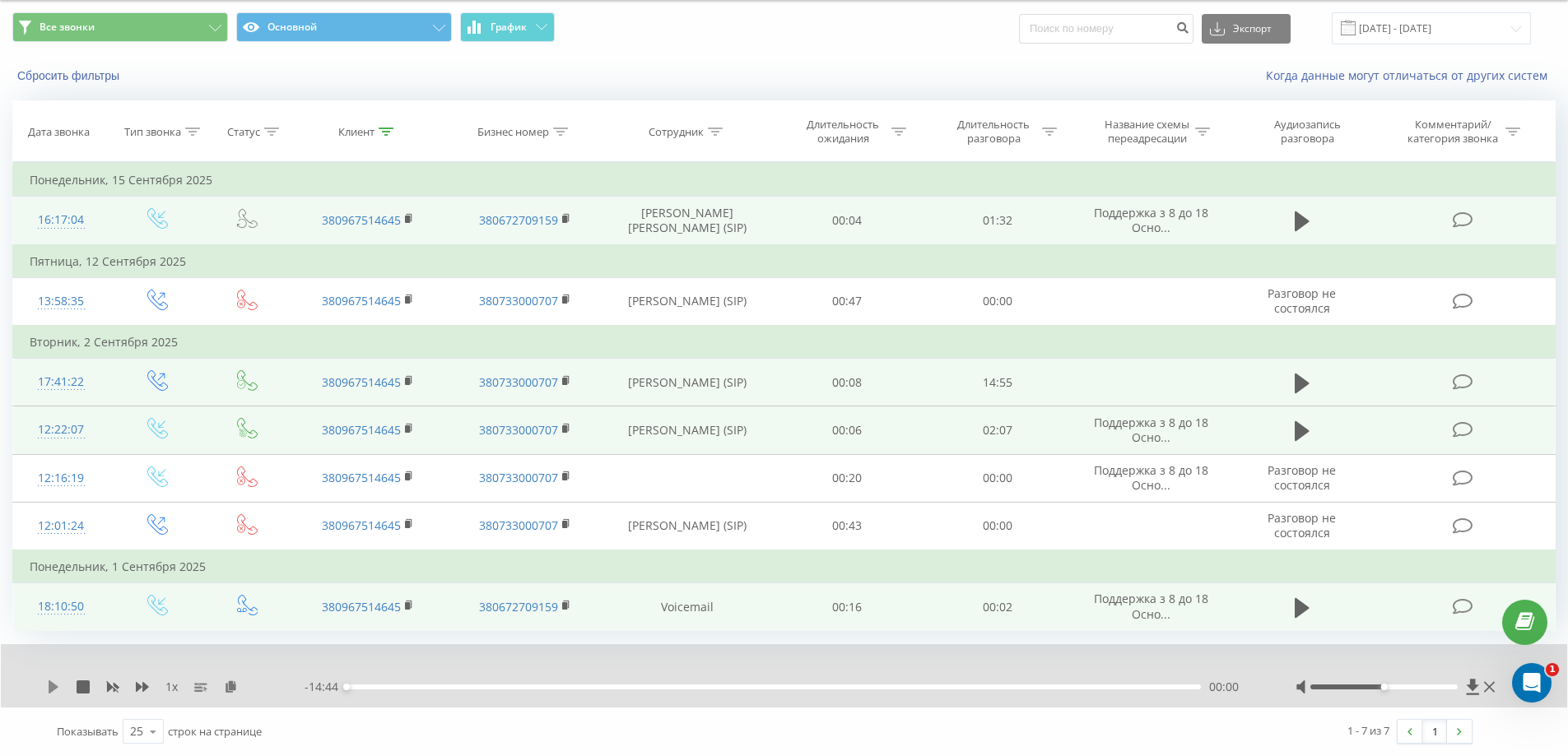
click at [51, 684] on icon at bounding box center [53, 686] width 10 height 13
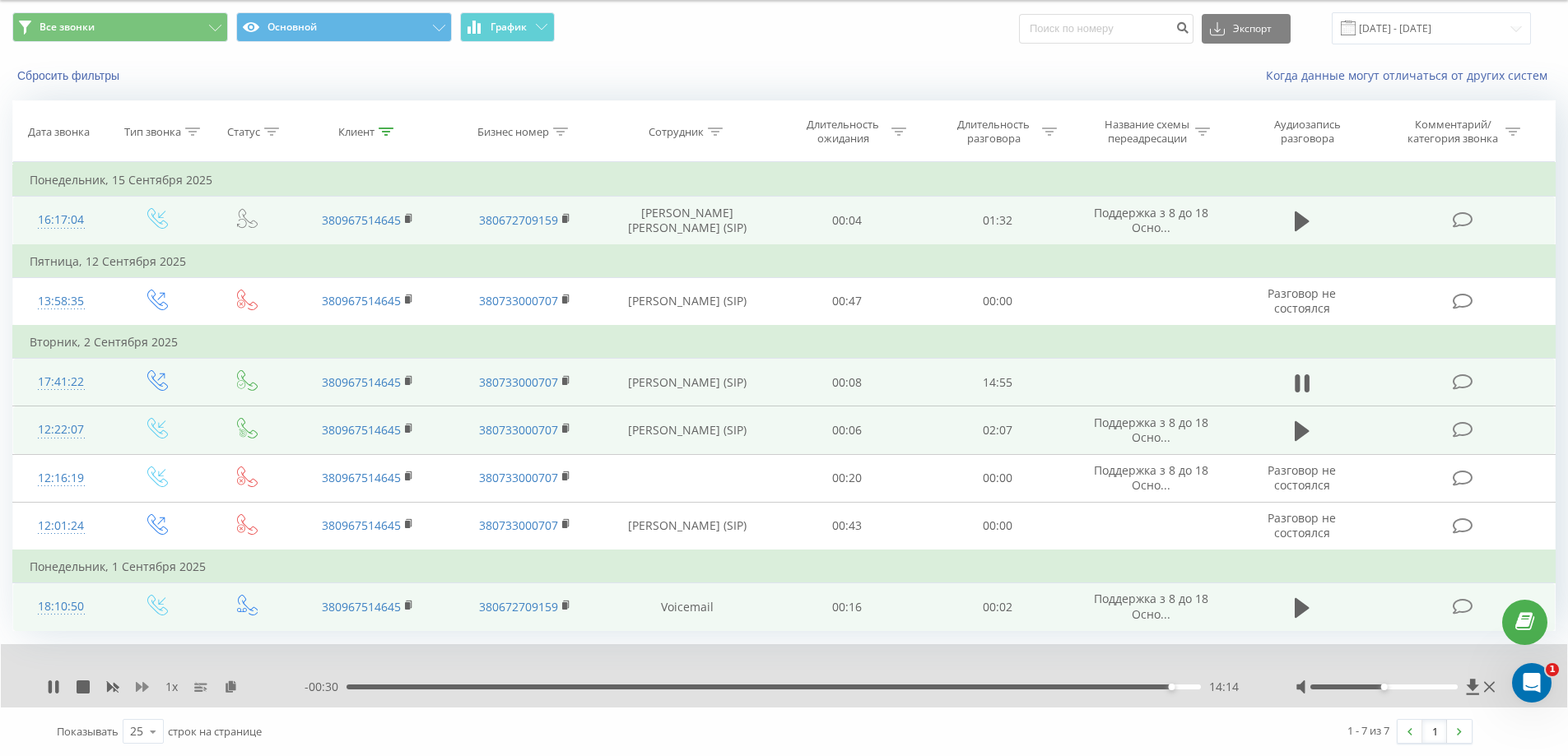
drag, startPoint x: 152, startPoint y: 685, endPoint x: 137, endPoint y: 685, distance: 15.0
click at [137, 685] on div "1 x" at bounding box center [176, 686] width 258 height 17
click at [137, 685] on icon at bounding box center [142, 686] width 13 height 10
click at [108, 685] on icon at bounding box center [113, 687] width 12 height 10
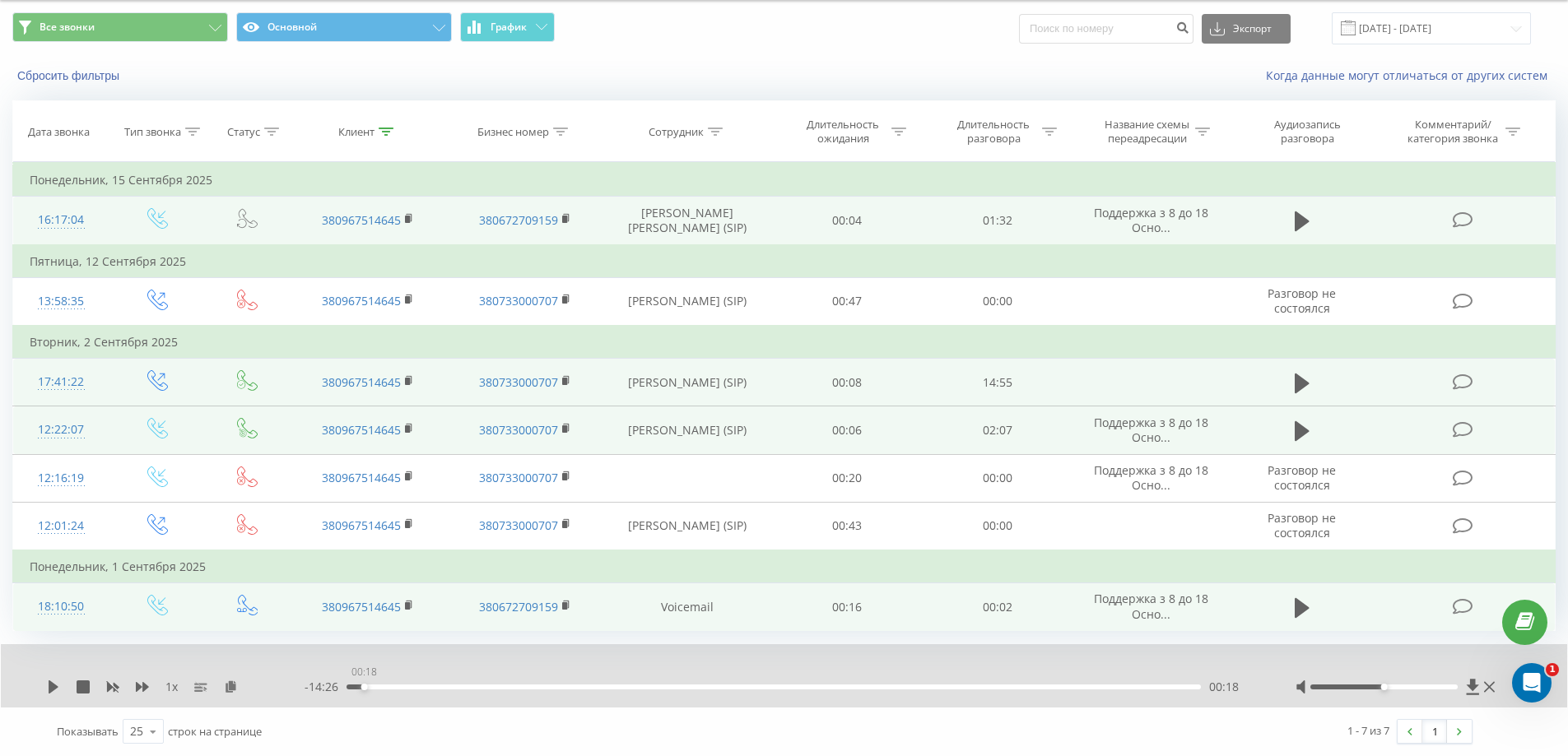
click at [364, 686] on div "00:18" at bounding box center [774, 687] width 855 height 5
click at [49, 686] on div "1 x" at bounding box center [176, 686] width 258 height 17
click at [49, 686] on icon at bounding box center [53, 686] width 13 height 13
click at [144, 690] on icon at bounding box center [142, 686] width 13 height 10
click at [134, 687] on div "1.25 x" at bounding box center [176, 686] width 258 height 17
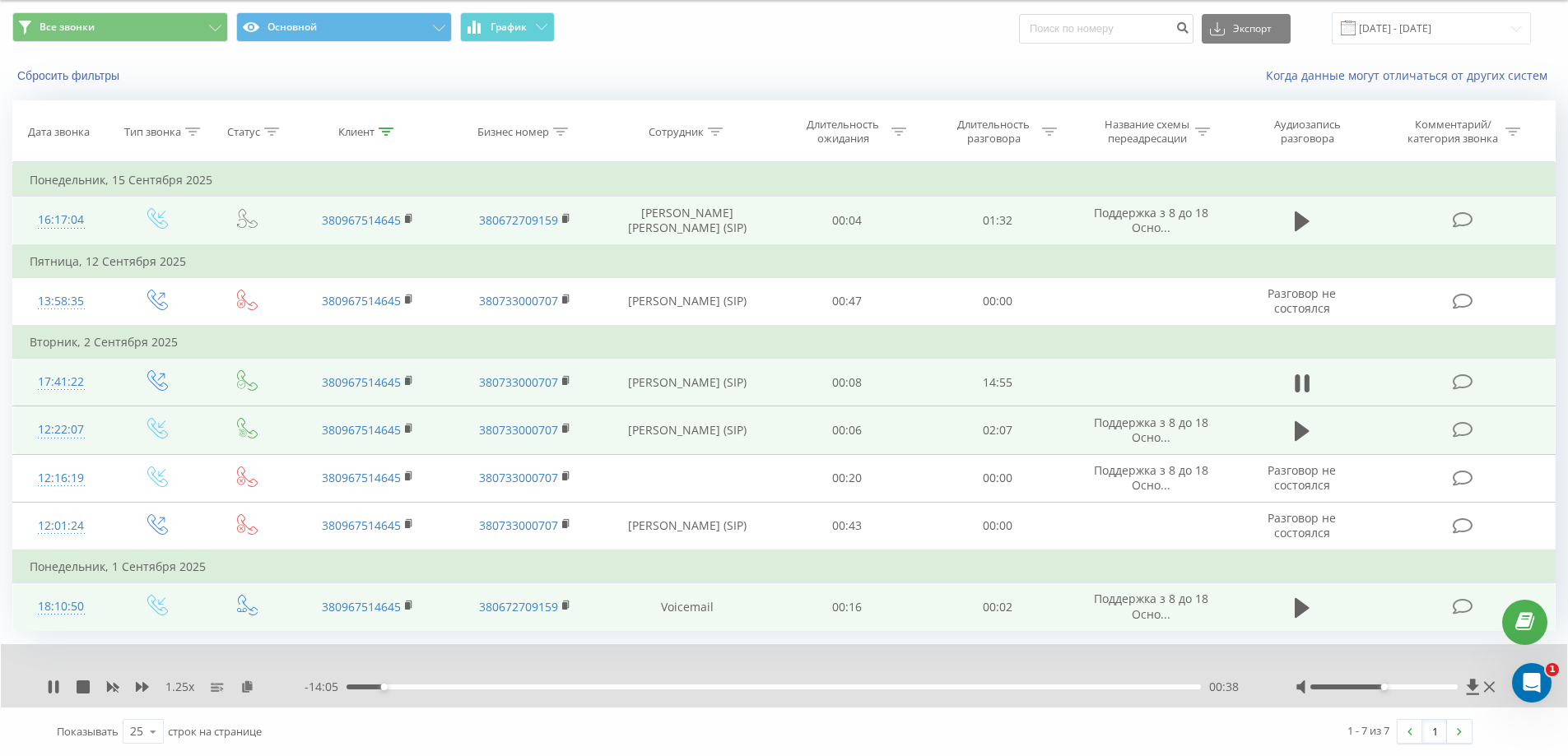
click at [134, 687] on div "1.25 x" at bounding box center [176, 686] width 258 height 17
click at [141, 685] on icon at bounding box center [142, 686] width 13 height 13
click at [108, 688] on icon at bounding box center [113, 687] width 12 height 10
click at [137, 688] on icon at bounding box center [142, 686] width 13 height 10
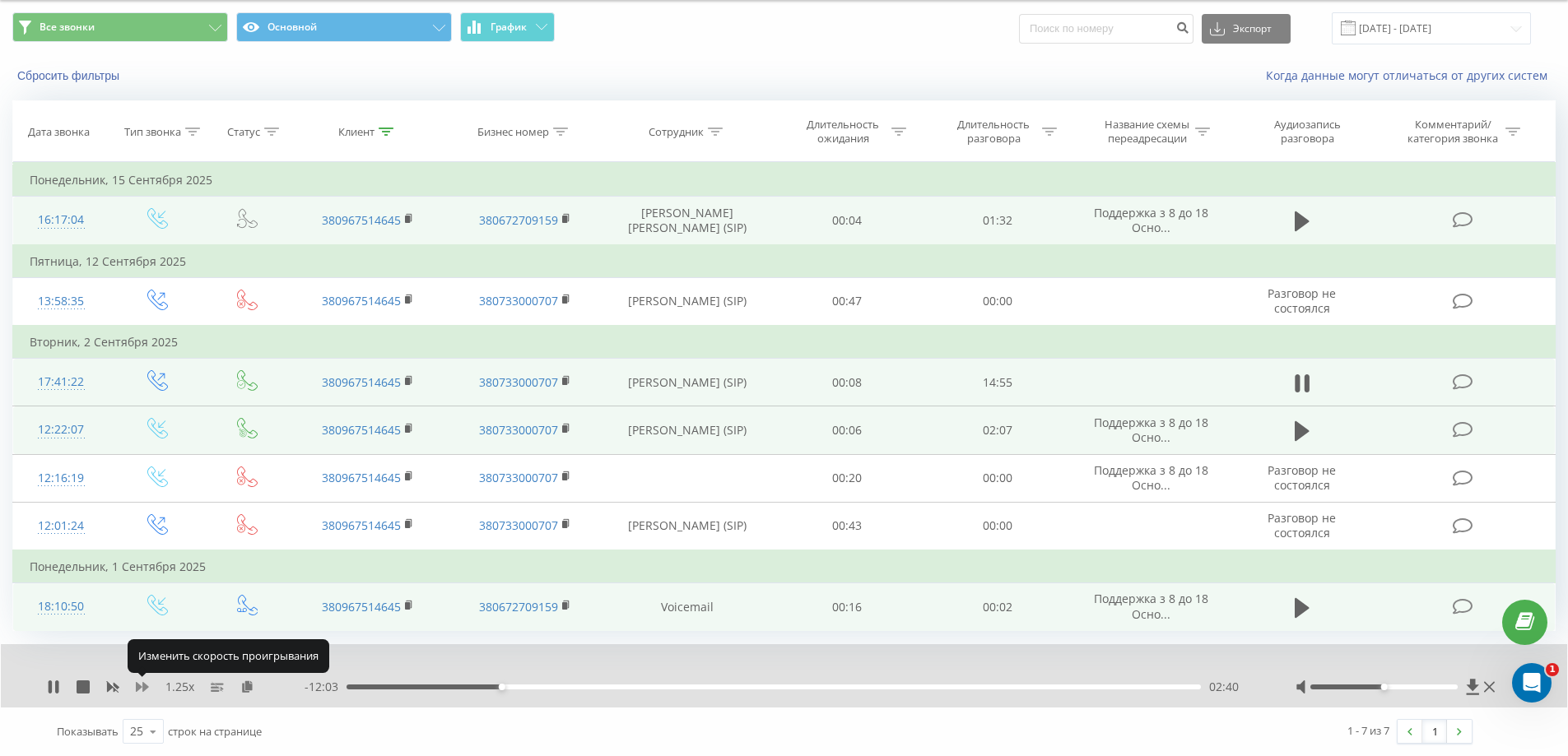
click at [137, 688] on icon at bounding box center [142, 686] width 13 height 10
click at [508, 686] on div "02:43" at bounding box center [774, 687] width 855 height 5
click at [524, 686] on div "02:51" at bounding box center [774, 687] width 855 height 5
click at [53, 685] on icon at bounding box center [53, 686] width 13 height 13
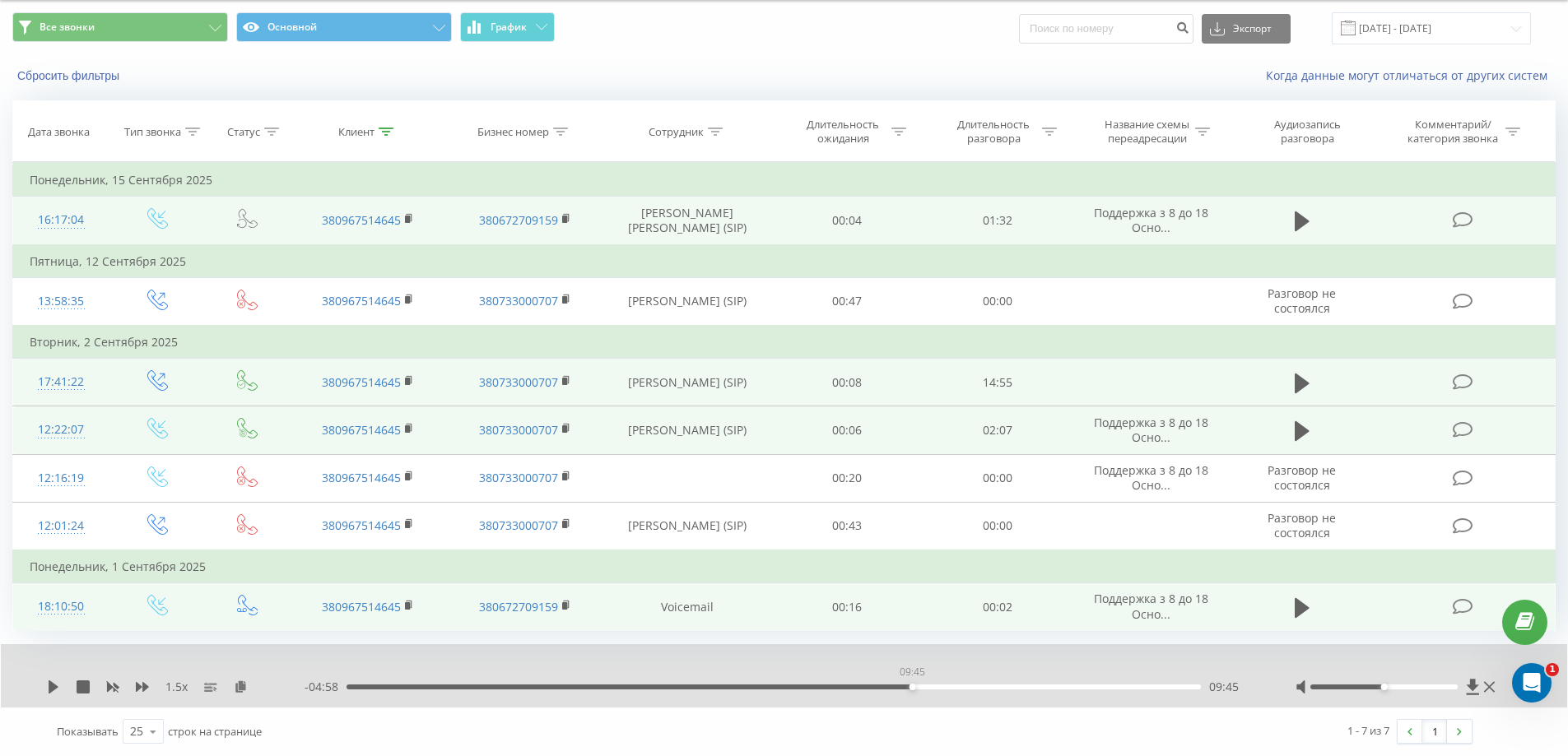
click at [912, 685] on div "09:45" at bounding box center [774, 687] width 855 height 5
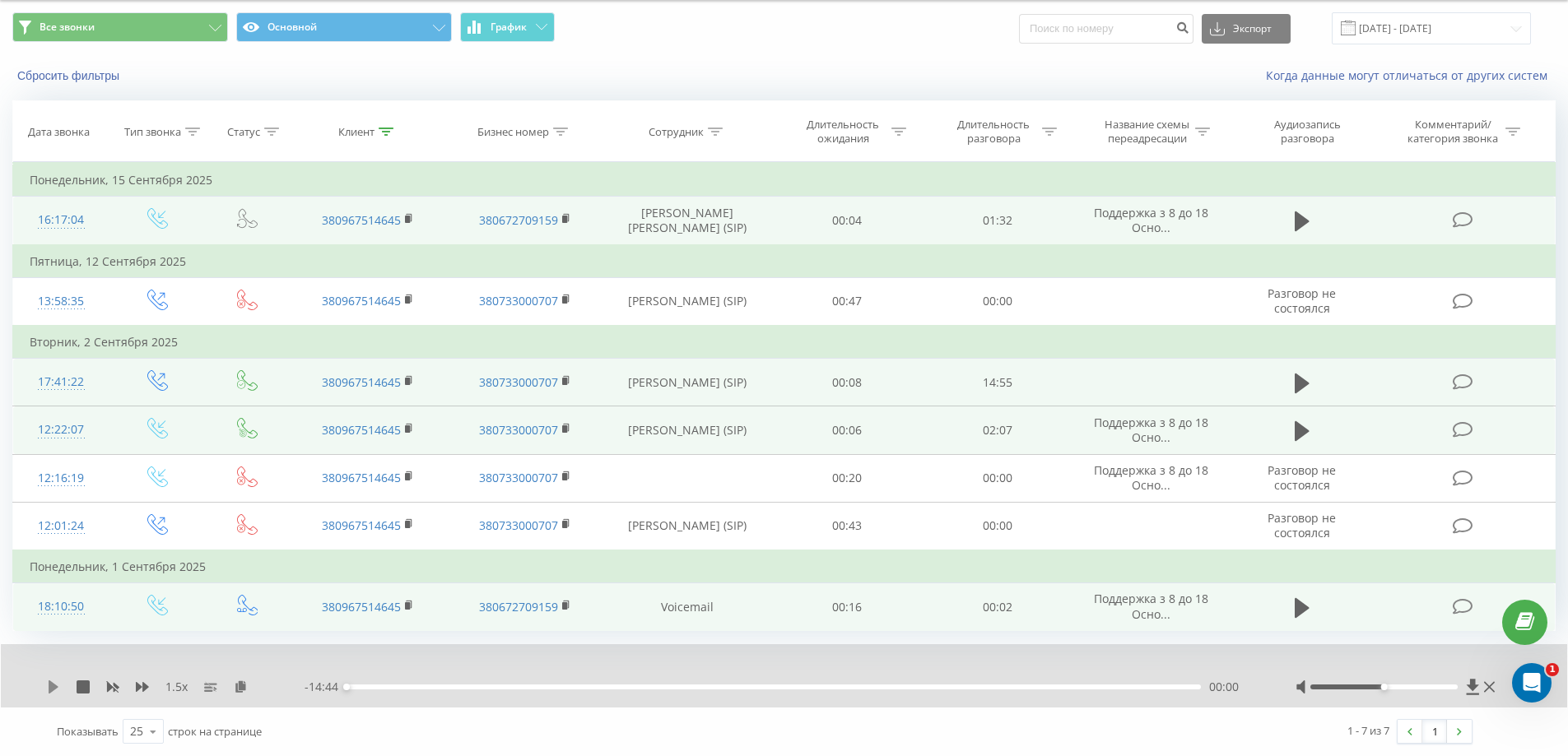
click at [51, 685] on icon at bounding box center [53, 686] width 10 height 13
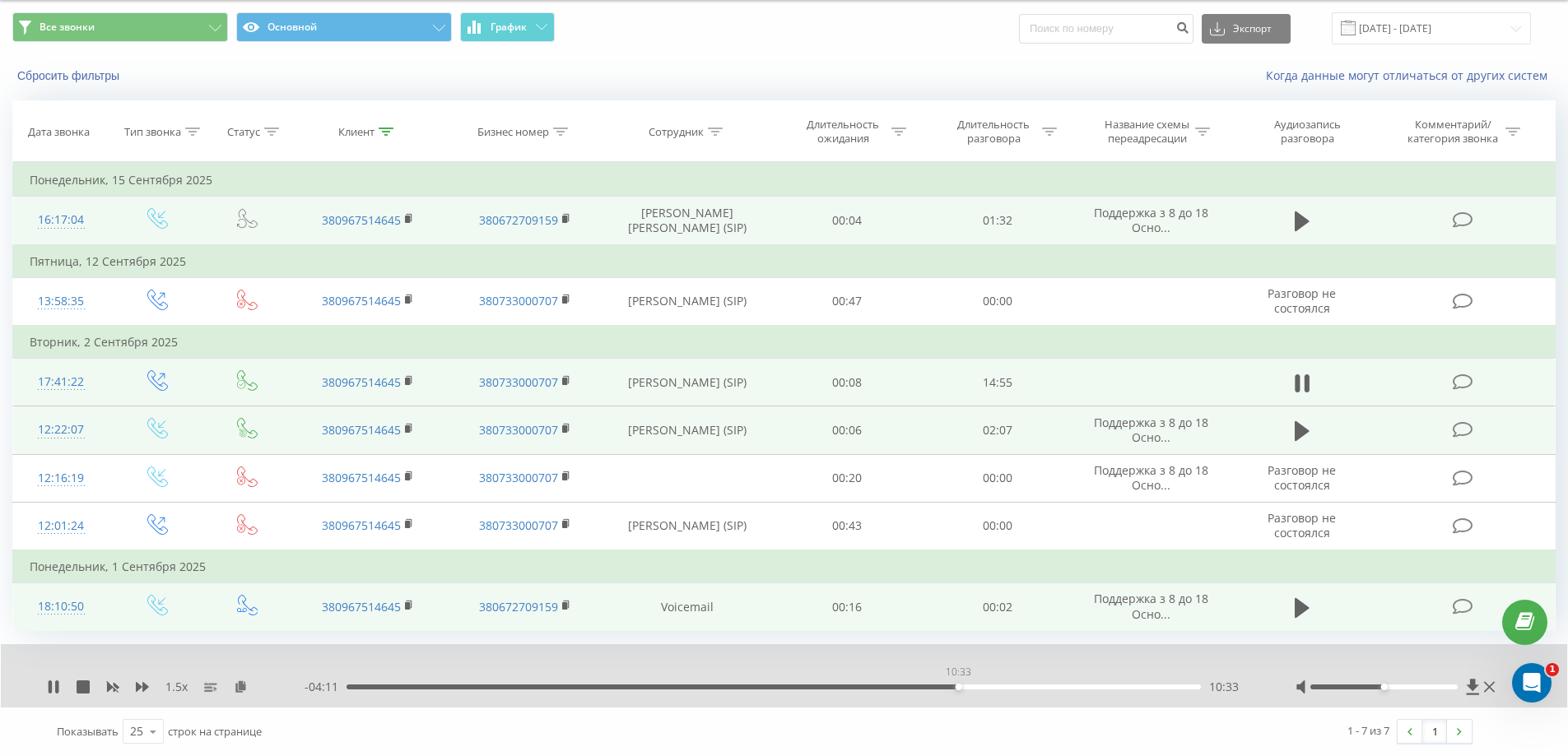
click at [958, 688] on div "10:33" at bounding box center [774, 687] width 855 height 5
click at [984, 685] on div "11:00" at bounding box center [774, 687] width 855 height 5
click at [997, 685] on div "11:13" at bounding box center [774, 687] width 855 height 5
click at [1010, 687] on div "11:28" at bounding box center [774, 687] width 855 height 5
click at [1025, 687] on div "11:43" at bounding box center [774, 687] width 855 height 5
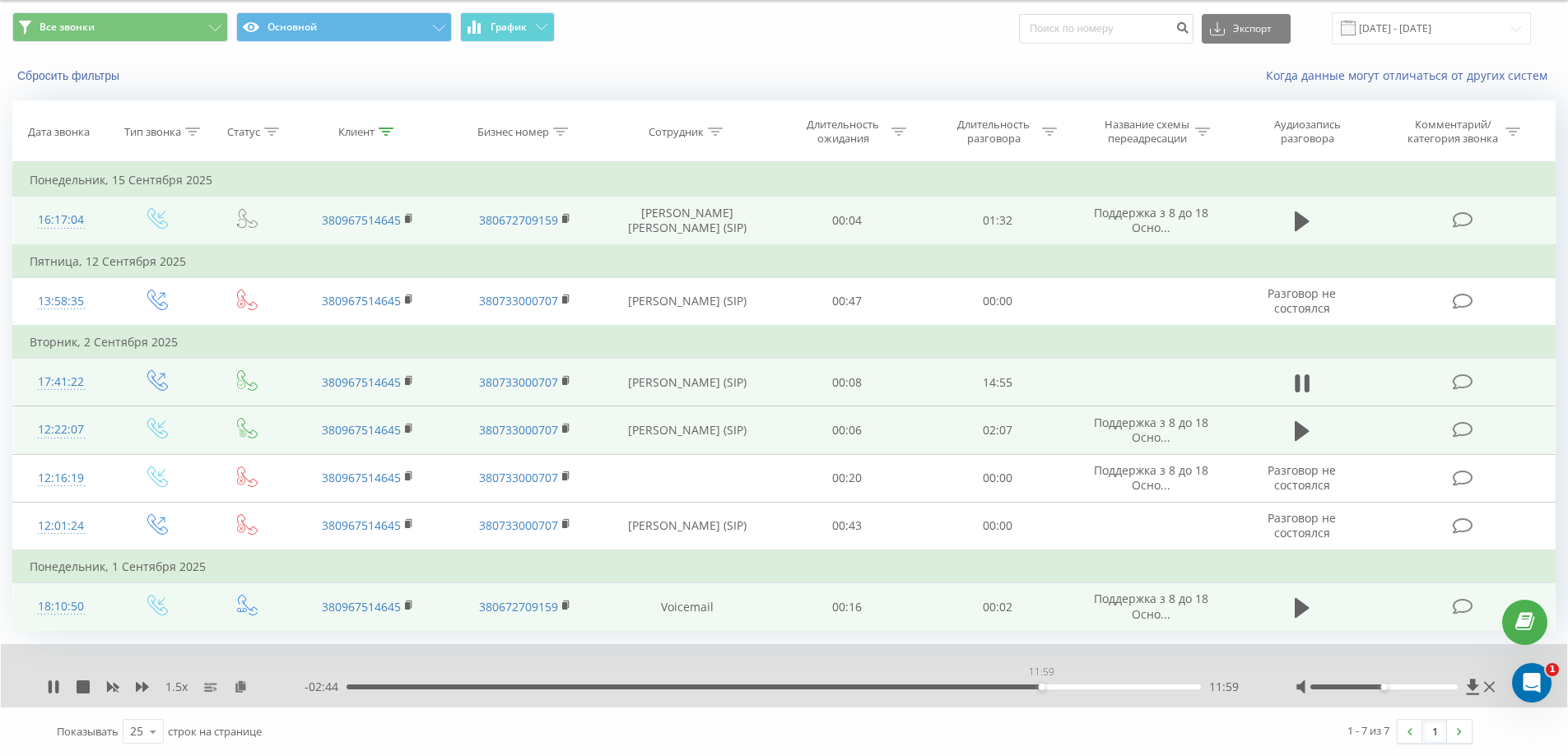
click at [1041, 685] on div "11:59" at bounding box center [774, 687] width 855 height 5
click at [1060, 685] on div "12:19" at bounding box center [774, 687] width 855 height 5
click at [1091, 686] on div "12:30" at bounding box center [774, 687] width 855 height 5
click at [1110, 687] on div "12:53" at bounding box center [774, 687] width 855 height 5
click at [1134, 689] on div "13:35" at bounding box center [774, 687] width 855 height 5
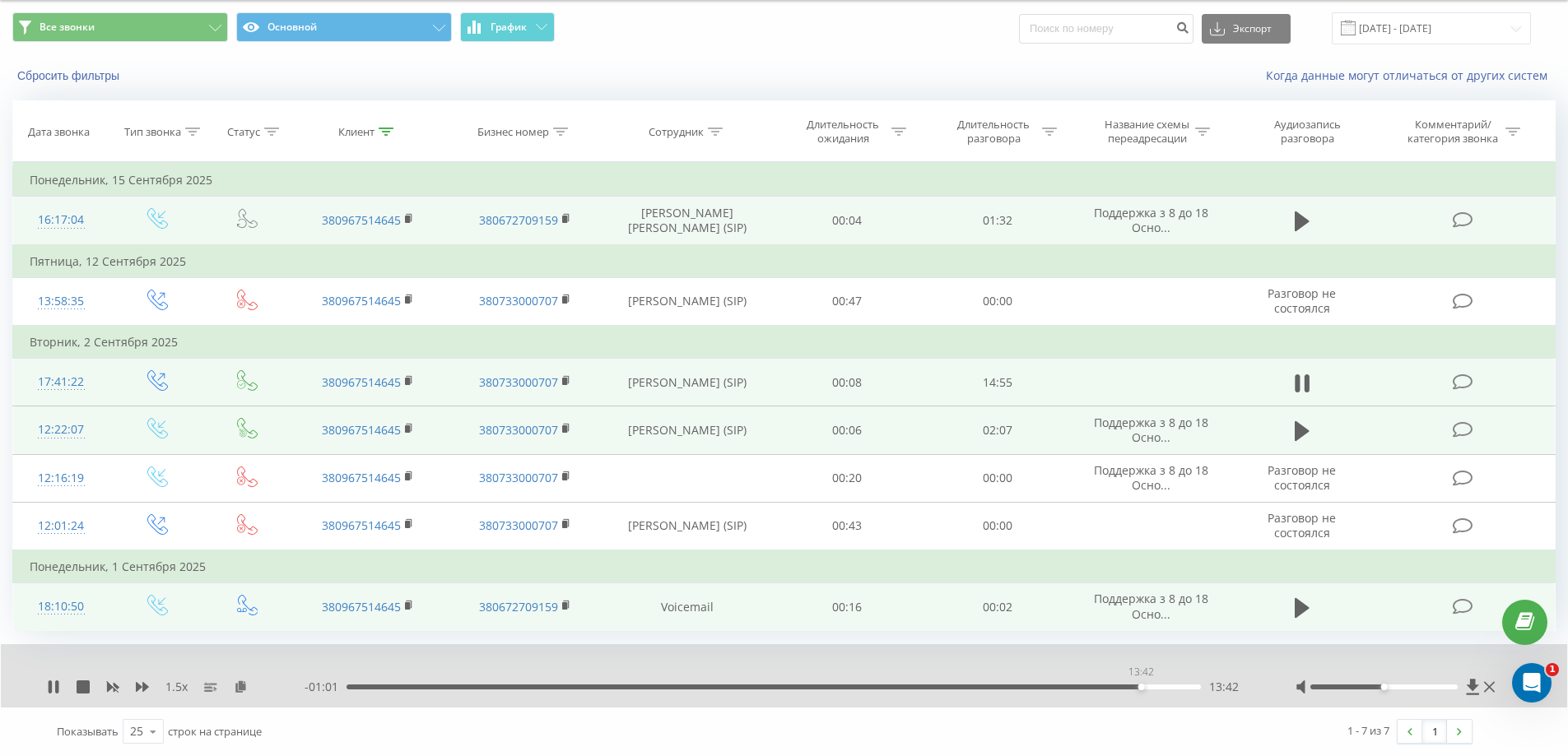
click at [1140, 689] on div "13:42" at bounding box center [774, 687] width 855 height 5
click at [1147, 689] on div "13:49" at bounding box center [1148, 687] width 7 height 7
click at [1155, 687] on div "13:52" at bounding box center [774, 687] width 855 height 5
click at [884, 686] on div "14:01" at bounding box center [774, 687] width 855 height 5
drag, startPoint x: 885, startPoint y: 686, endPoint x: 862, endPoint y: 685, distance: 23.0
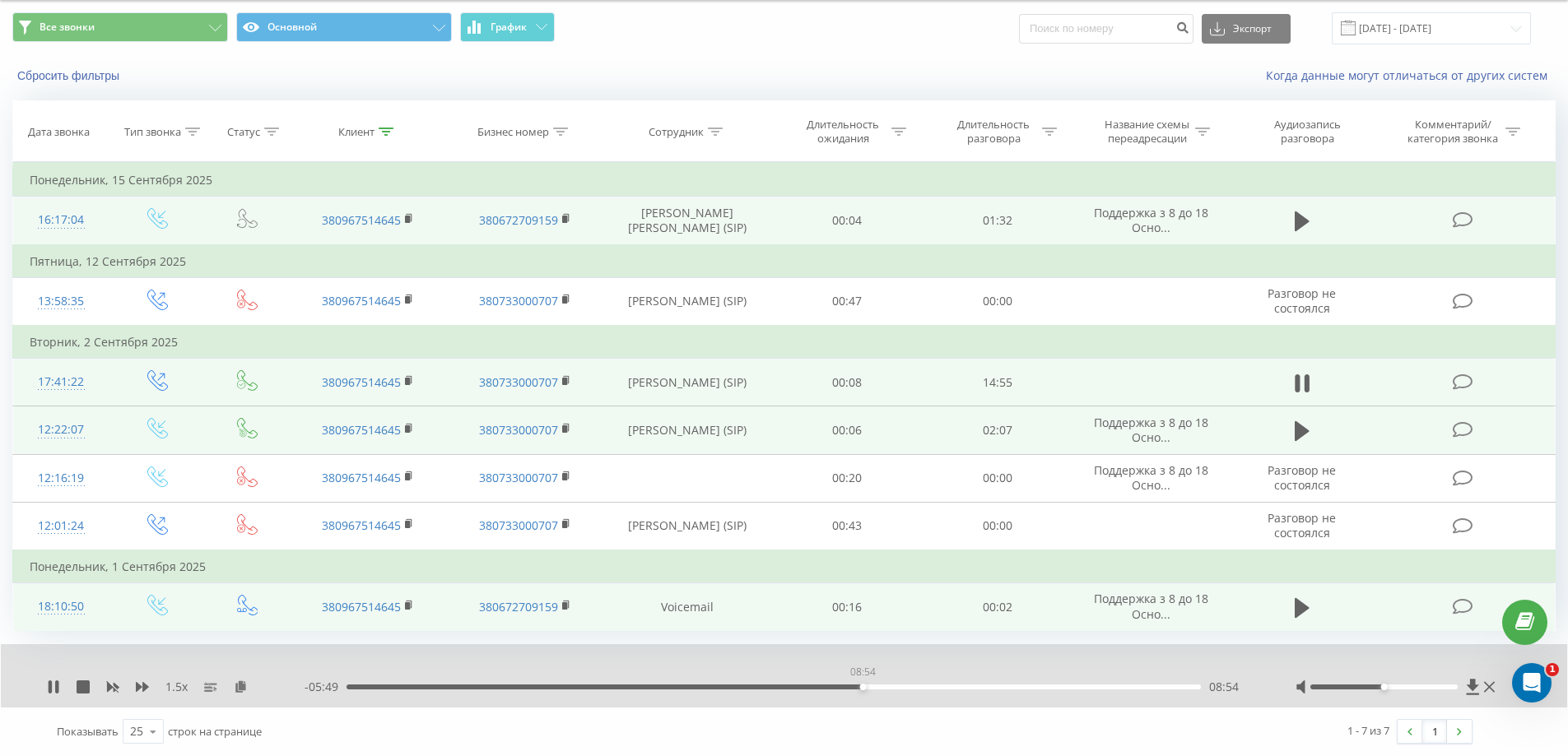
click at [862, 685] on div "08:54" at bounding box center [863, 687] width 7 height 7
click at [857, 685] on div "08:48" at bounding box center [774, 687] width 855 height 5
click at [839, 686] on div "08:29" at bounding box center [774, 687] width 855 height 5
click at [112, 685] on icon at bounding box center [112, 686] width 13 height 13
drag, startPoint x: 874, startPoint y: 685, endPoint x: 908, endPoint y: 691, distance: 34.5
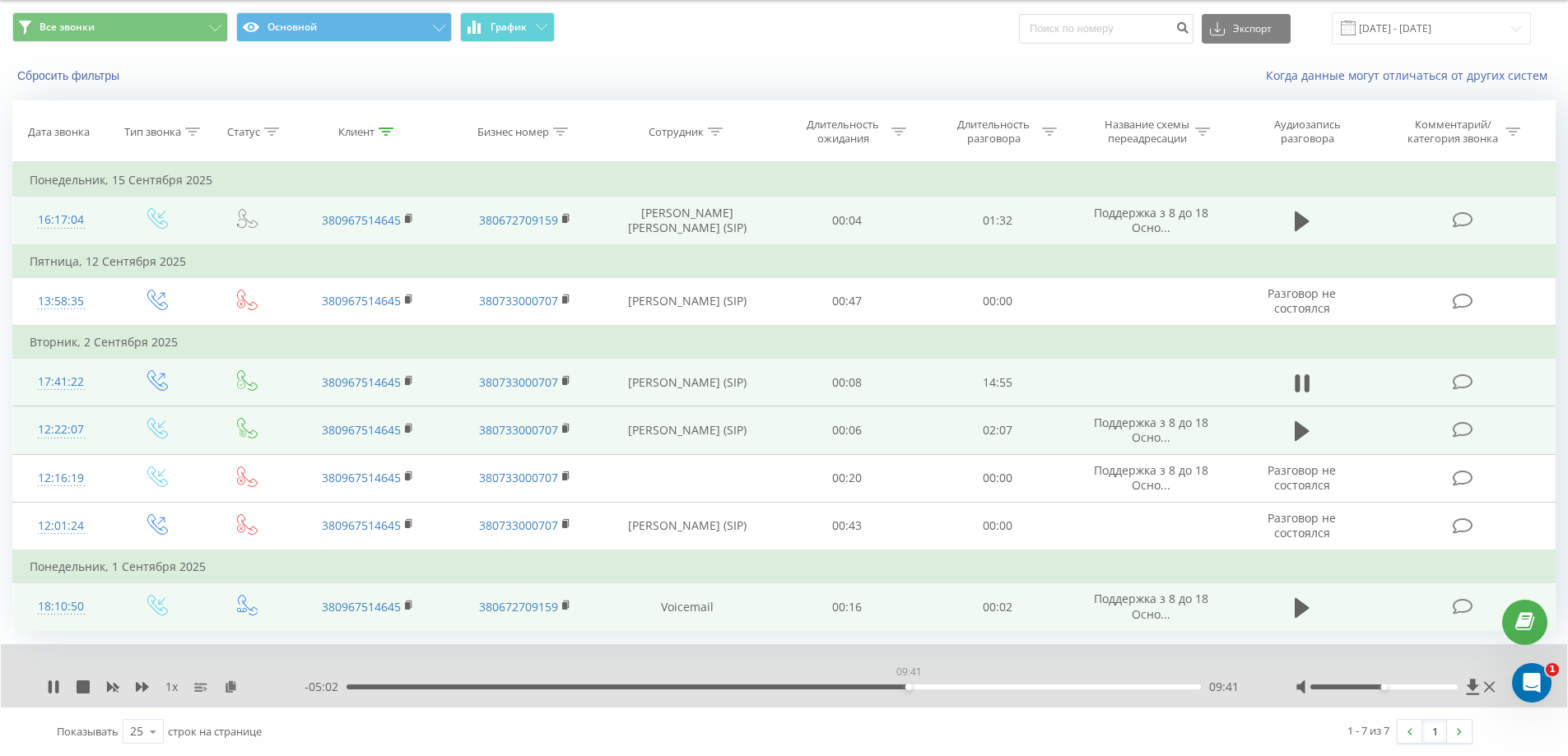
click at [908, 690] on div "09:41" at bounding box center [774, 687] width 855 height 5
click at [782, 688] on div "07:31" at bounding box center [774, 687] width 855 height 5
click at [761, 686] on div "07:09" at bounding box center [774, 687] width 855 height 5
click at [732, 685] on div "07:15" at bounding box center [774, 687] width 855 height 5
click at [708, 685] on div "06:15" at bounding box center [774, 687] width 855 height 5
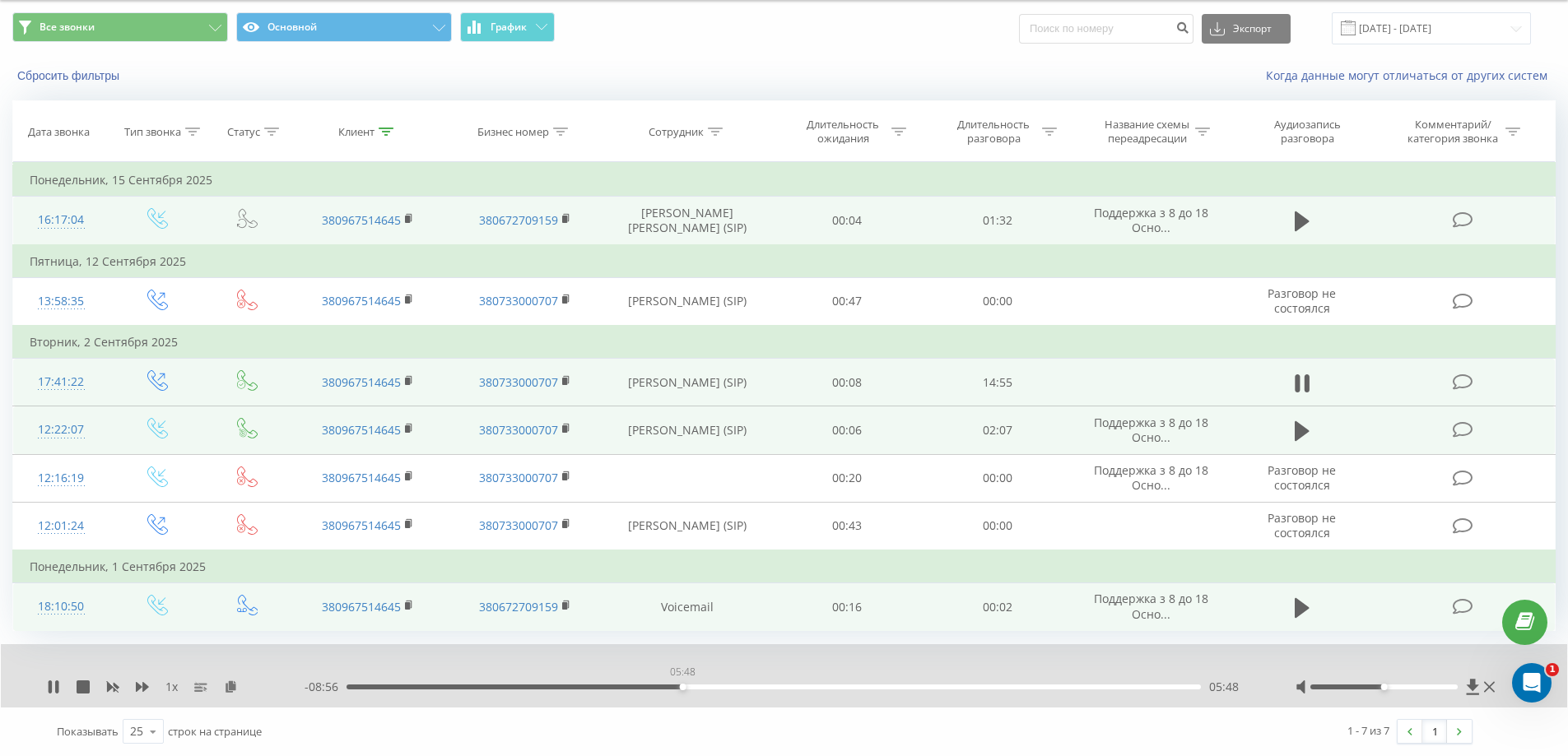
click at [682, 685] on div "05:48" at bounding box center [774, 687] width 855 height 5
click at [655, 685] on div "05:20" at bounding box center [774, 687] width 855 height 5
click at [144, 691] on icon at bounding box center [142, 686] width 13 height 10
click at [447, 685] on div "01:44" at bounding box center [774, 687] width 855 height 5
click at [56, 686] on icon at bounding box center [57, 686] width 3 height 13
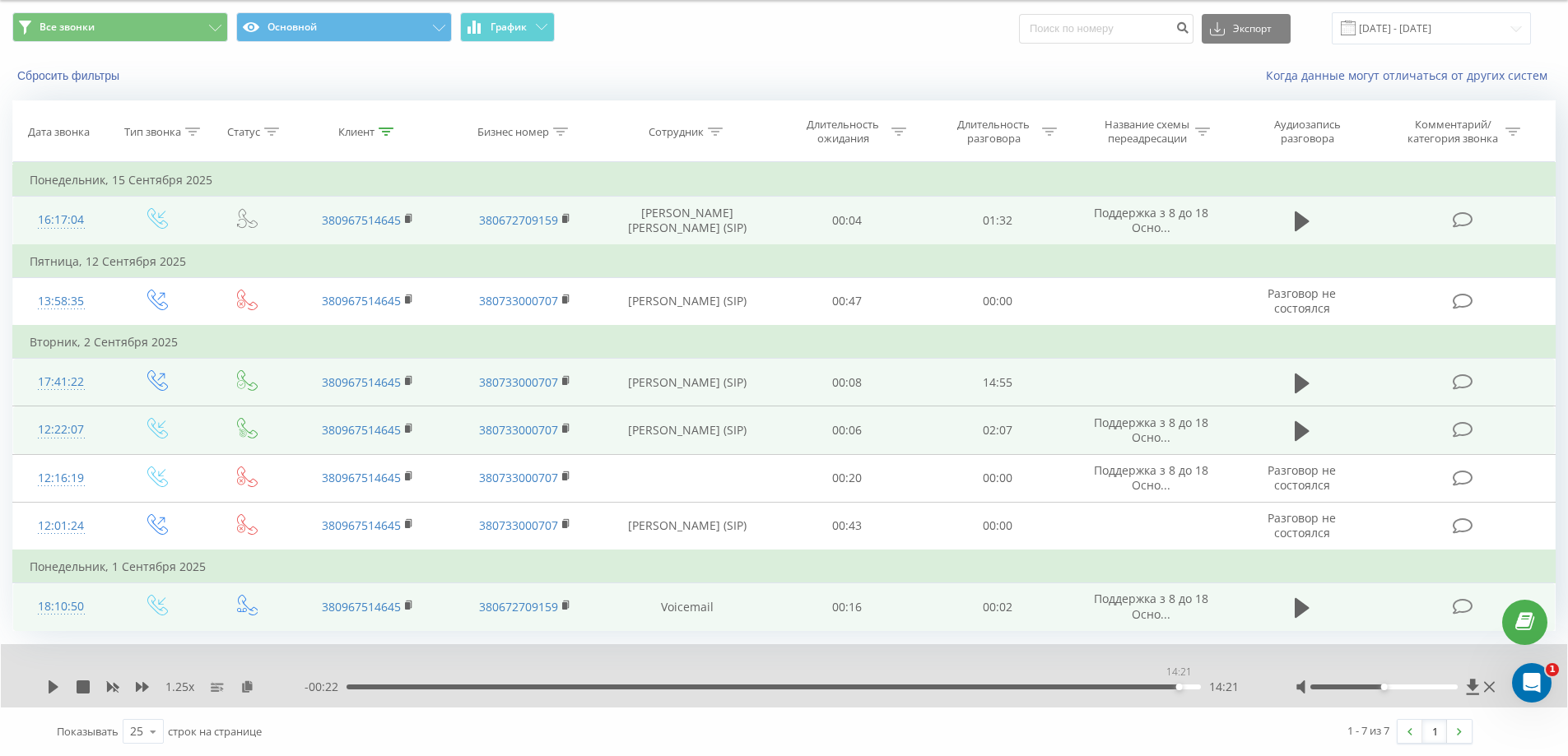
click at [1179, 685] on div "14:21" at bounding box center [774, 687] width 855 height 5
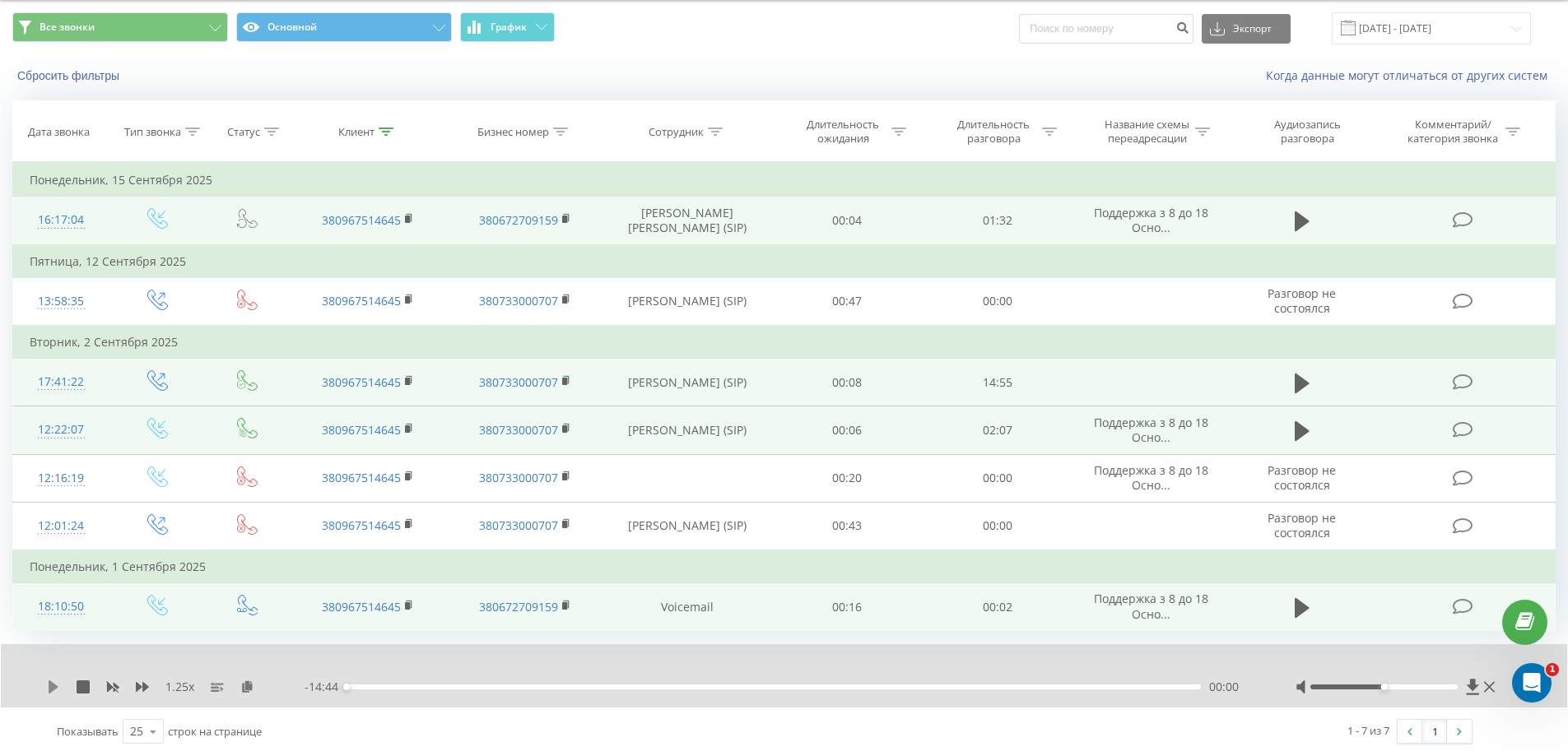
click at [50, 688] on icon at bounding box center [53, 686] width 10 height 13
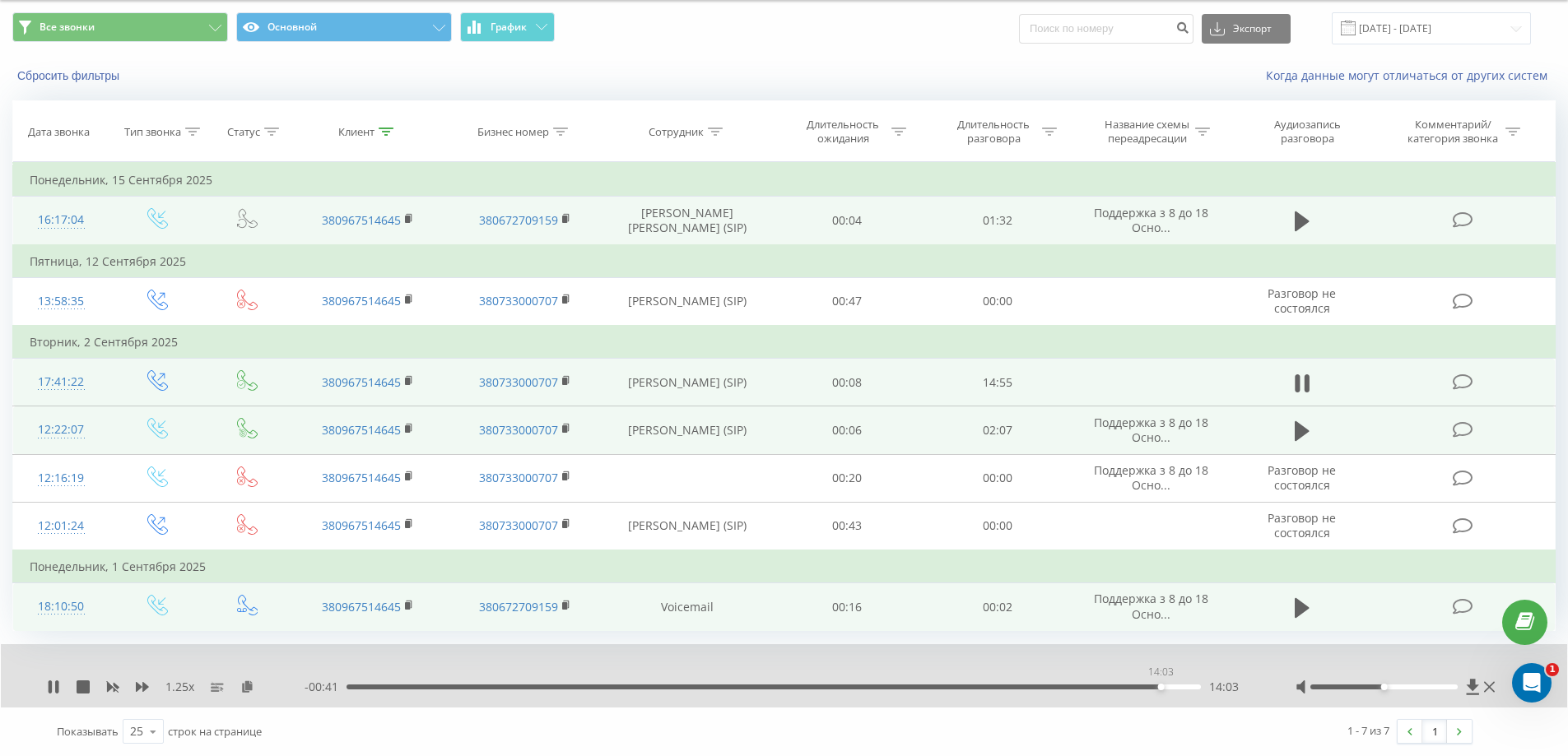
click at [1160, 685] on div "14:03" at bounding box center [774, 687] width 855 height 5
click at [116, 682] on icon at bounding box center [112, 686] width 13 height 13
click at [136, 692] on icon at bounding box center [142, 686] width 13 height 10
click at [113, 692] on icon at bounding box center [113, 687] width 12 height 10
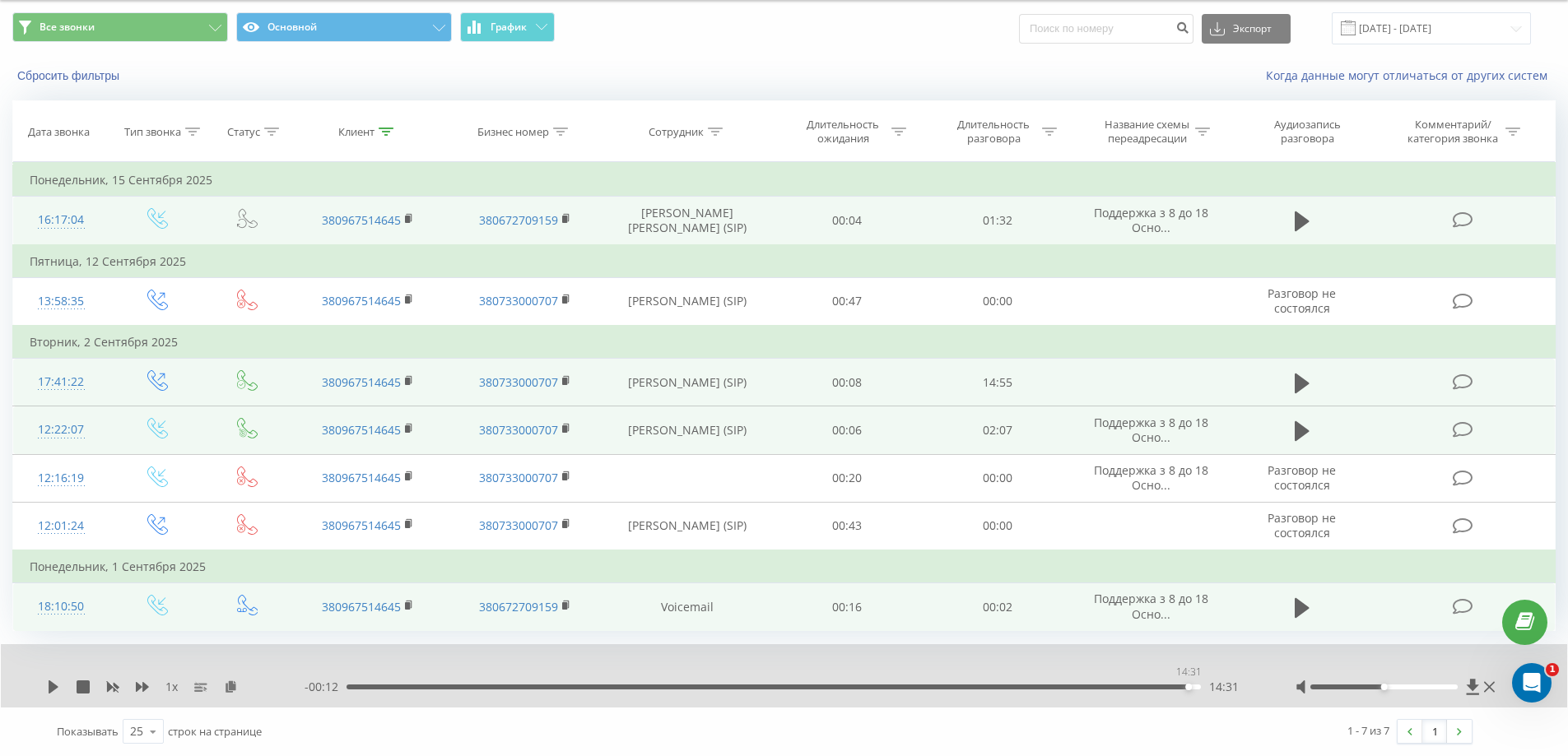
click at [1185, 685] on div "14:31" at bounding box center [774, 687] width 855 height 5
click at [49, 685] on icon at bounding box center [53, 686] width 13 height 13
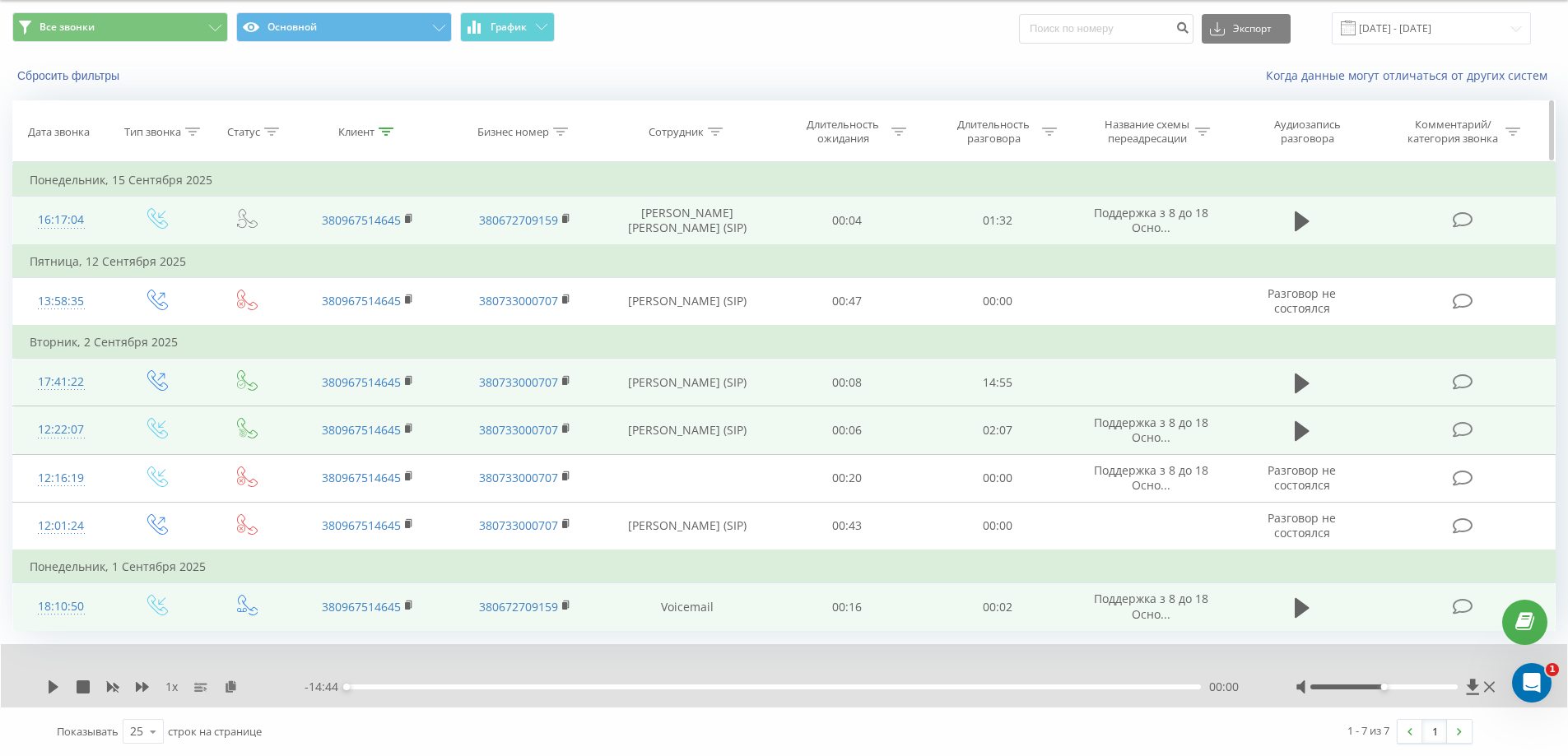
click at [353, 128] on div "Клиент" at bounding box center [356, 132] width 37 height 14
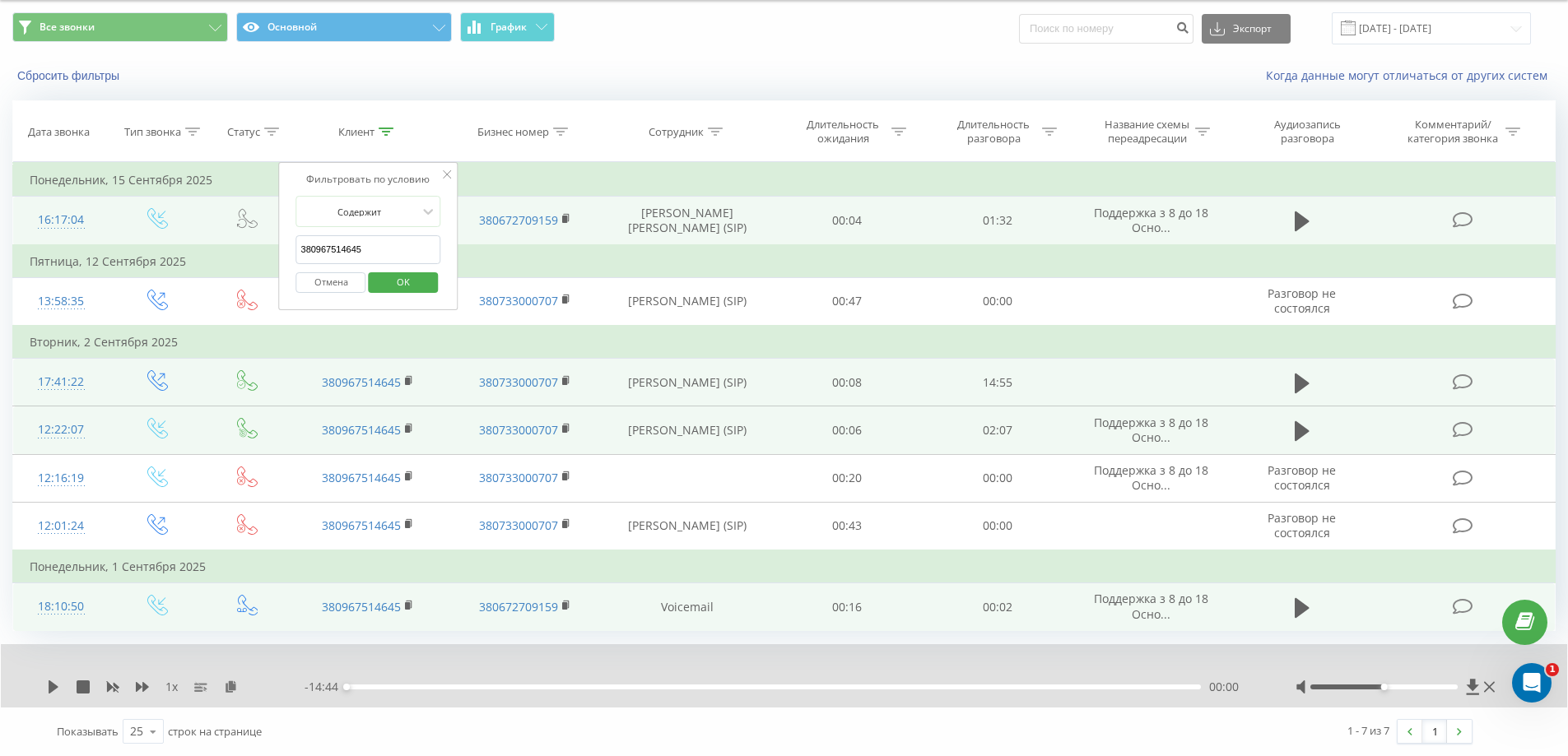
click at [395, 260] on input "380967514645" at bounding box center [368, 249] width 145 height 29
type input "3"
paste input "380978861458"
click at [398, 286] on span "OK" at bounding box center [402, 281] width 46 height 25
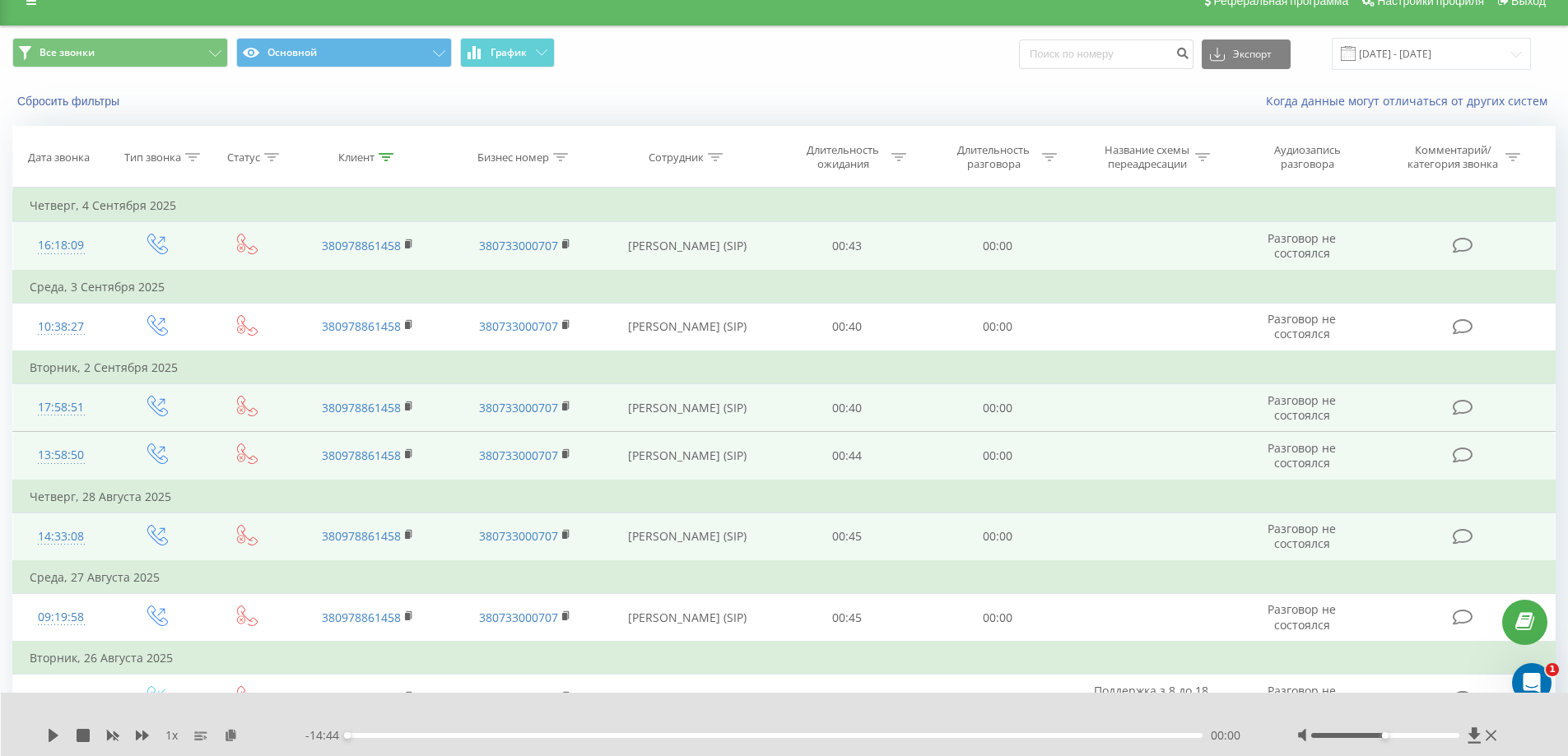
scroll to position [26, 0]
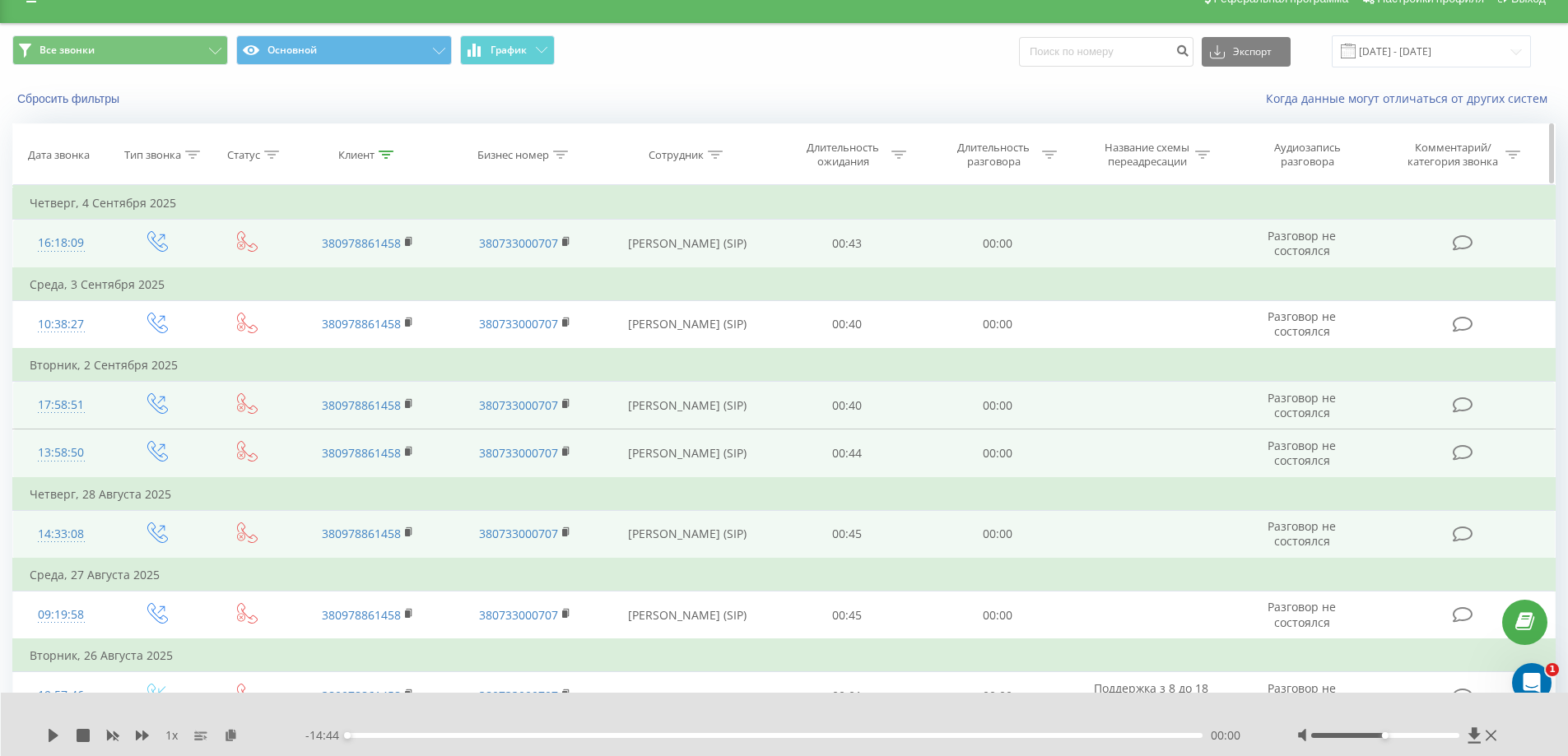
click at [378, 160] on div "Клиент" at bounding box center [365, 155] width 55 height 14
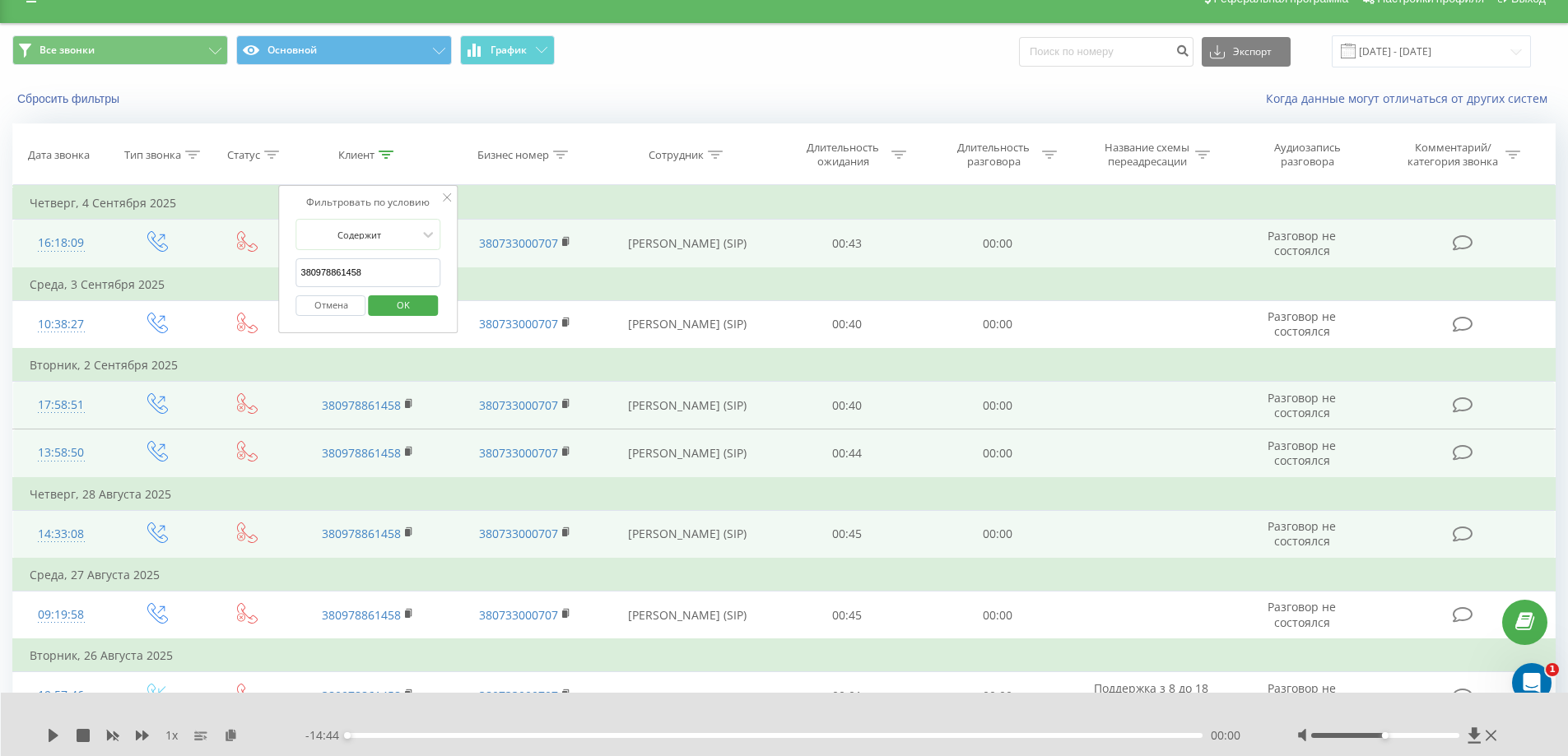
click at [390, 274] on input "380978861458" at bounding box center [368, 273] width 145 height 29
type input "3"
click at [366, 278] on input "text" at bounding box center [368, 273] width 145 height 29
type input "380678931893"
click at [411, 308] on span "OK" at bounding box center [402, 304] width 46 height 25
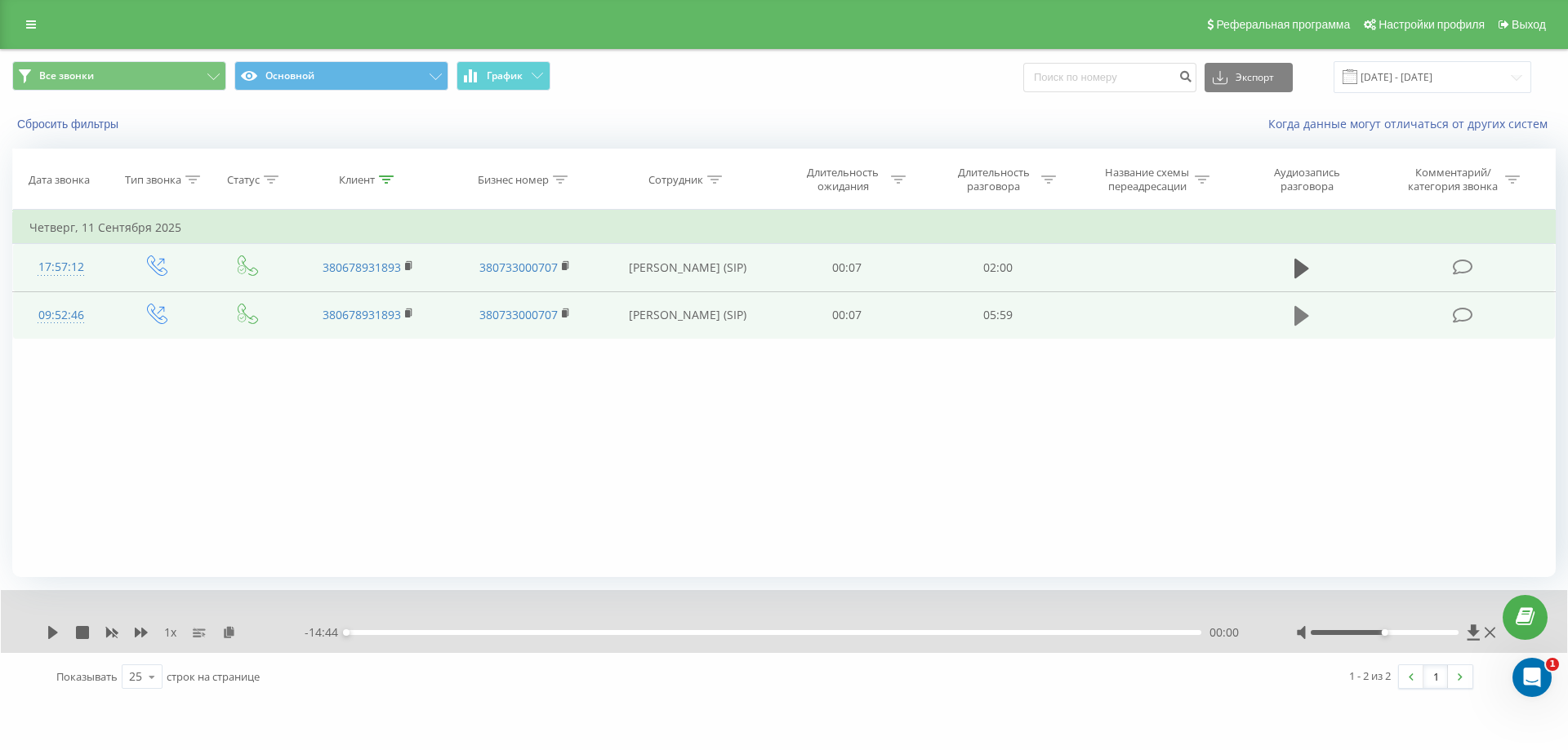
click at [1306, 317] on icon at bounding box center [1301, 315] width 15 height 20
click at [54, 632] on icon at bounding box center [53, 632] width 10 height 13
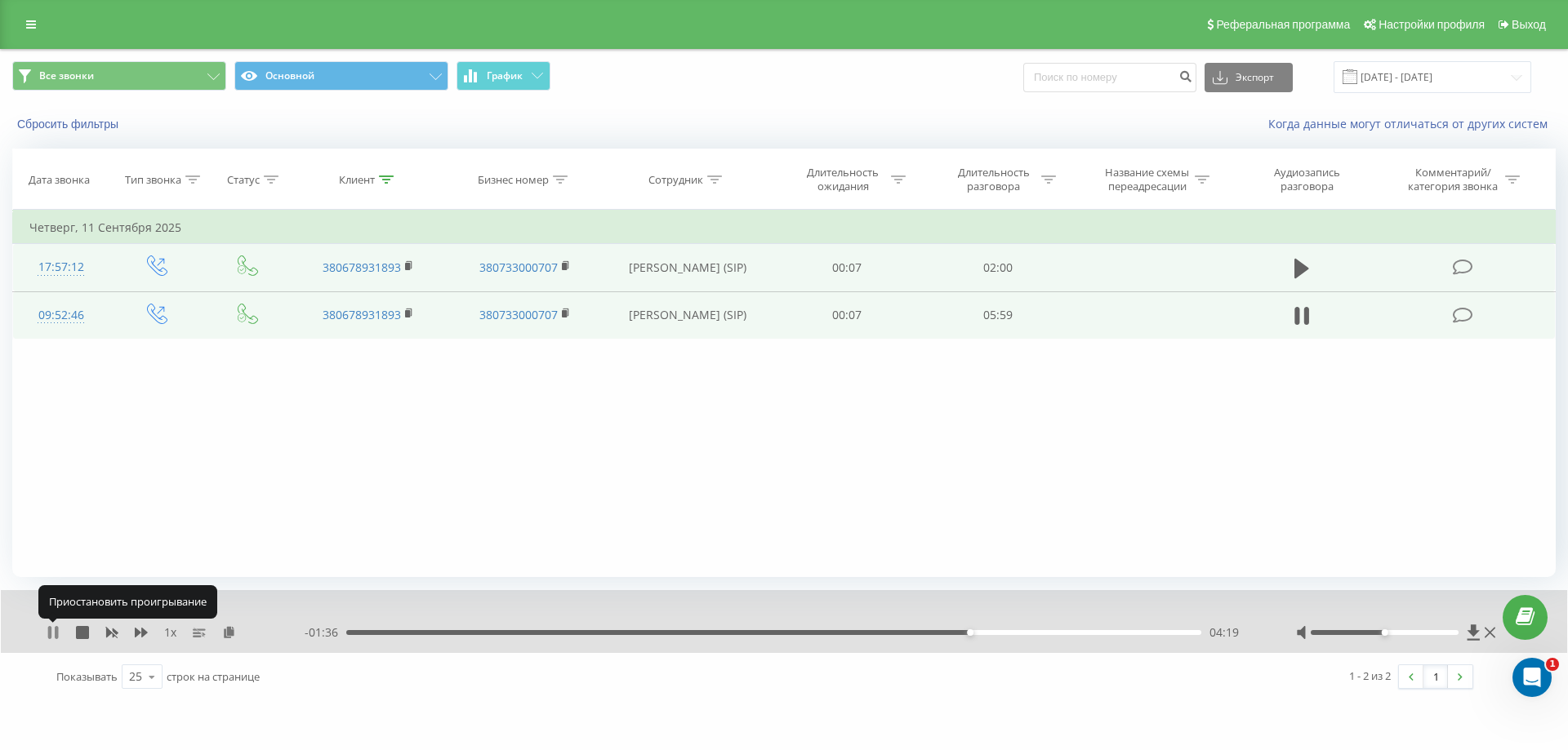
click at [49, 639] on icon at bounding box center [50, 632] width 3 height 13
click at [51, 637] on icon at bounding box center [53, 632] width 10 height 13
click at [51, 637] on icon at bounding box center [50, 632] width 3 height 13
click at [51, 637] on icon at bounding box center [53, 632] width 10 height 13
click at [48, 633] on icon at bounding box center [53, 632] width 13 height 13
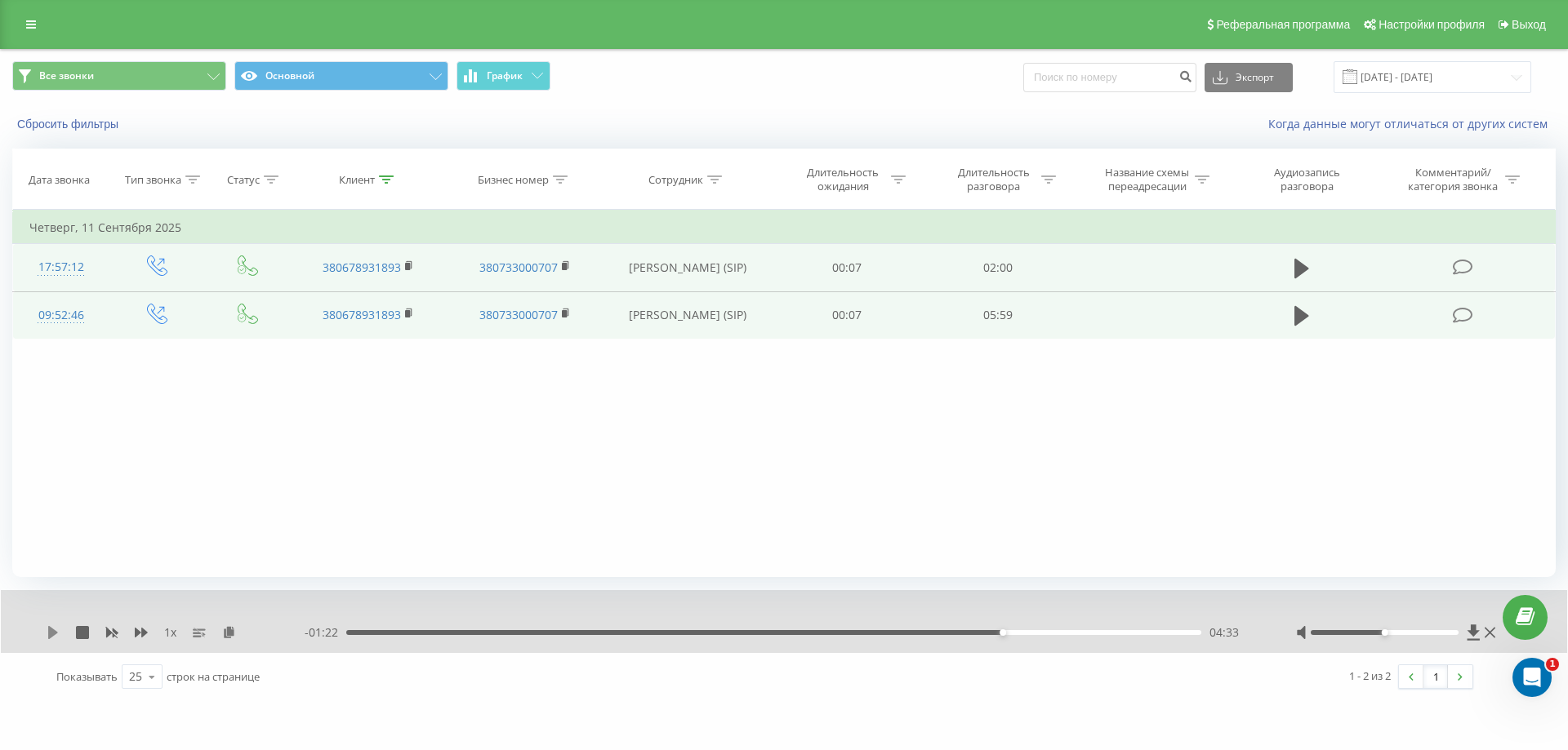
click at [48, 632] on icon at bounding box center [53, 632] width 13 height 13
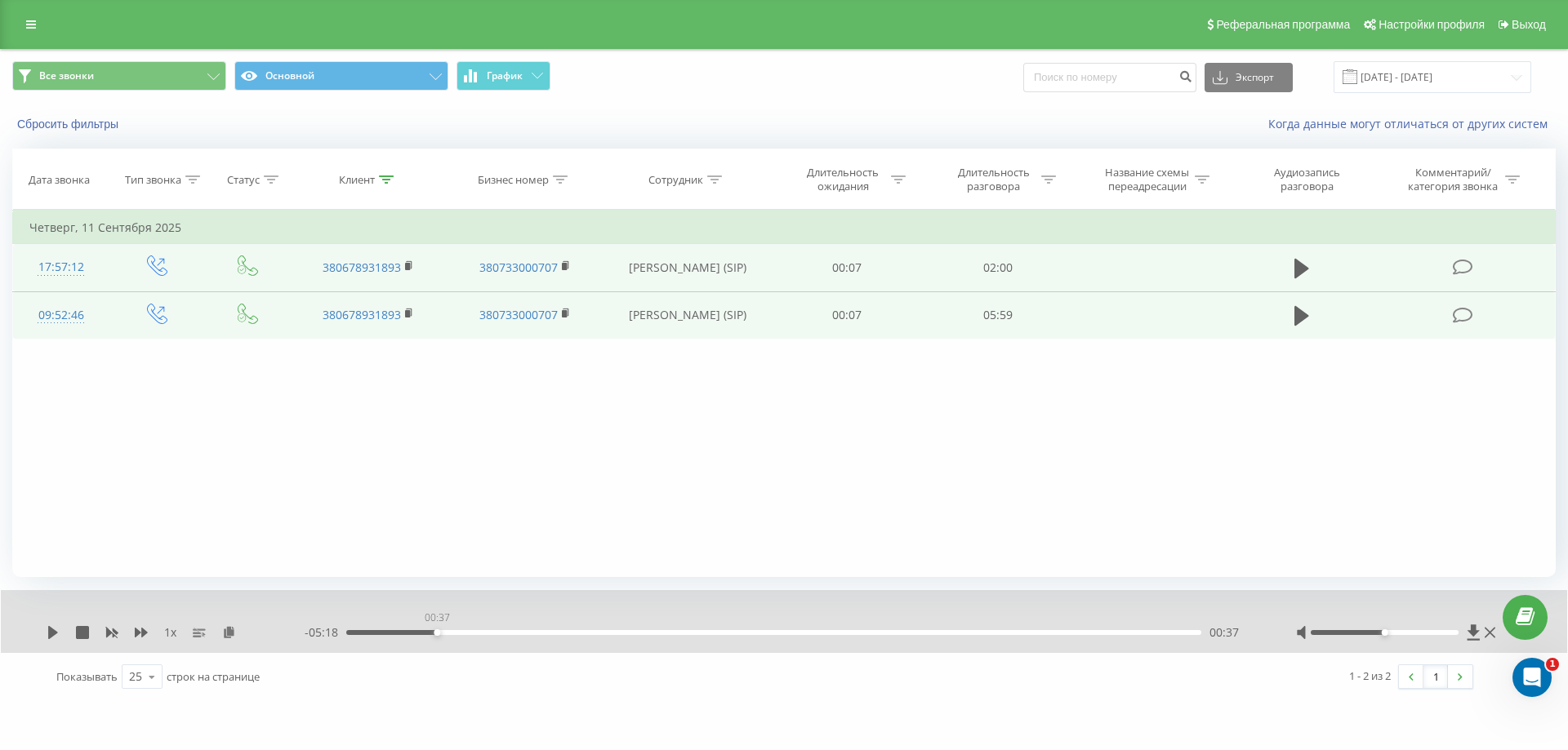
click at [433, 632] on div "00:37" at bounding box center [774, 632] width 855 height 5
click at [49, 635] on icon at bounding box center [53, 632] width 10 height 13
click at [495, 633] on div "01:02" at bounding box center [774, 632] width 855 height 5
click at [513, 634] on div "01:09" at bounding box center [774, 632] width 855 height 5
click at [527, 632] on div "01:15" at bounding box center [774, 632] width 855 height 5
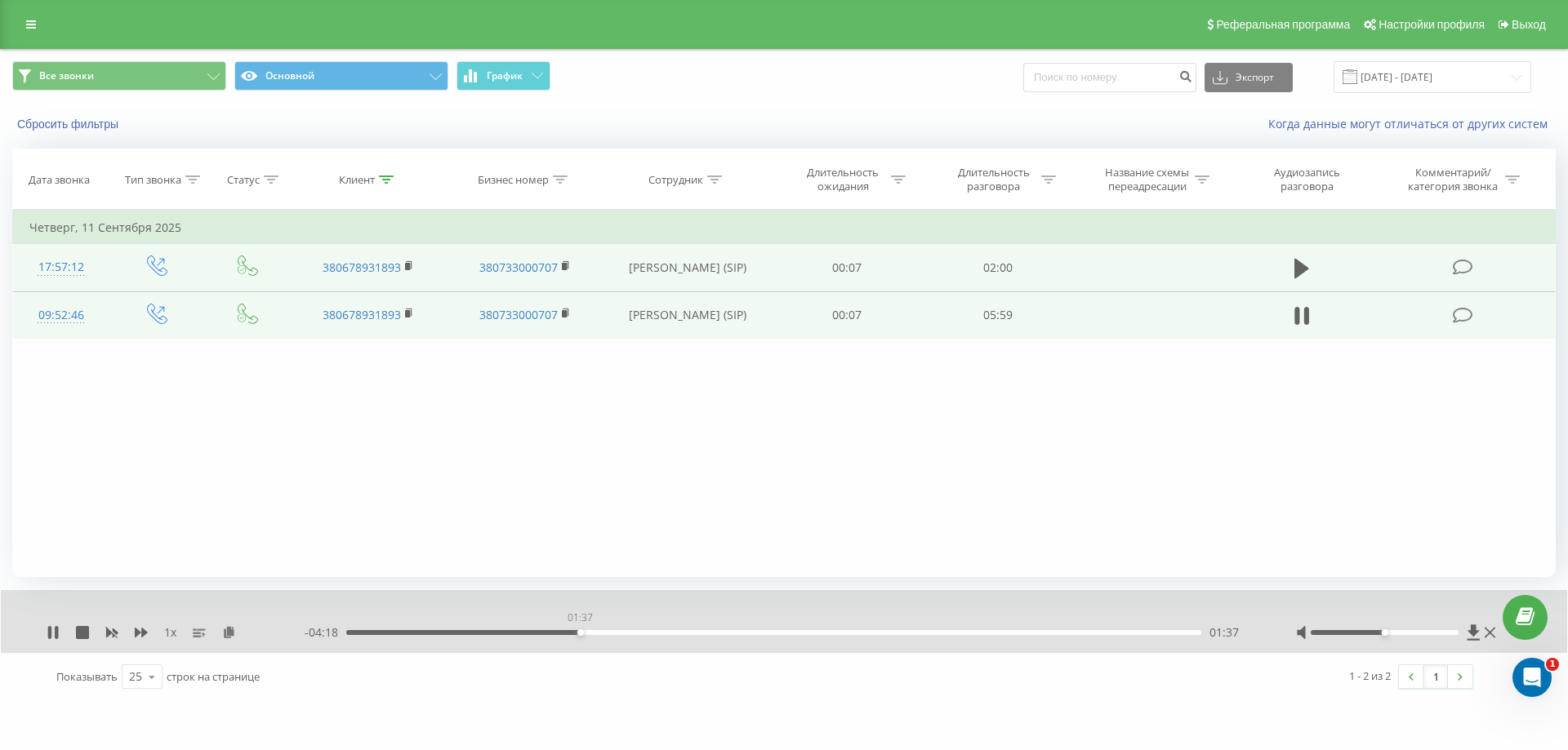
click at [580, 632] on div "01:37" at bounding box center [774, 632] width 855 height 5
click at [628, 632] on div "01:57" at bounding box center [774, 632] width 855 height 5
click at [672, 632] on div "02:15" at bounding box center [774, 632] width 855 height 5
click at [744, 631] on div "02:45" at bounding box center [774, 632] width 855 height 5
click at [784, 632] on div "03:02" at bounding box center [774, 632] width 855 height 5
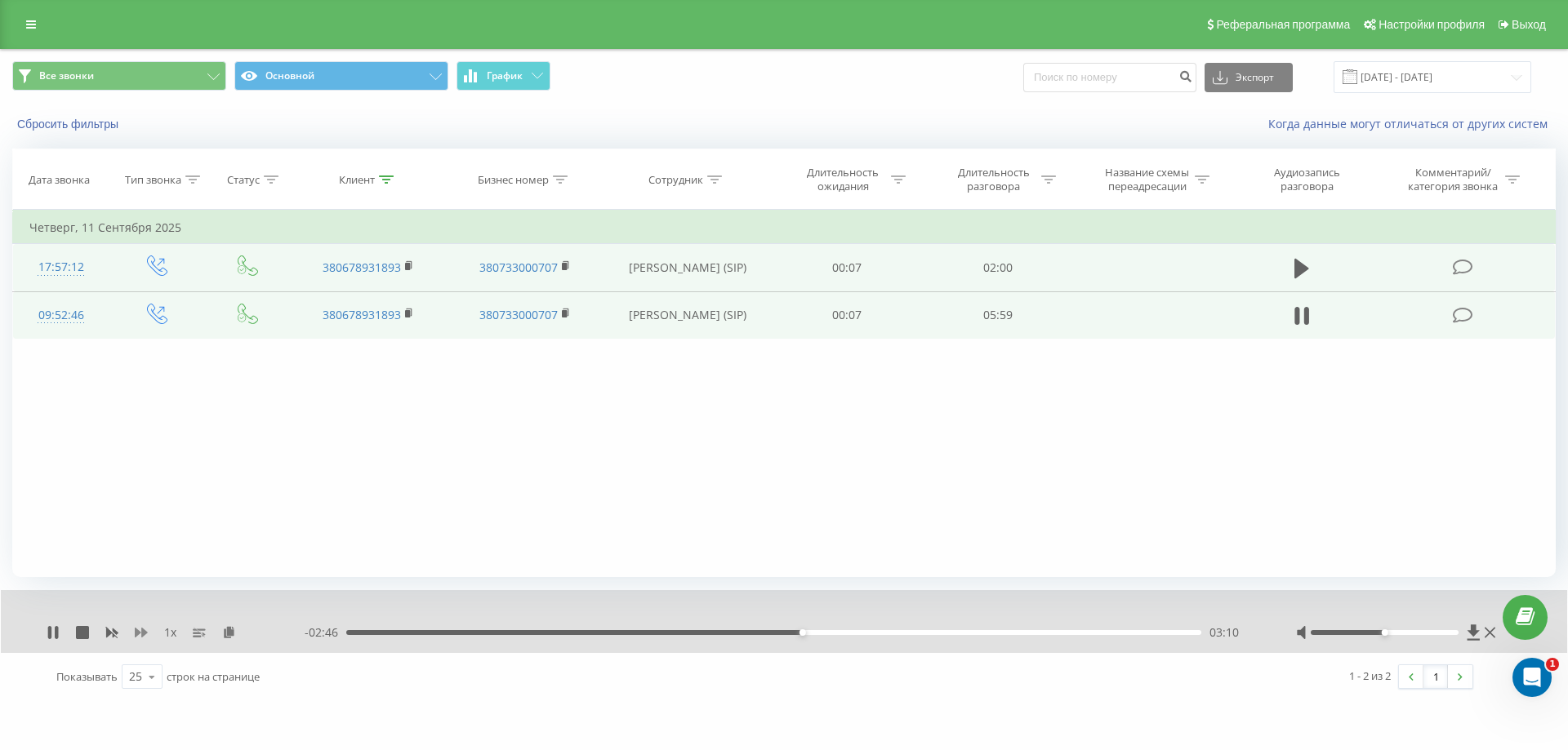
click at [135, 633] on icon at bounding box center [141, 632] width 13 height 10
click at [857, 632] on div "03:33" at bounding box center [774, 632] width 855 height 5
click at [878, 634] on div "03:41" at bounding box center [774, 632] width 855 height 5
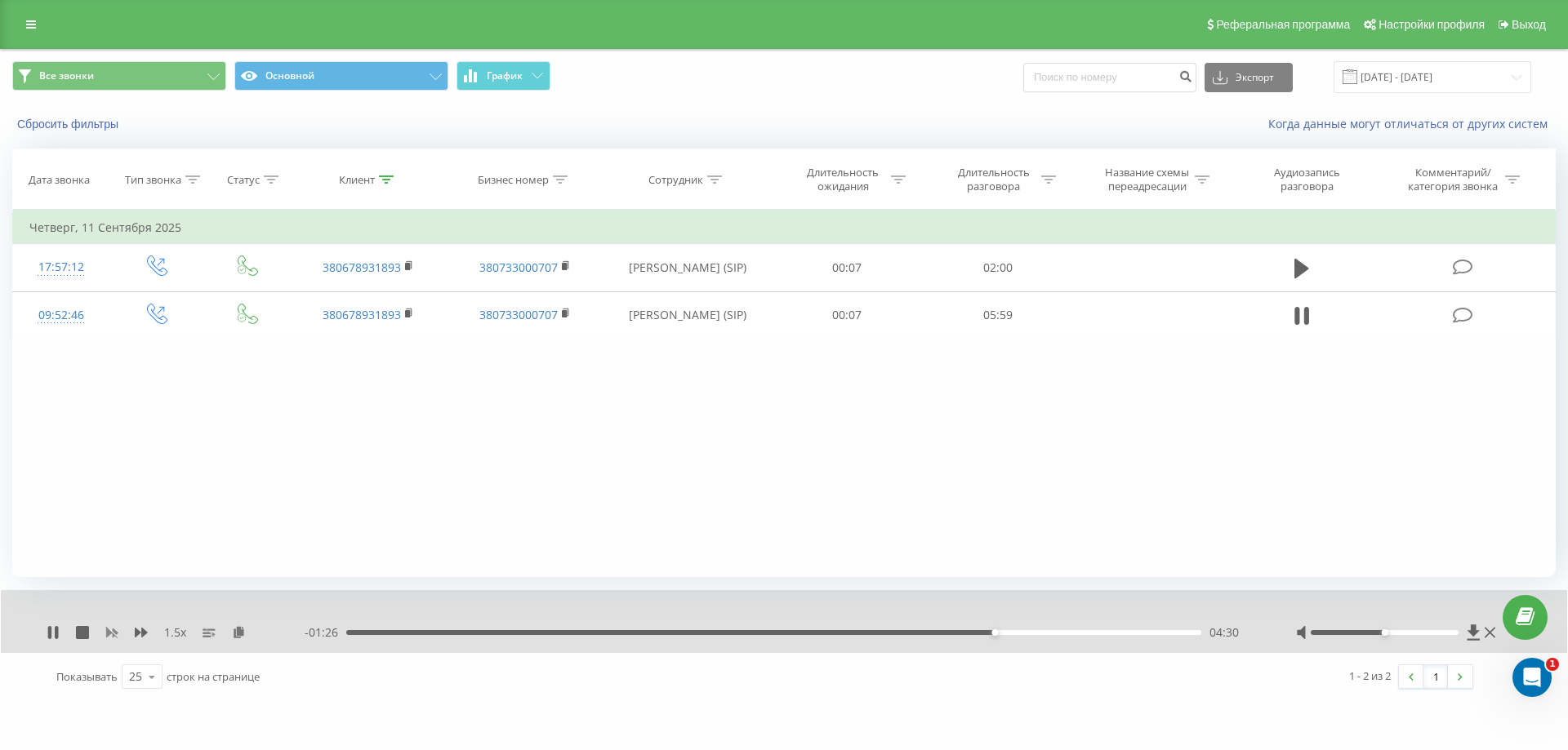
click at [113, 629] on icon at bounding box center [112, 632] width 12 height 10
click at [50, 638] on icon at bounding box center [50, 632] width 3 height 13
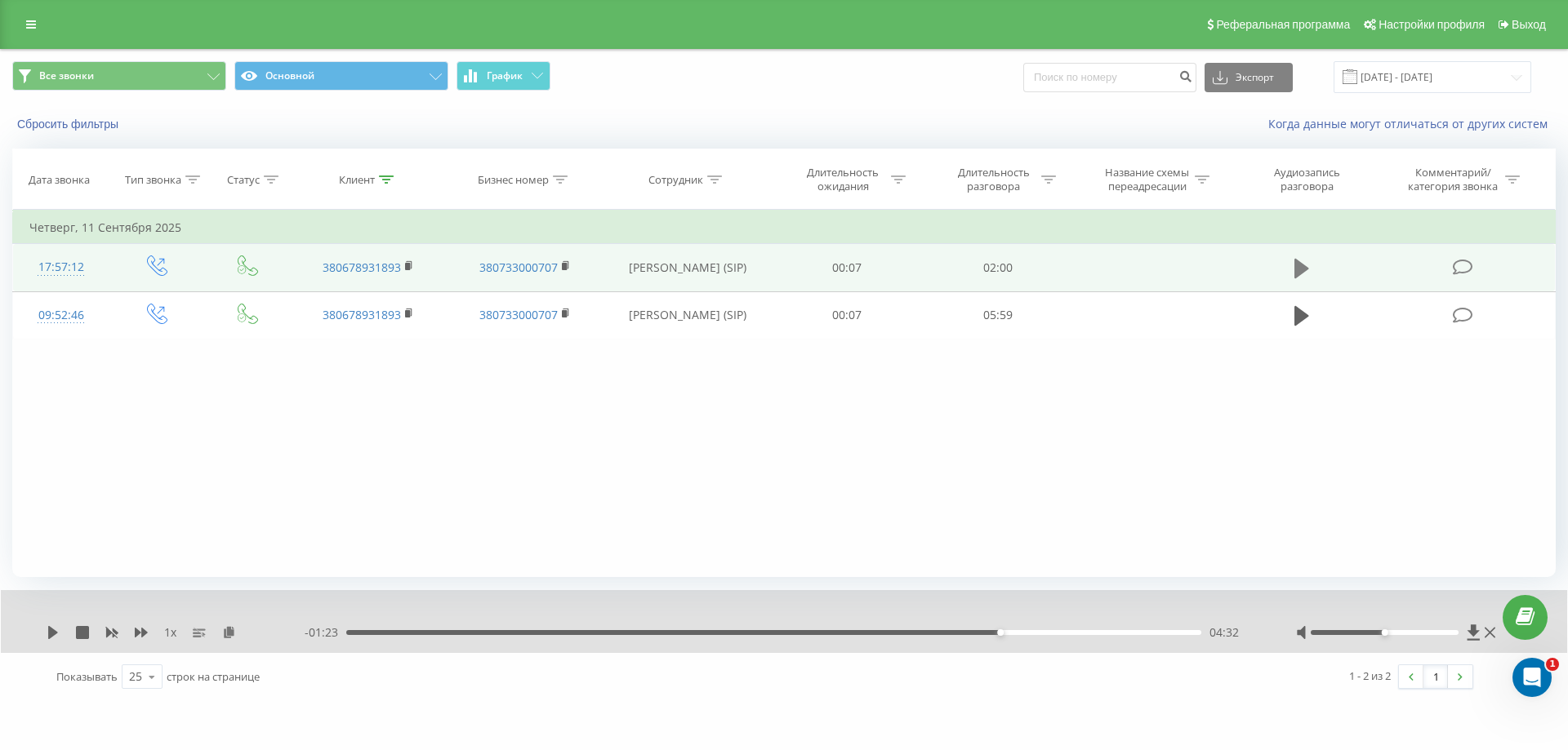
click at [1294, 266] on icon at bounding box center [1301, 269] width 15 height 22
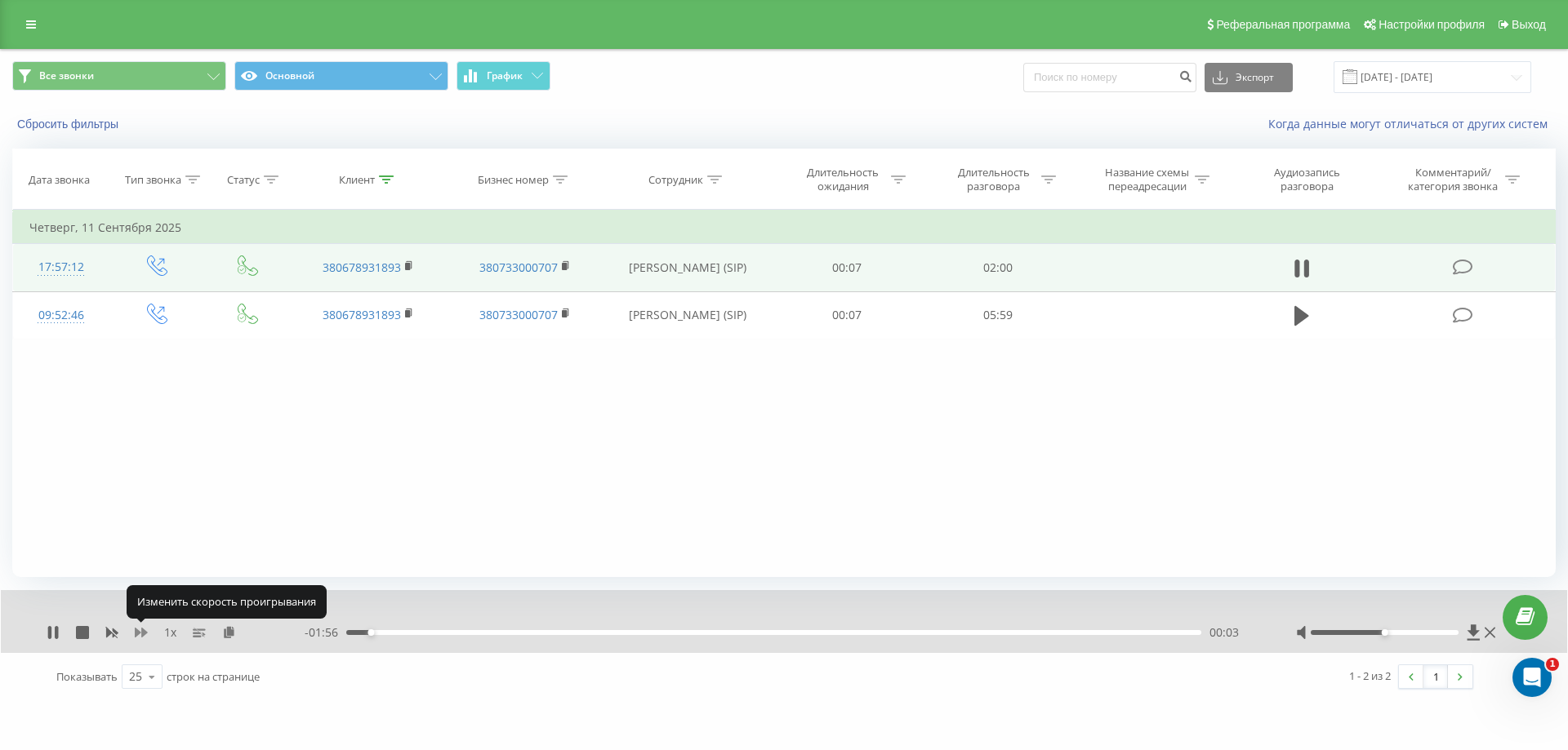
click at [140, 635] on icon at bounding box center [141, 632] width 13 height 13
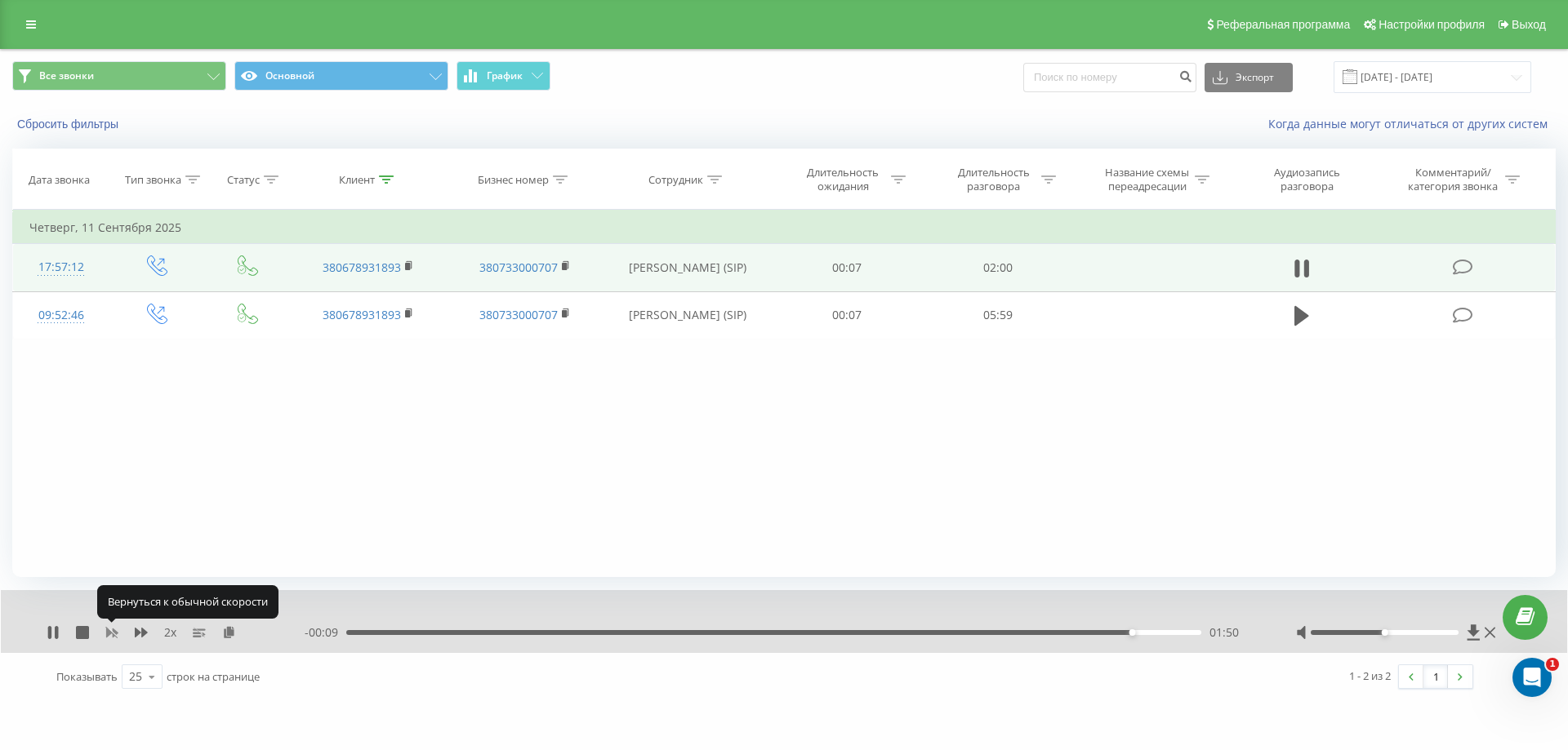
click at [108, 639] on icon at bounding box center [112, 632] width 13 height 13
click at [110, 636] on icon at bounding box center [112, 632] width 13 height 13
